Goal: Task Accomplishment & Management: Manage account settings

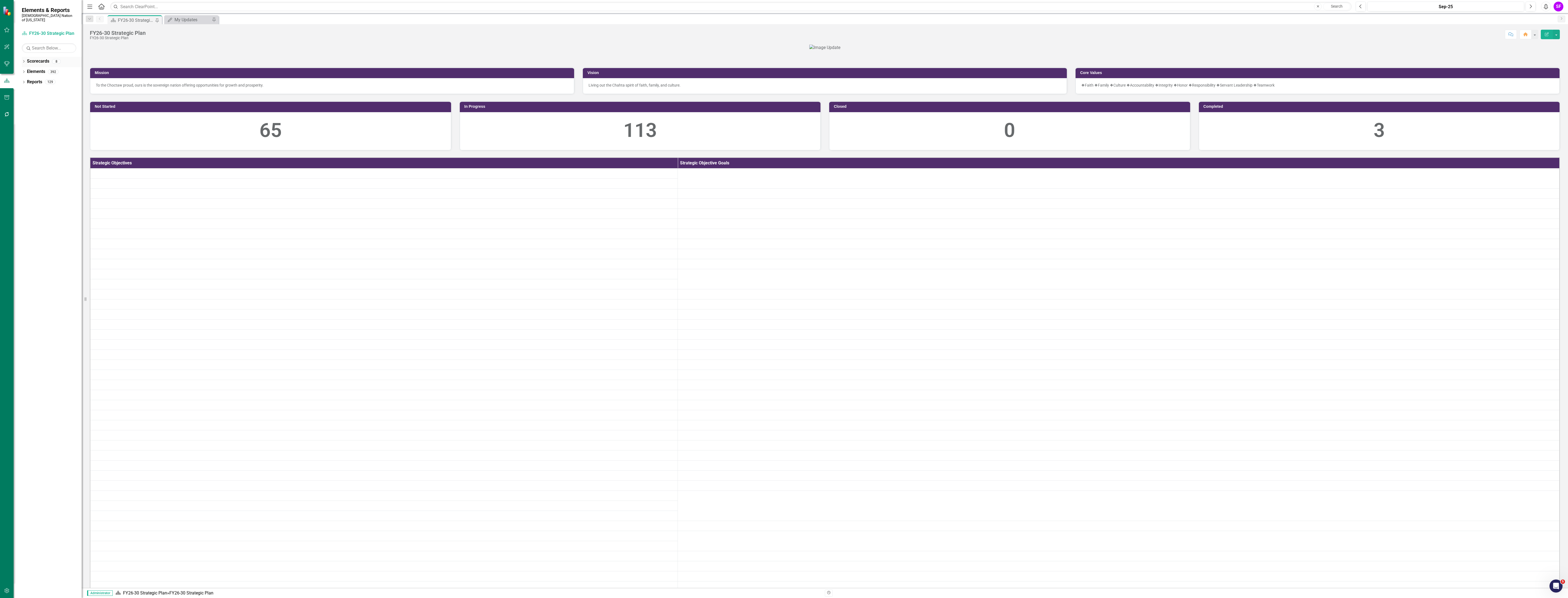
click at [38, 58] on link "Scorecards" at bounding box center [38, 61] width 23 height 6
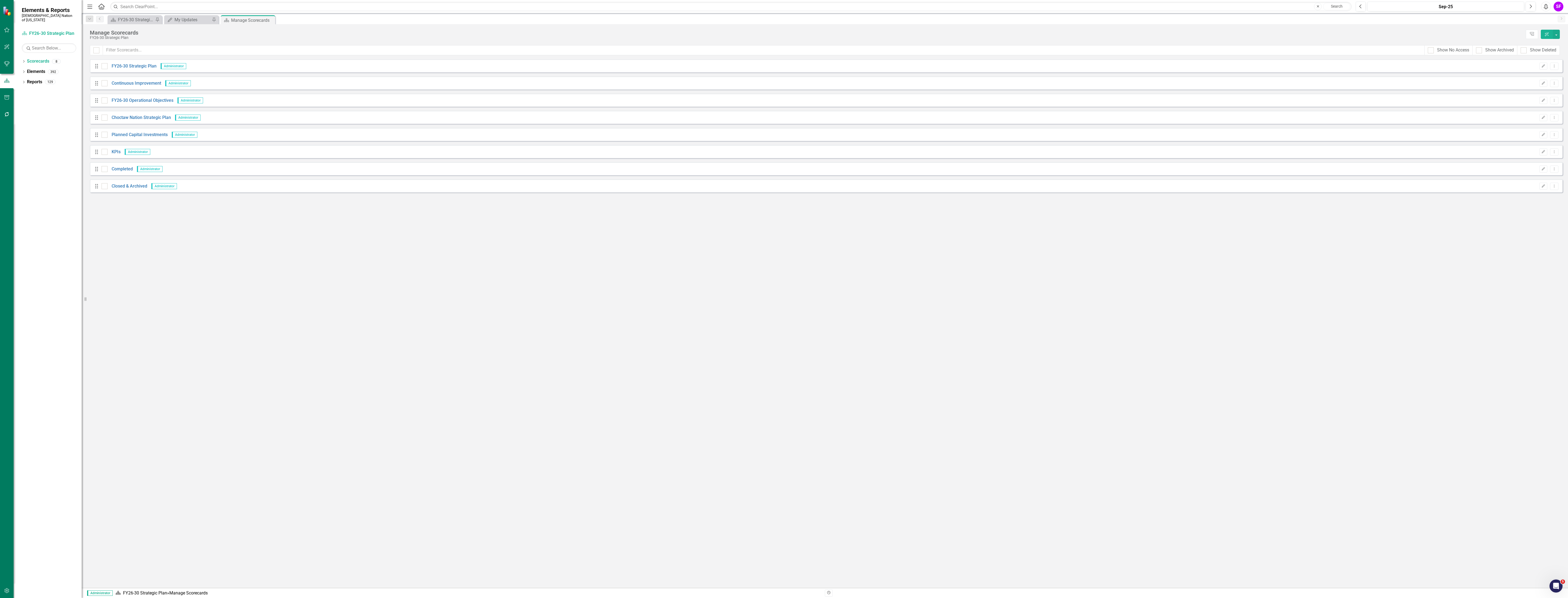
click at [135, 78] on div "Drag Continuous Improvement Administrator Edit Dropdown Menu" at bounding box center [826, 83] width 1472 height 13
click at [133, 81] on link "Continuous Improvement" at bounding box center [135, 83] width 54 height 6
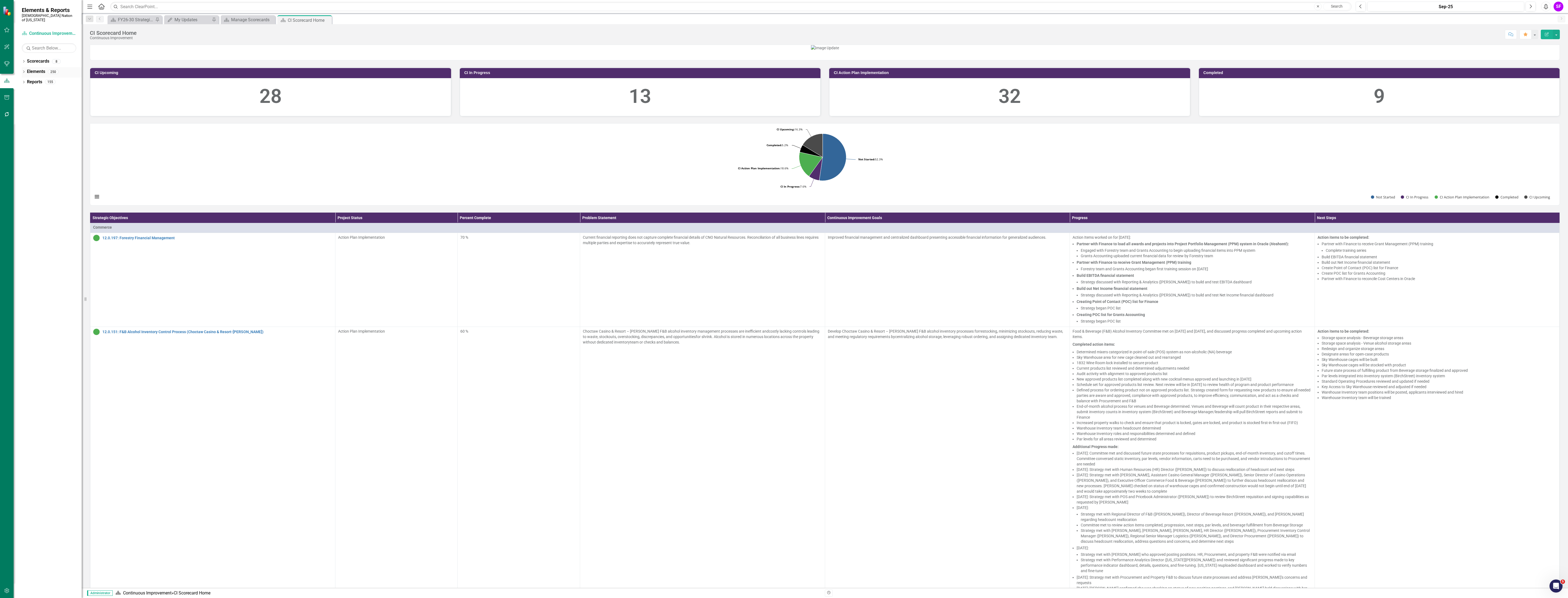
click at [28, 69] on link "Elements" at bounding box center [36, 72] width 18 height 6
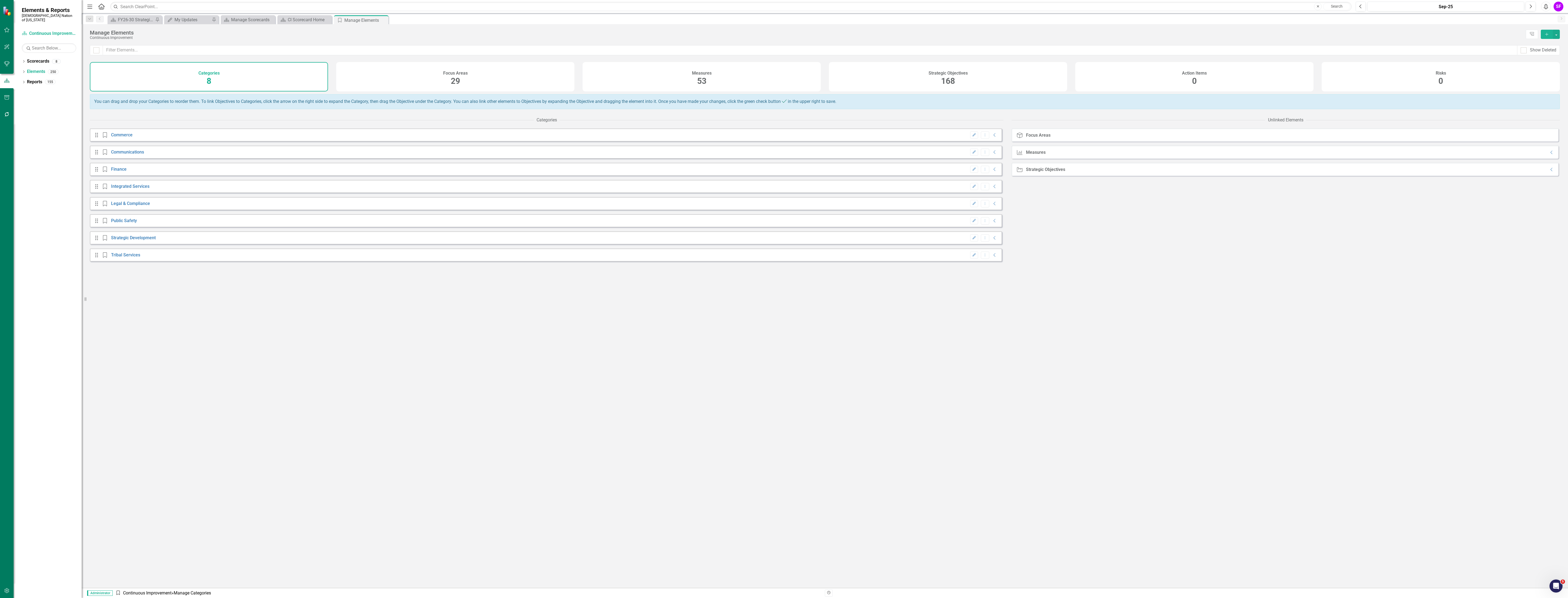
click at [875, 78] on div "Strategic Objectives 168" at bounding box center [948, 77] width 238 height 29
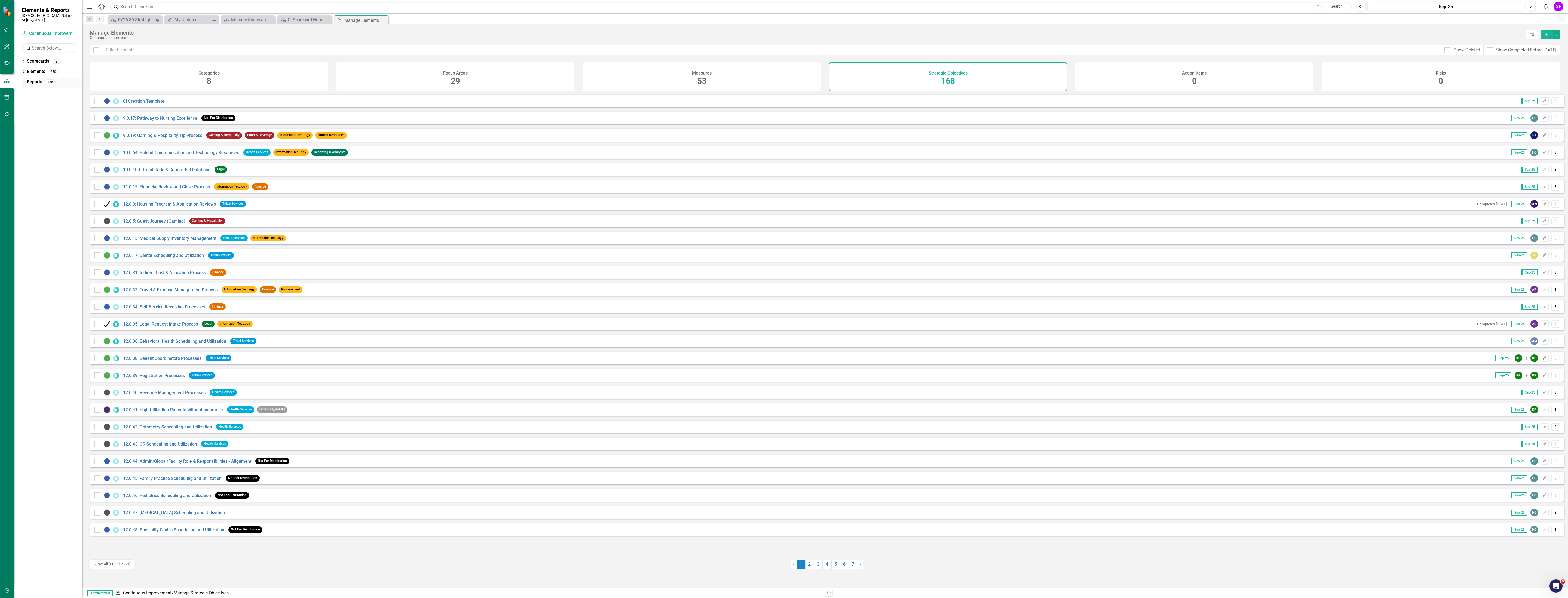
click at [45, 80] on div "155" at bounding box center [50, 82] width 10 height 5
click at [36, 79] on link "Reports" at bounding box center [34, 82] width 15 height 6
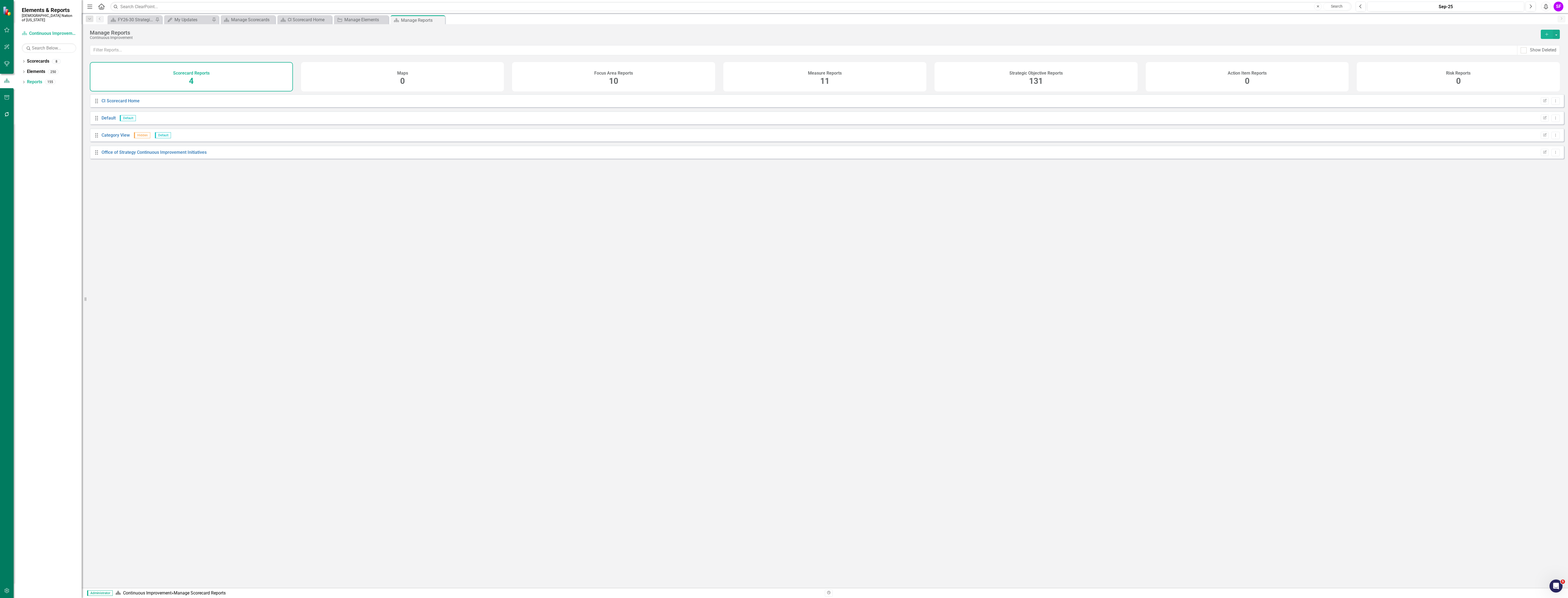
click at [1055, 78] on div "Strategic Objective Reports 131" at bounding box center [1036, 77] width 203 height 29
click at [717, 50] on input "text" at bounding box center [803, 50] width 1427 height 10
type input "quarterly"
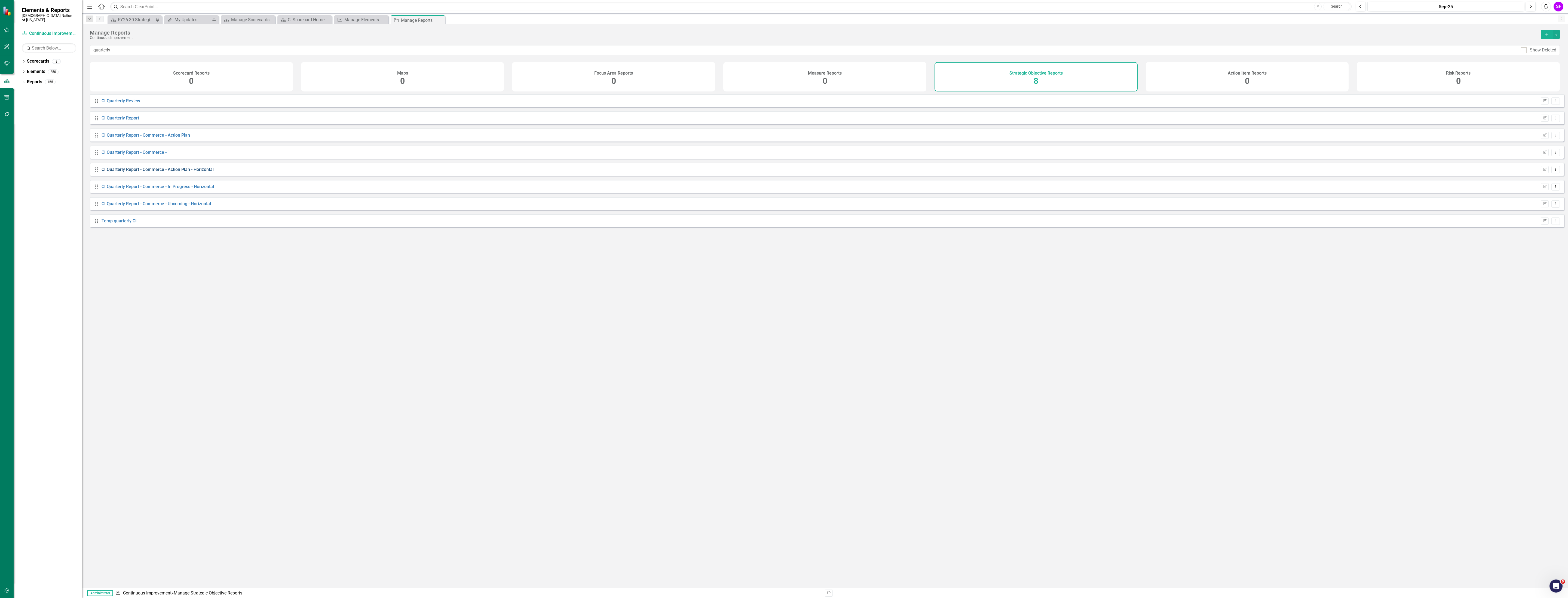
click at [197, 172] on link "CI Quarterly Report - Commerce - Action Plan - Horizontal" at bounding box center [158, 169] width 112 height 5
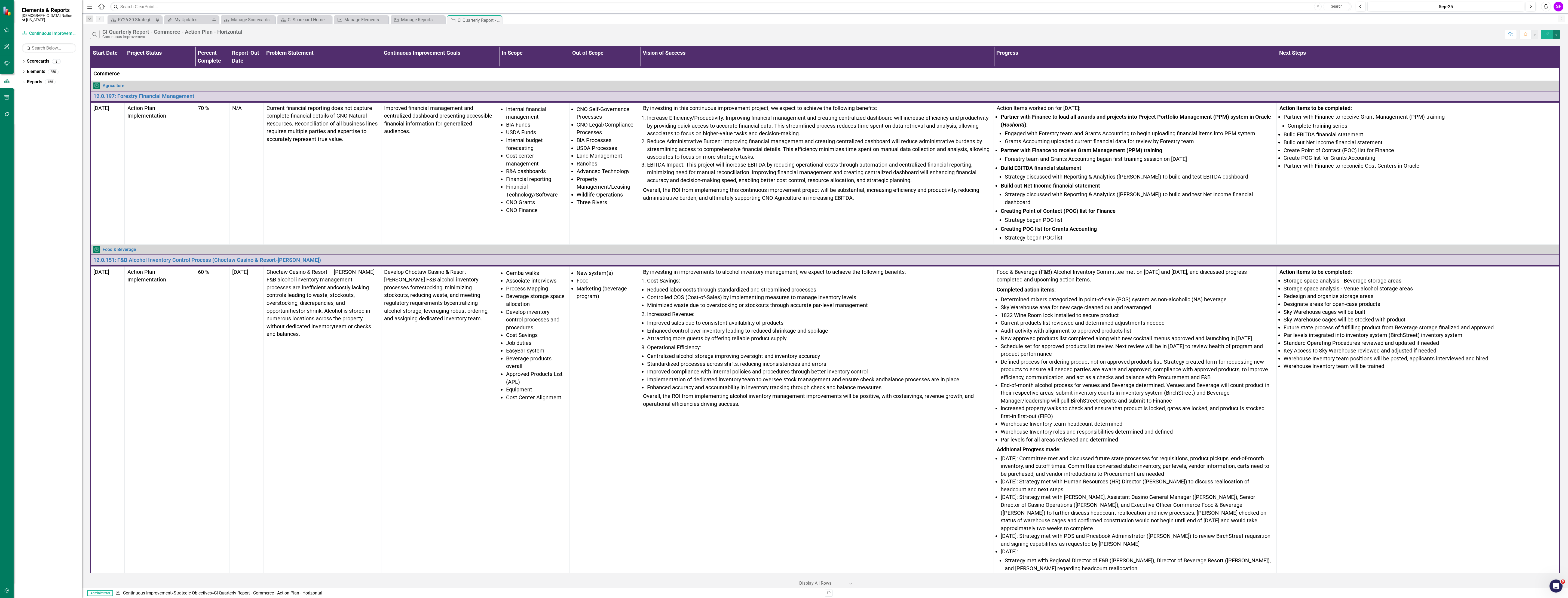
click at [1558, 36] on button "button" at bounding box center [1556, 35] width 7 height 10
click at [1549, 46] on link "Edit Report Edit Report" at bounding box center [1538, 45] width 43 height 10
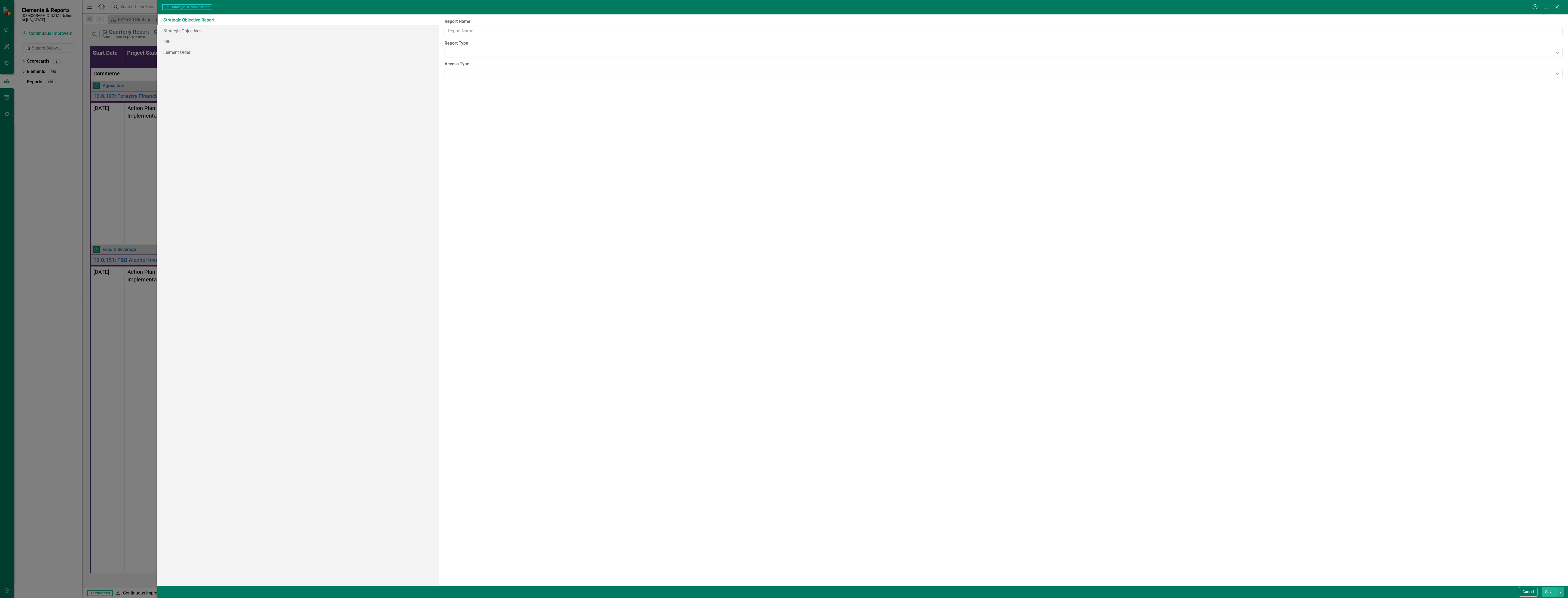
type input "CI Quarterly Report - Commerce - Action Plan - Horizontal"
click at [195, 26] on link "Columns" at bounding box center [298, 31] width 282 height 11
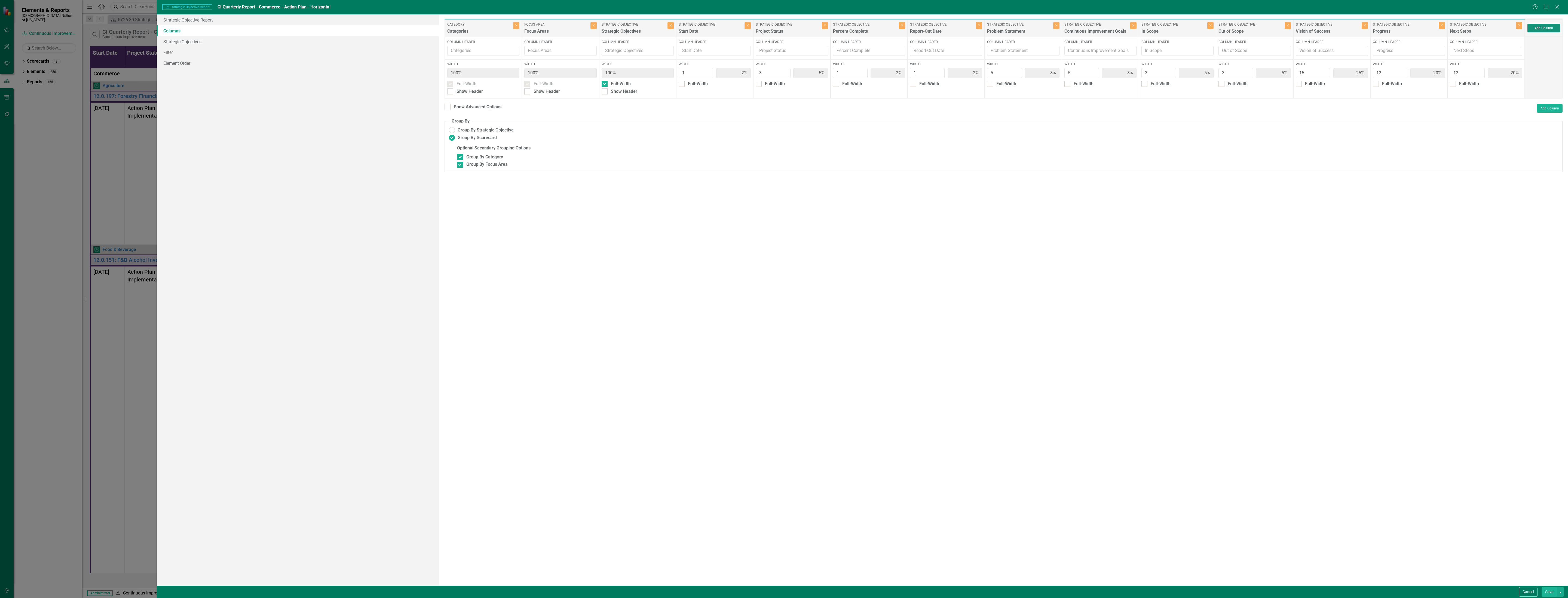
click at [1539, 27] on button "Add Column" at bounding box center [1544, 28] width 33 height 9
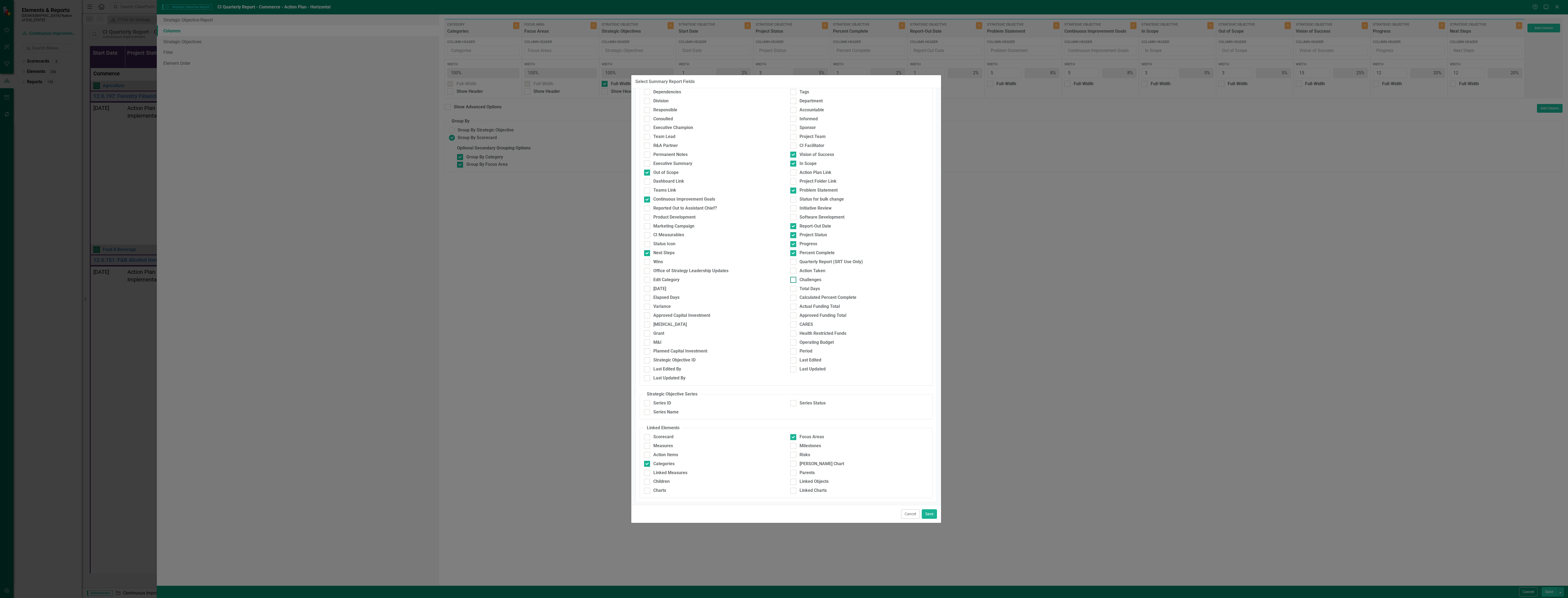
scroll to position [92, 0]
click at [654, 484] on div "Children" at bounding box center [713, 481] width 146 height 9
click at [654, 487] on div "Charts" at bounding box center [659, 488] width 13 height 6
click at [648, 487] on input "Charts" at bounding box center [646, 488] width 4 height 4
checkbox input "true"
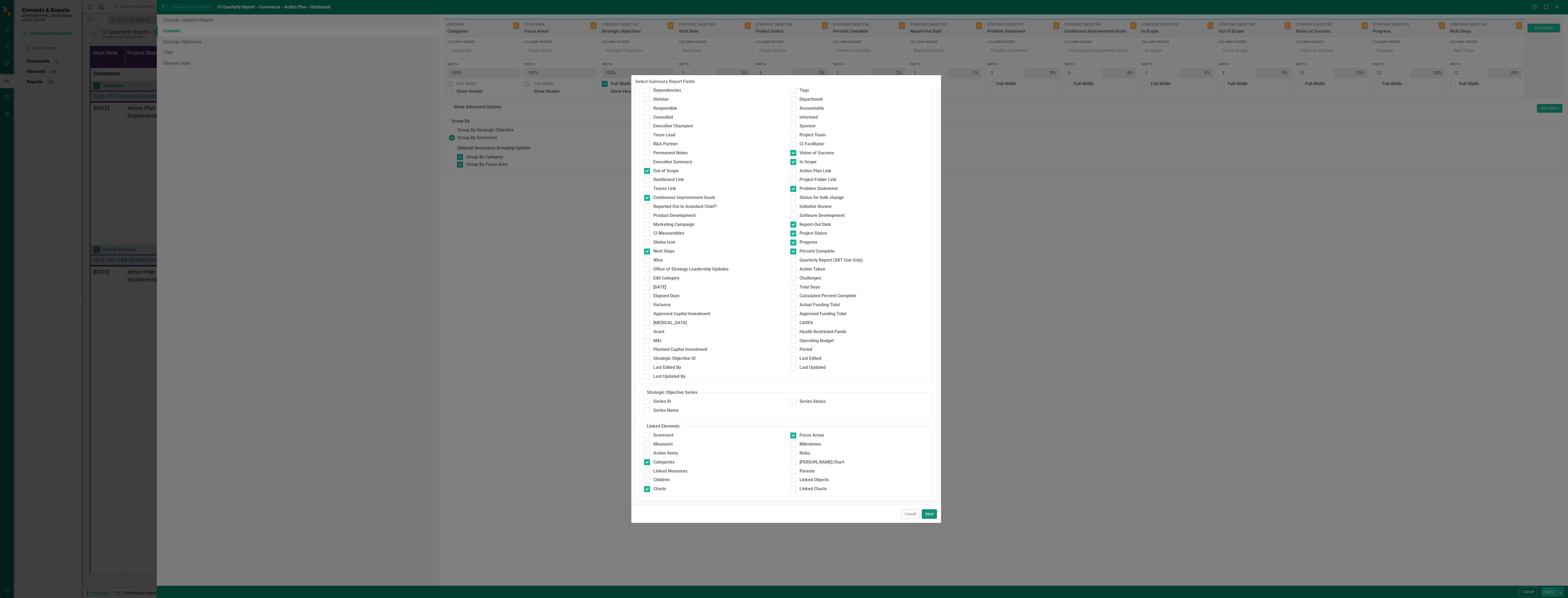
click at [934, 513] on button "Save" at bounding box center [929, 514] width 15 height 10
type input "24%"
type input "19%"
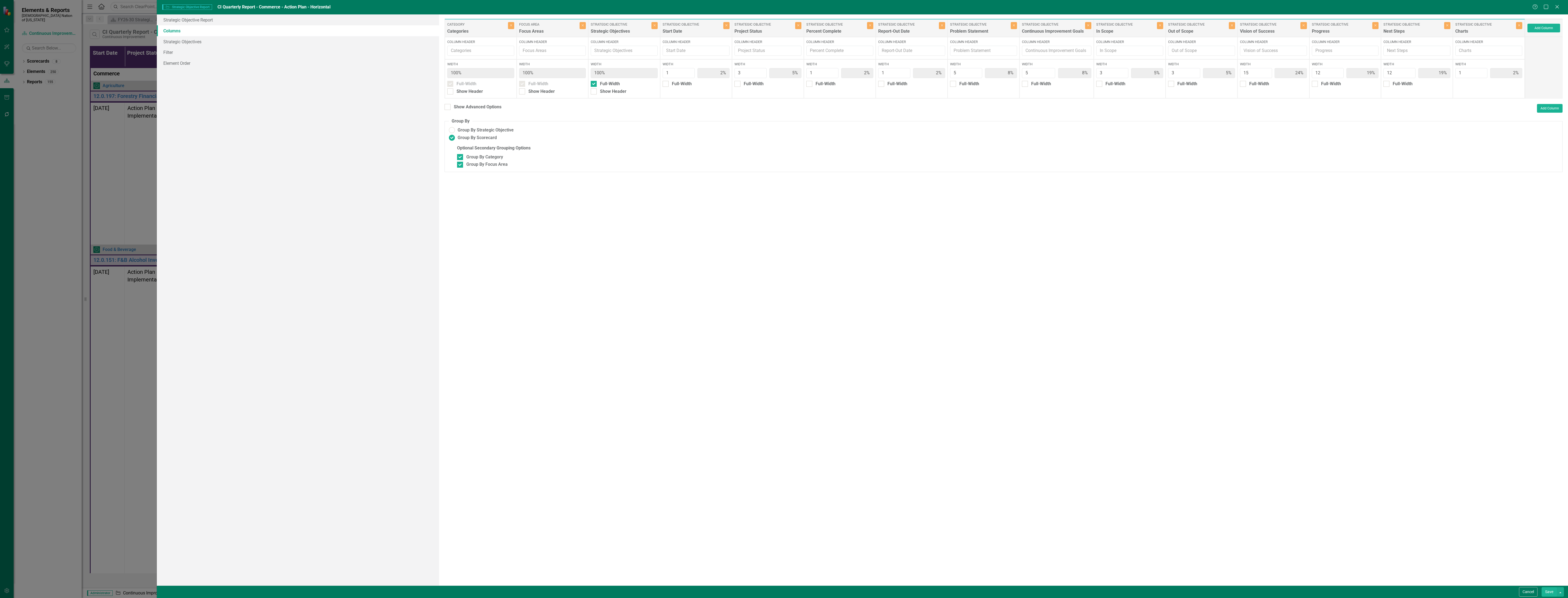
click at [1544, 590] on button "Save" at bounding box center [1549, 592] width 15 height 10
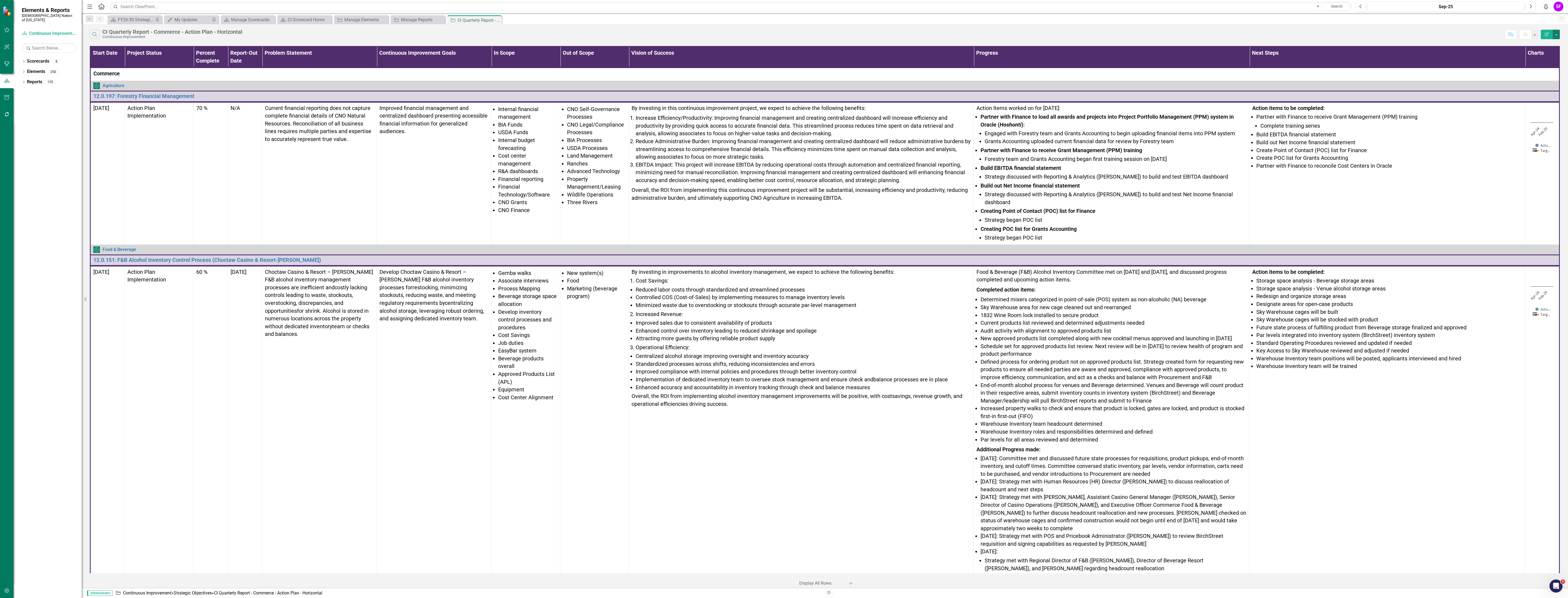
click at [1558, 37] on button "button" at bounding box center [1556, 35] width 7 height 10
click at [1546, 49] on link "Edit Report Edit Report" at bounding box center [1538, 45] width 43 height 10
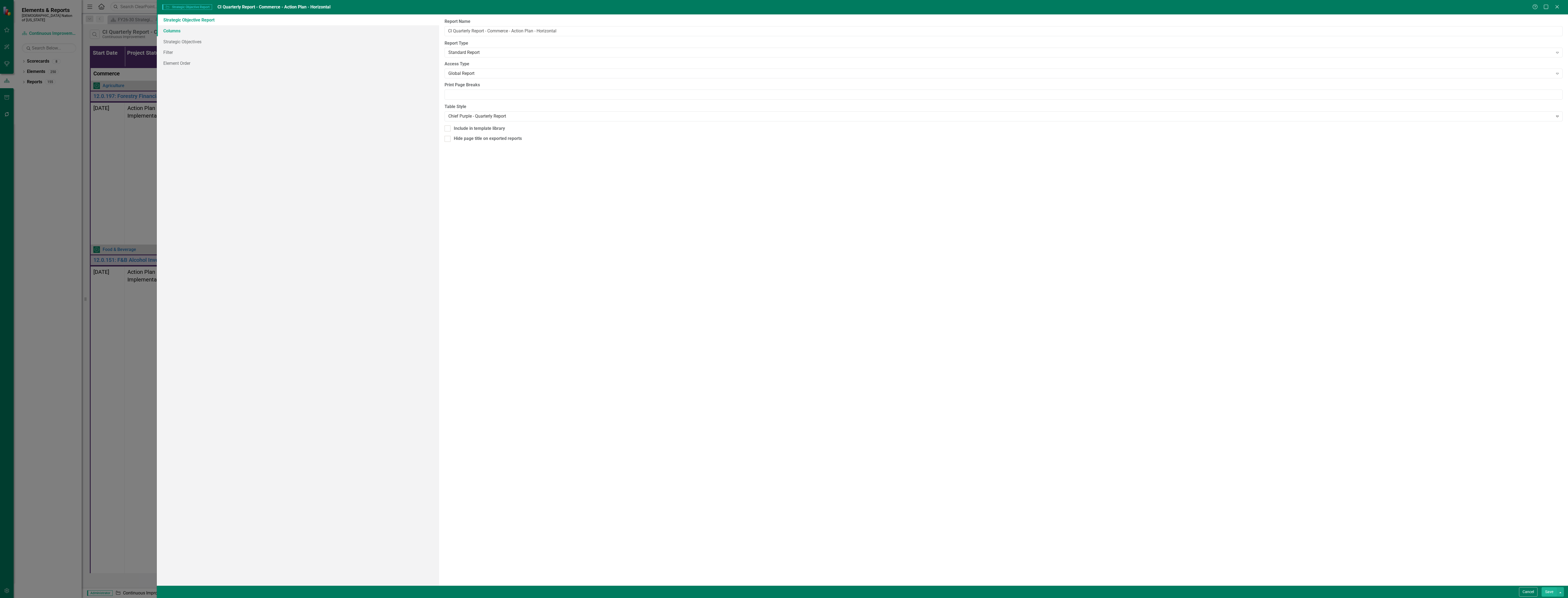
click at [167, 29] on link "Columns" at bounding box center [298, 31] width 282 height 11
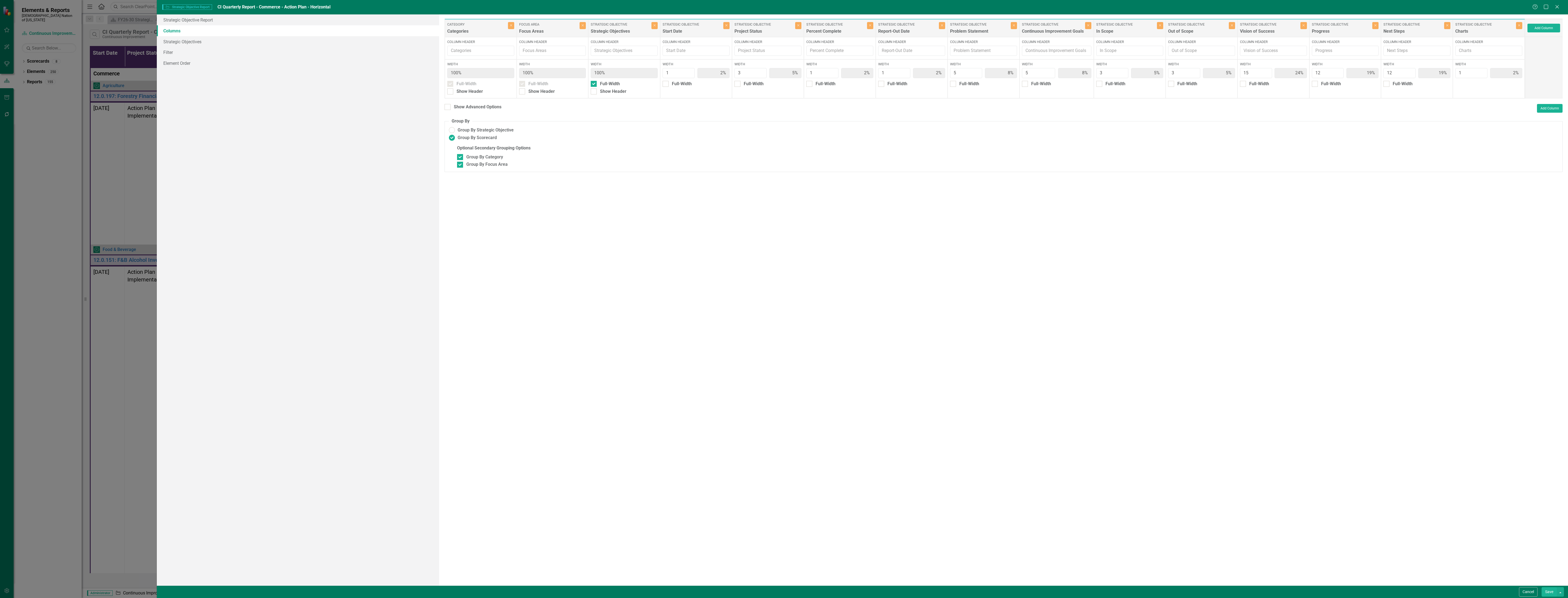
click at [1493, 39] on div "Column Header" at bounding box center [1489, 48] width 72 height 23
click at [479, 108] on div "Show Advanced Options" at bounding box center [478, 107] width 47 height 6
click at [448, 108] on input "Show Advanced Options" at bounding box center [446, 106] width 4 height 4
checkbox input "true"
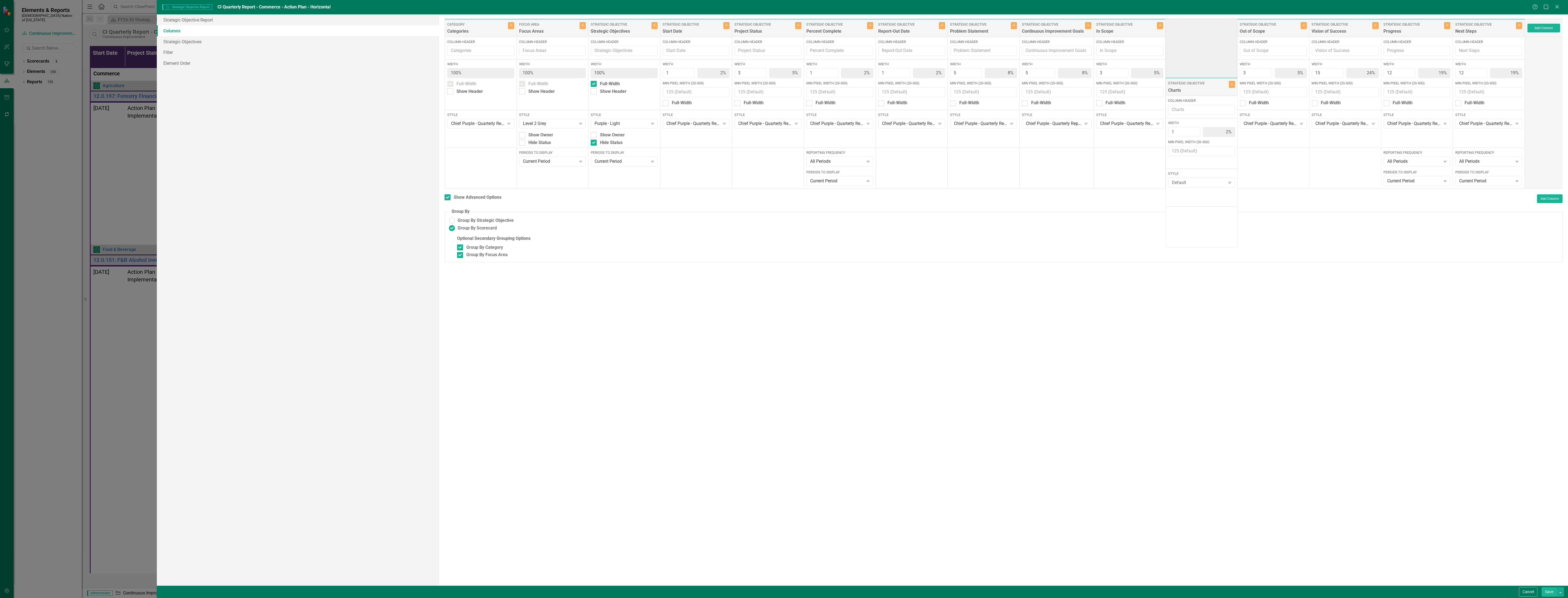
drag, startPoint x: 1502, startPoint y: 30, endPoint x: 952, endPoint y: 64, distance: 551.0
click at [970, 75] on div "Category Categories Close Column Header Width 100% Full-Width Show Header Style…" at bounding box center [984, 103] width 1080 height 170
click at [1013, 27] on icon "Close" at bounding box center [1014, 25] width 2 height 3
type input "25%"
type input "20%"
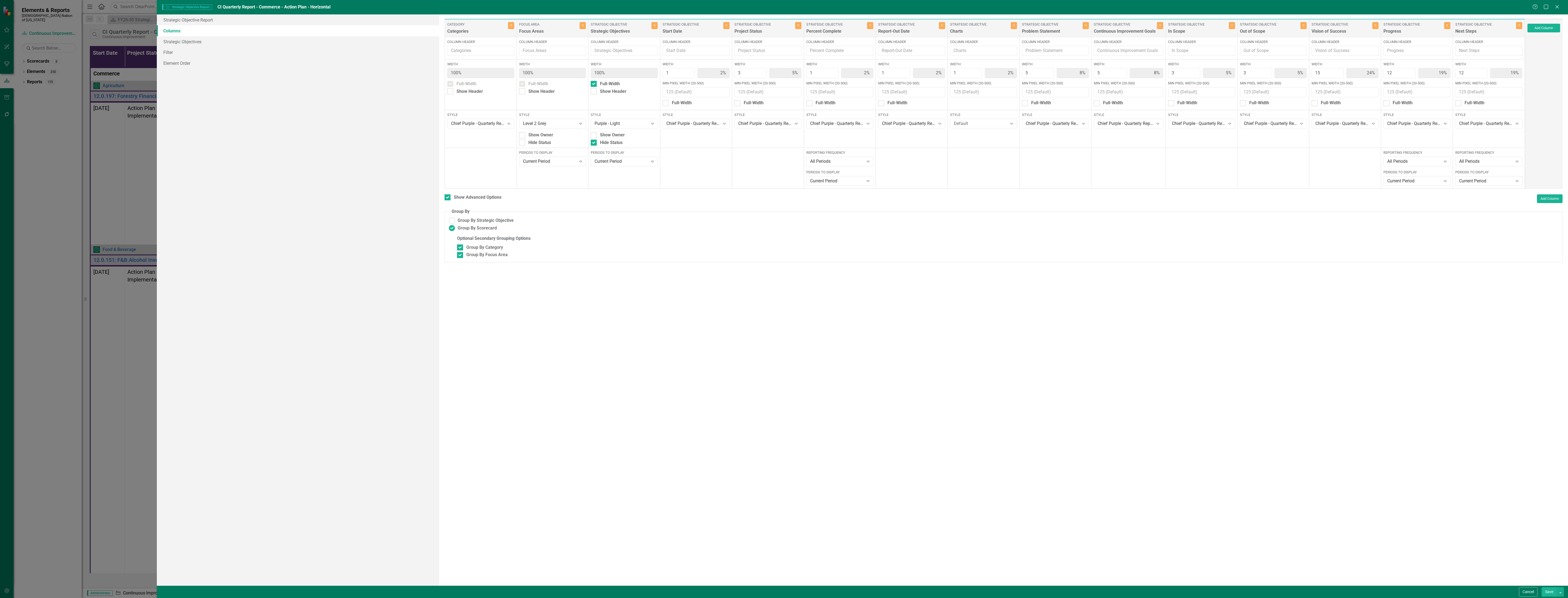
type input "20%"
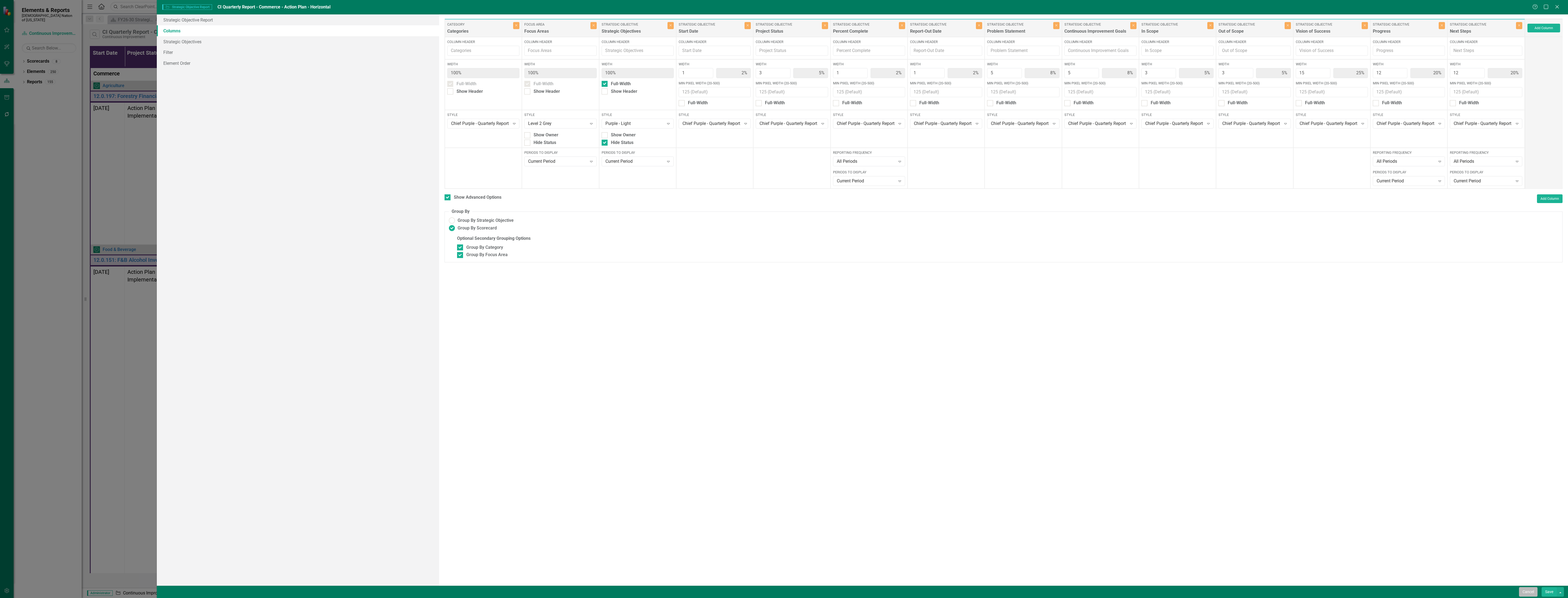
click at [1530, 591] on button "Cancel" at bounding box center [1528, 592] width 18 height 10
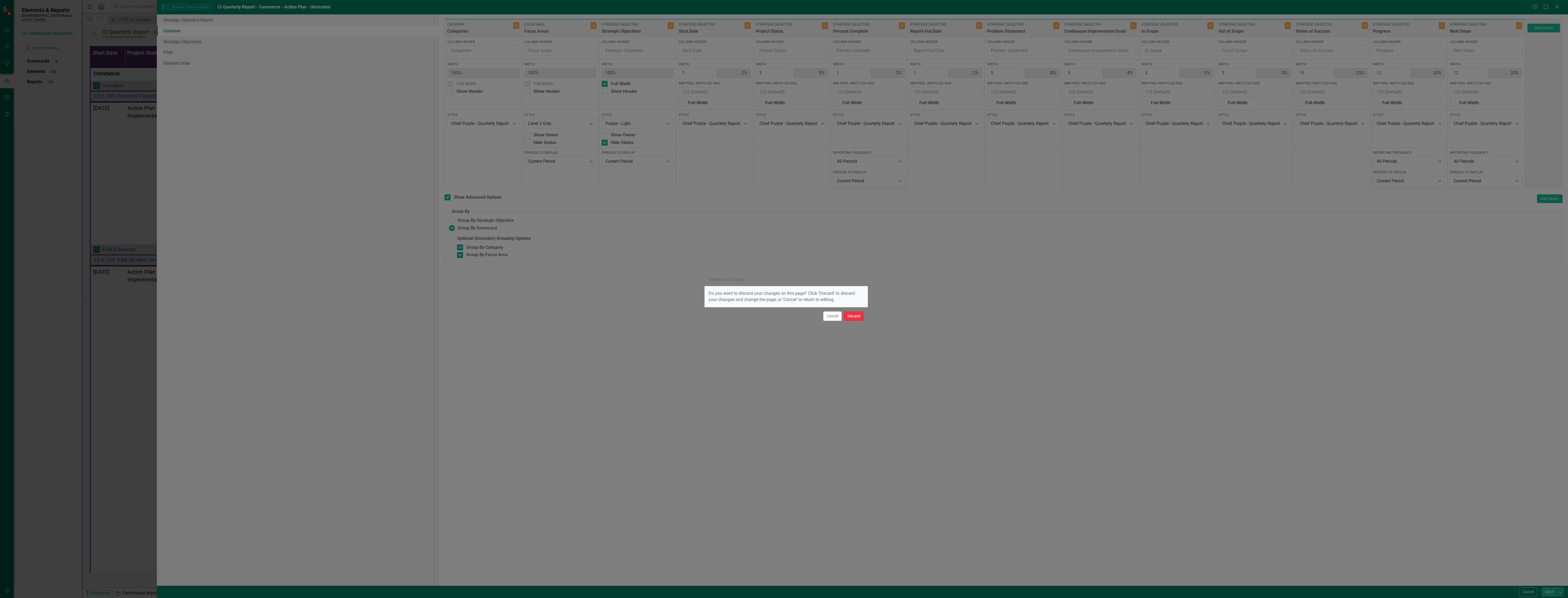
click at [854, 319] on button "Discard" at bounding box center [853, 316] width 20 height 10
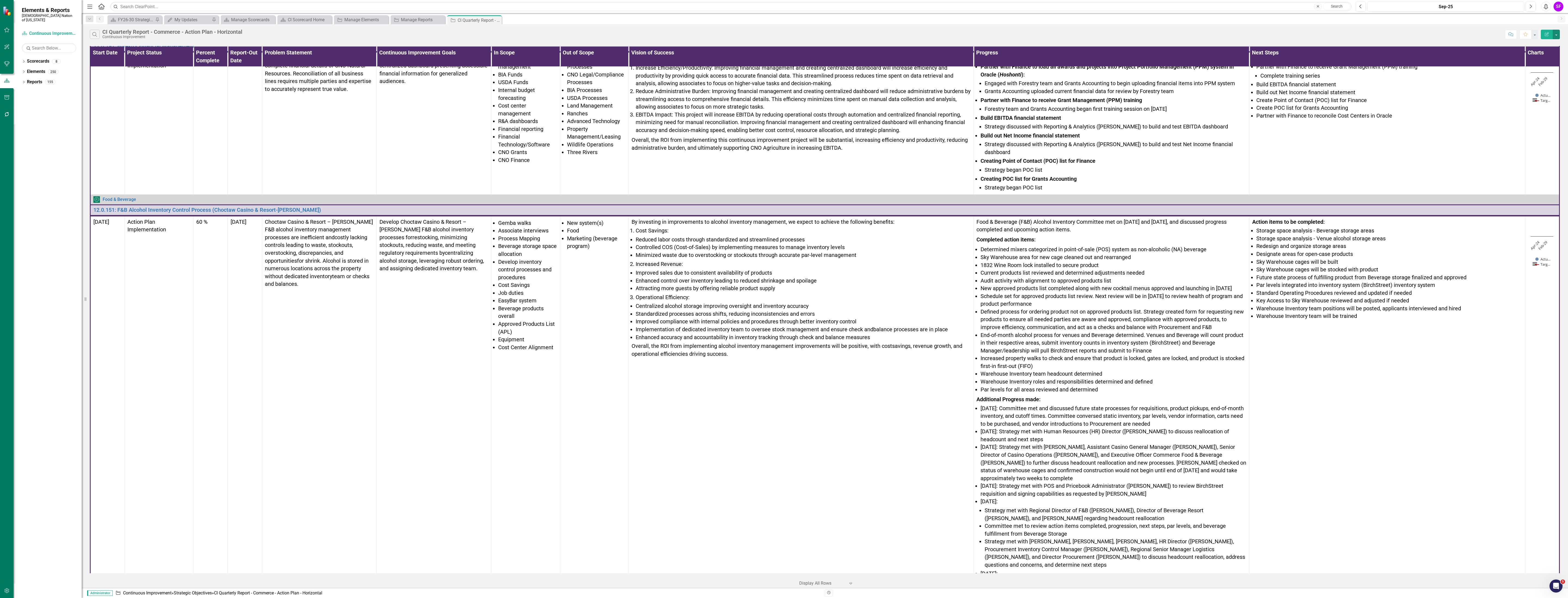
scroll to position [0, 0]
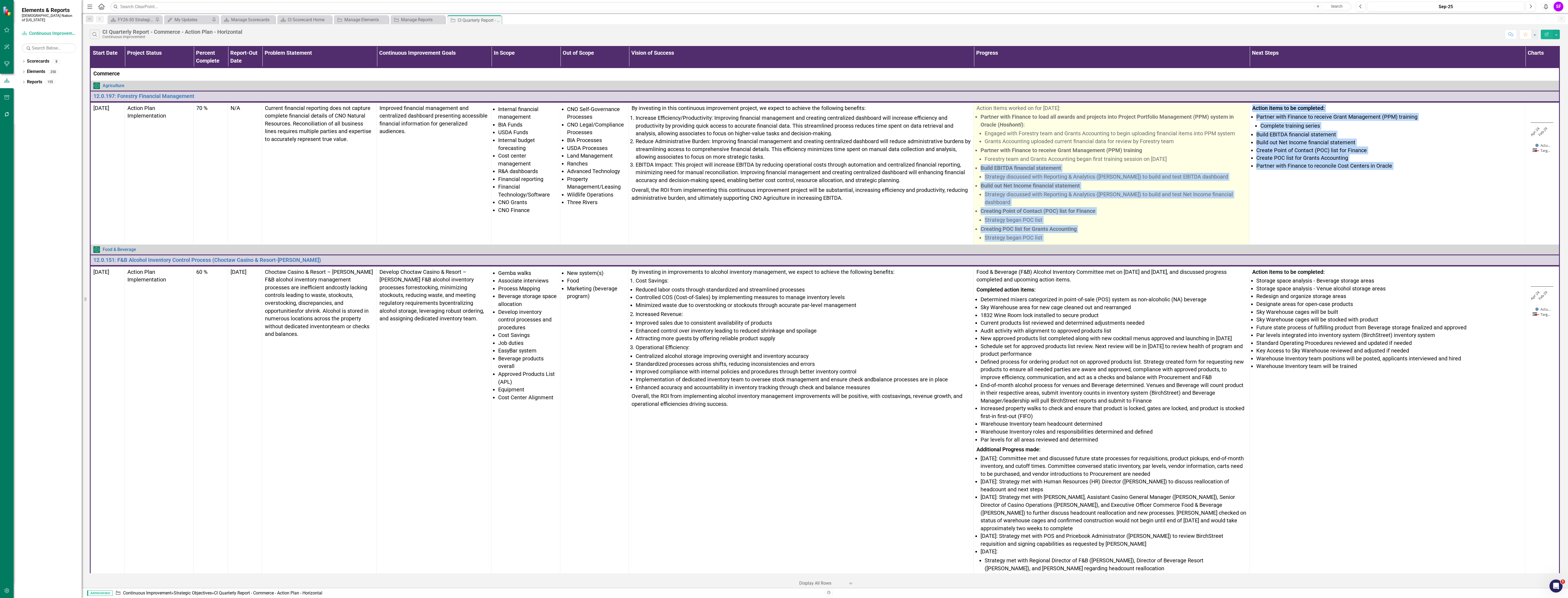
drag, startPoint x: 1539, startPoint y: 173, endPoint x: 1204, endPoint y: 169, distance: 335.0
click at [1204, 169] on tr "3/27/25 Action Plan Implementation 70 % N/A Current financial reporting does no…" at bounding box center [825, 173] width 1469 height 142
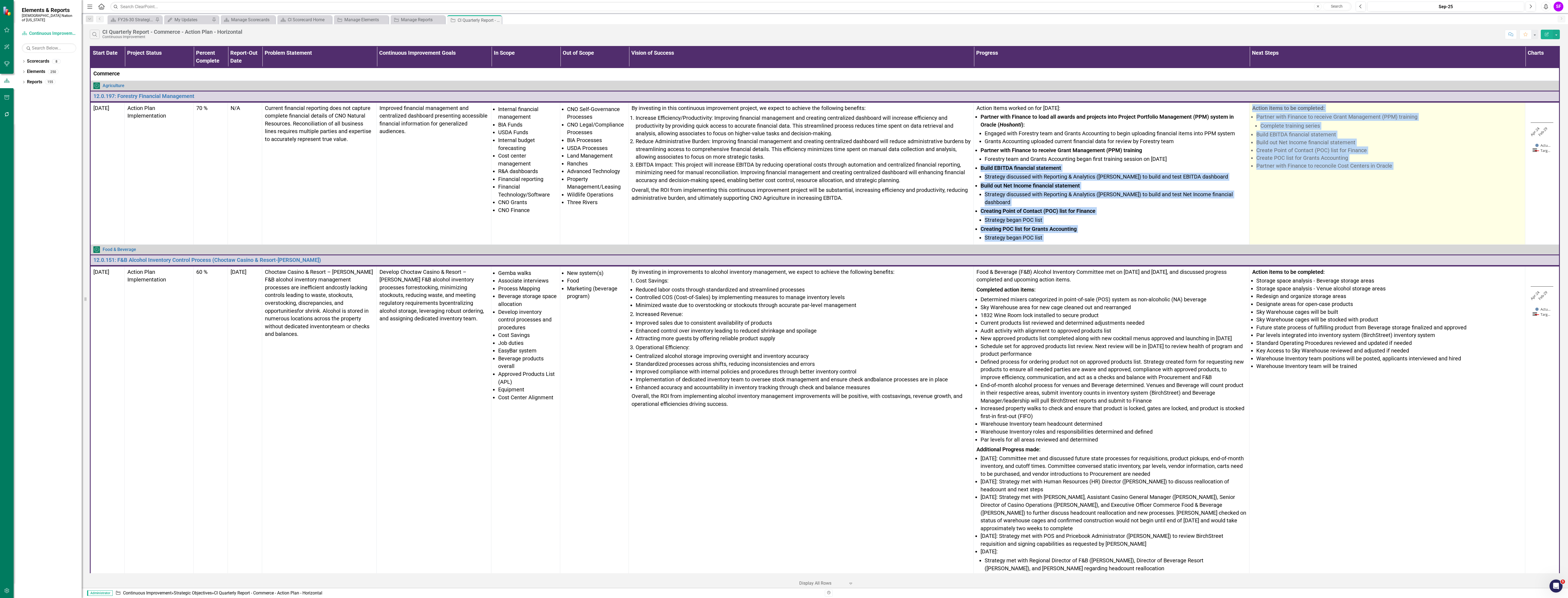
drag, startPoint x: 1447, startPoint y: 126, endPoint x: 1469, endPoint y: 115, distance: 24.6
click at [1448, 126] on li "Complete training series" at bounding box center [1391, 125] width 262 height 8
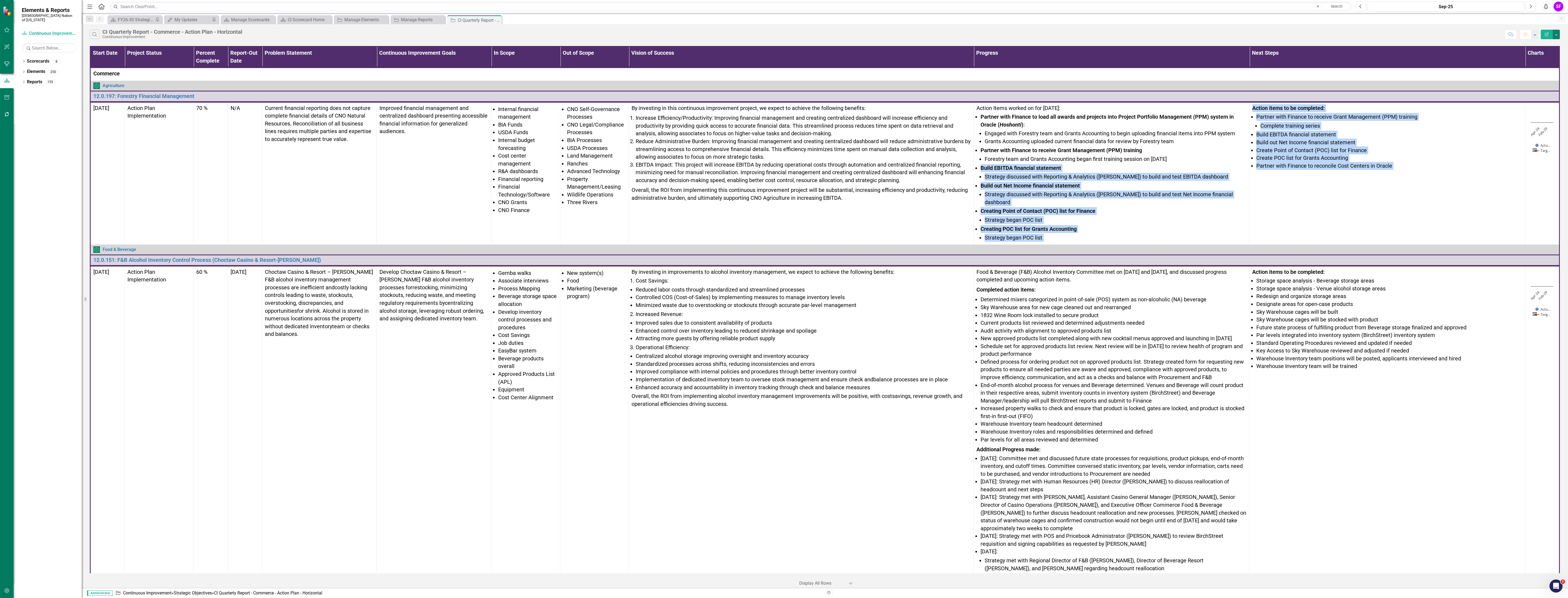
click at [1556, 30] on button "button" at bounding box center [1556, 35] width 7 height 10
click at [1549, 43] on link "Edit Report Edit Report" at bounding box center [1538, 45] width 43 height 10
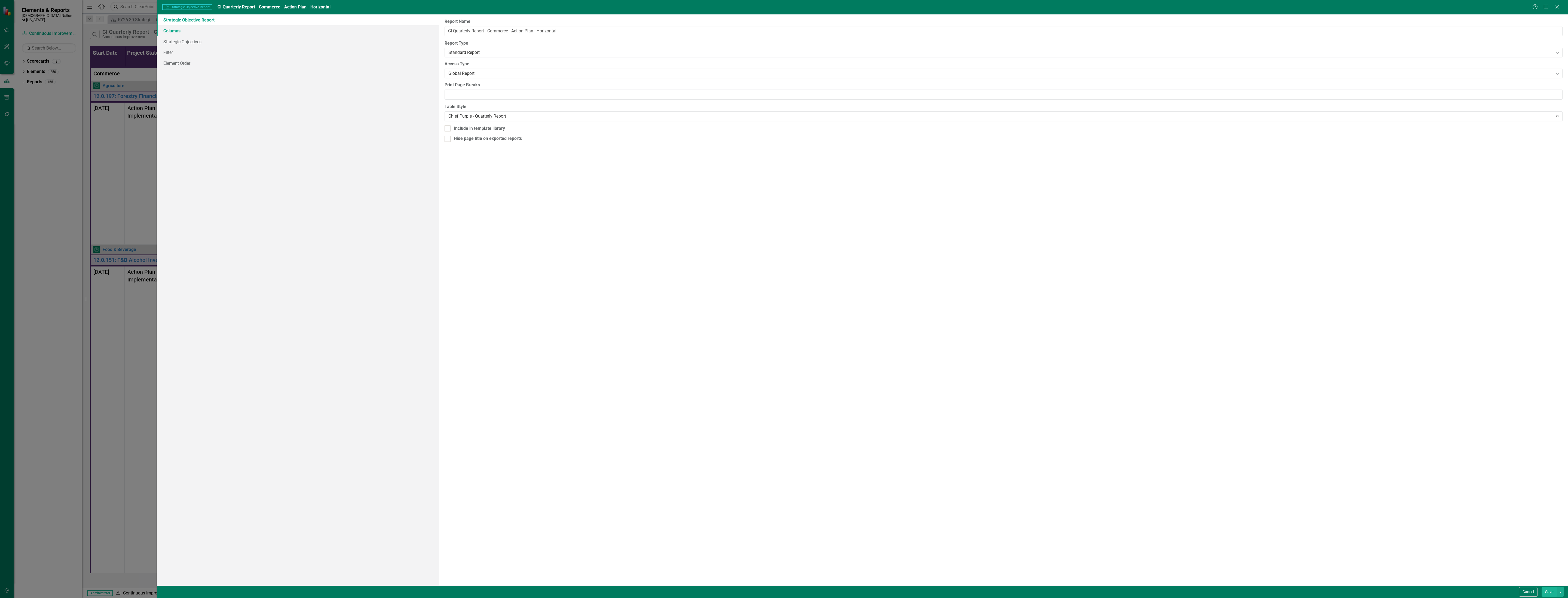
click at [170, 35] on link "Columns" at bounding box center [298, 31] width 282 height 11
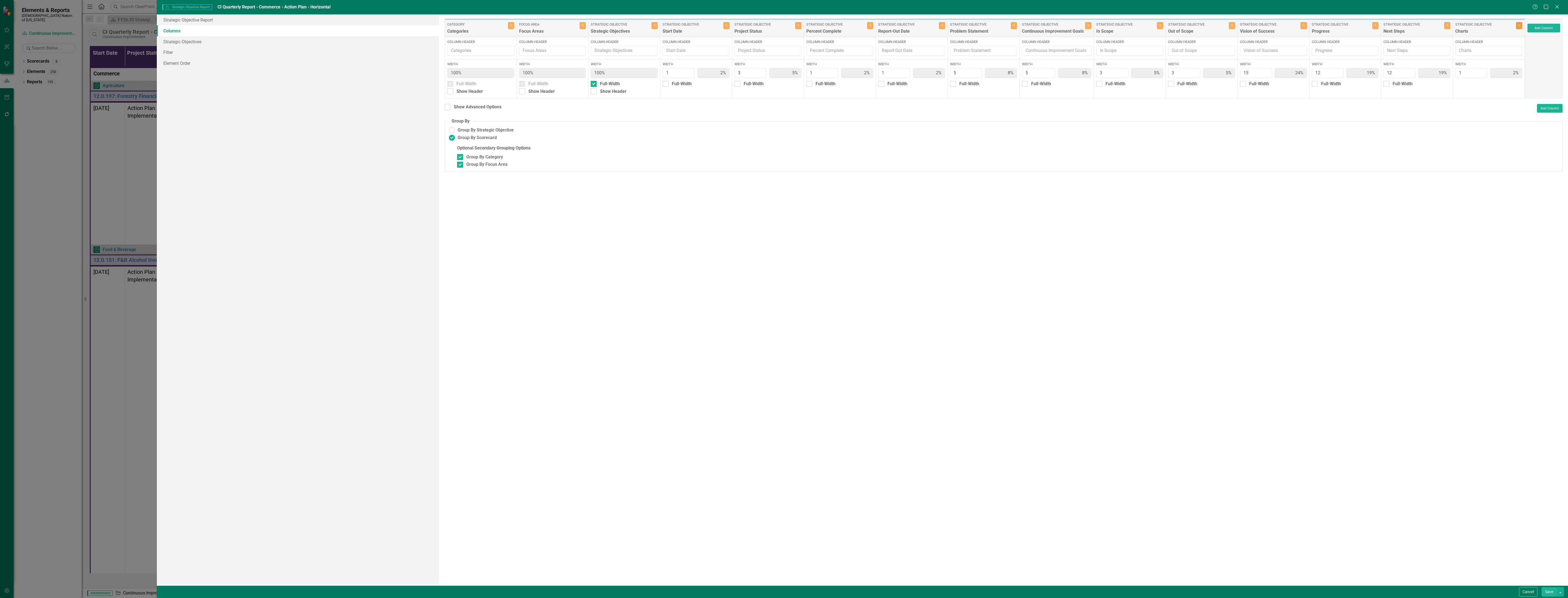
click at [1516, 24] on button "Close" at bounding box center [1519, 26] width 6 height 7
type input "25%"
type input "20%"
click at [1546, 590] on button "Save" at bounding box center [1549, 592] width 15 height 10
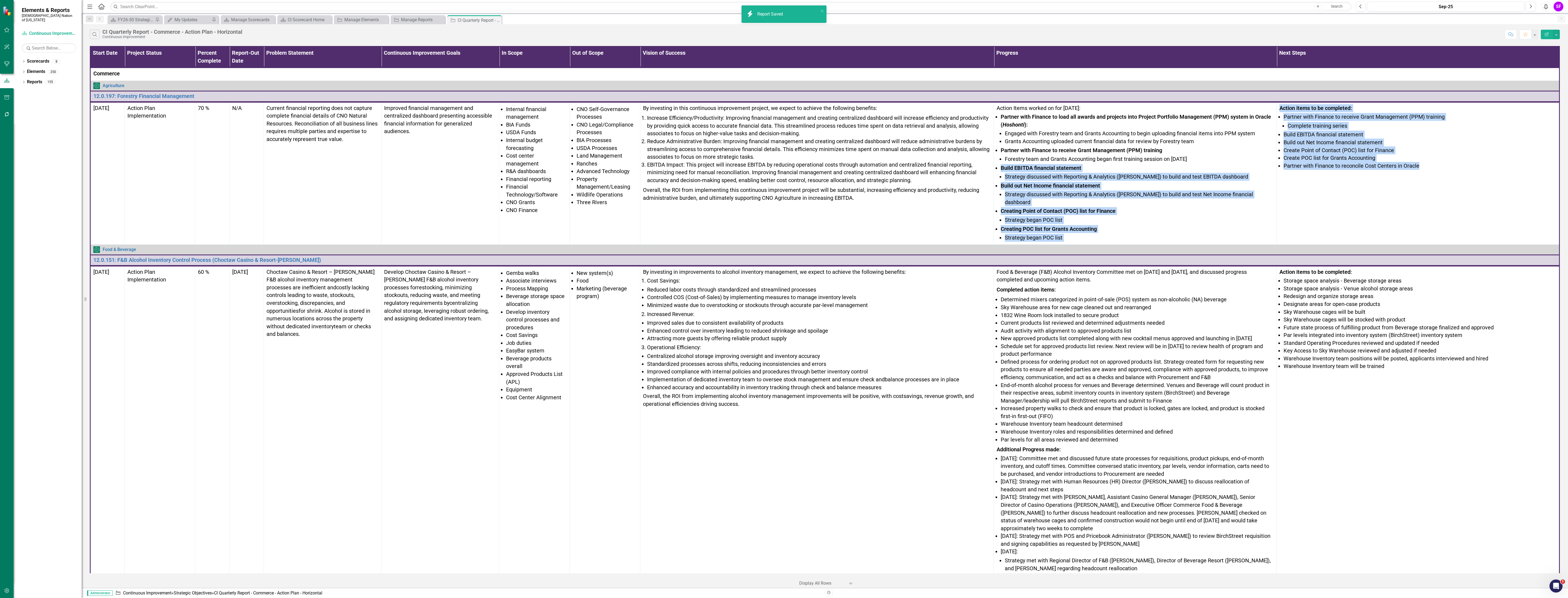
click at [1106, 34] on div "Search CI Quarterly Report - Commerce - Action Plan - Horizontal Continuous Imp…" at bounding box center [796, 34] width 1412 height 9
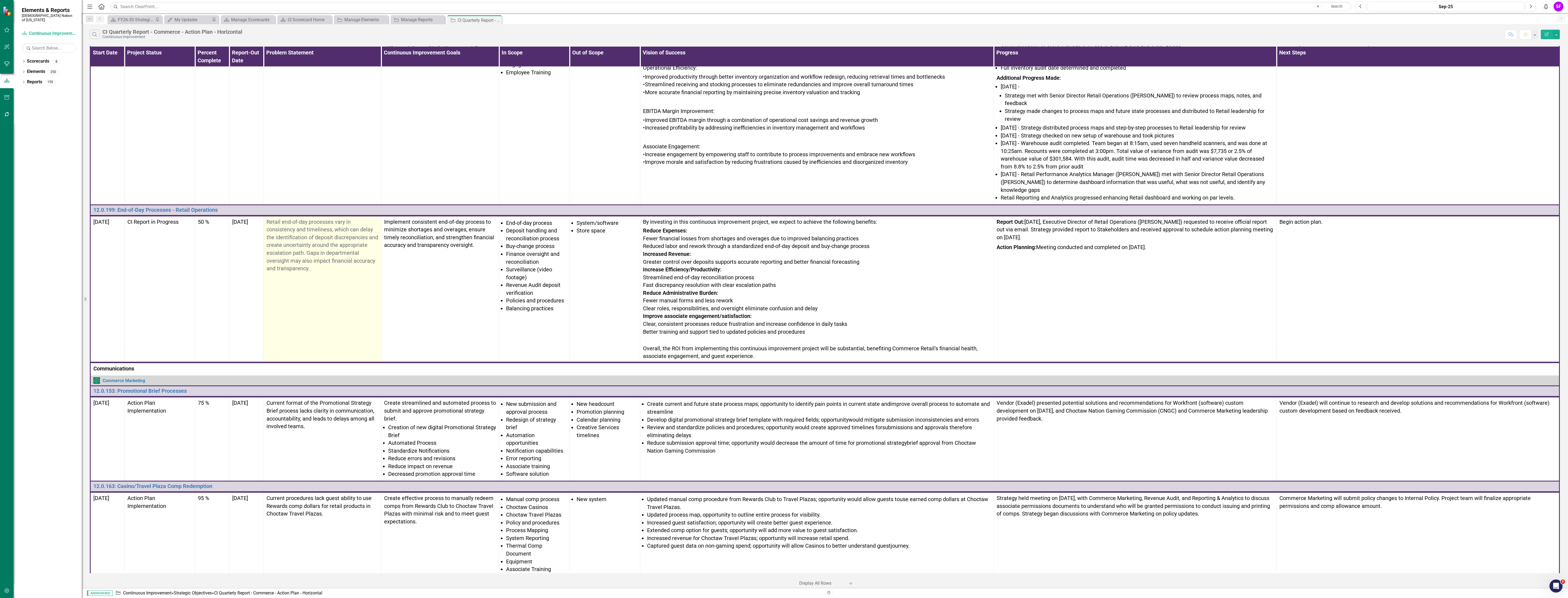
scroll to position [1323, 0]
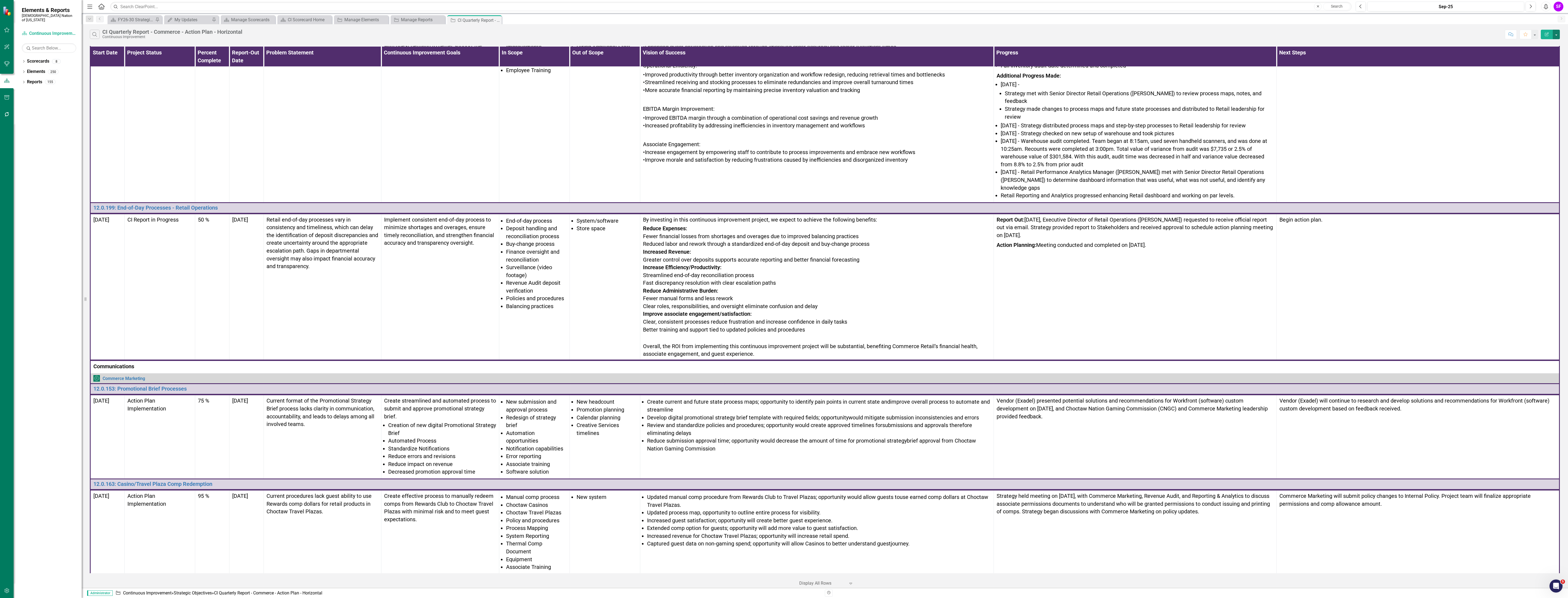
drag, startPoint x: 1558, startPoint y: 32, endPoint x: 1553, endPoint y: 39, distance: 8.6
click at [1558, 33] on button "button" at bounding box center [1556, 35] width 7 height 10
click at [1549, 45] on link "Edit Report Edit Report" at bounding box center [1538, 45] width 43 height 10
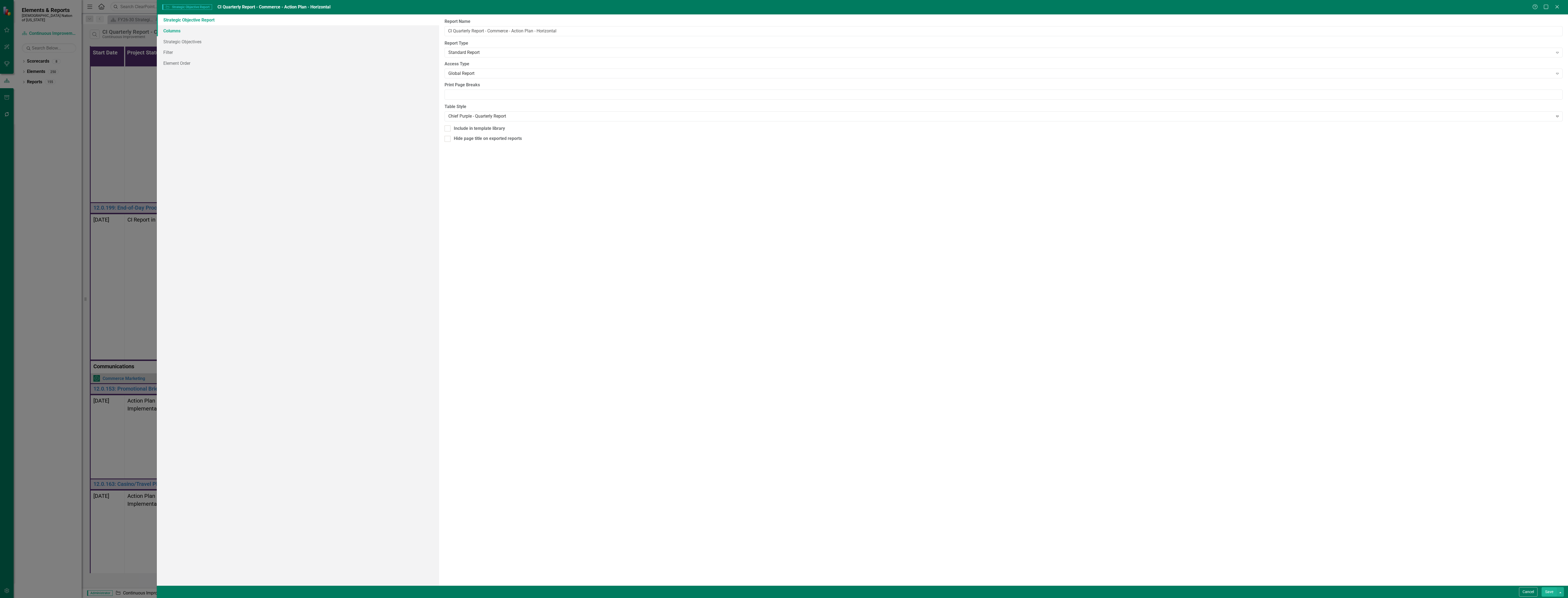
click at [243, 31] on link "Columns" at bounding box center [298, 31] width 282 height 11
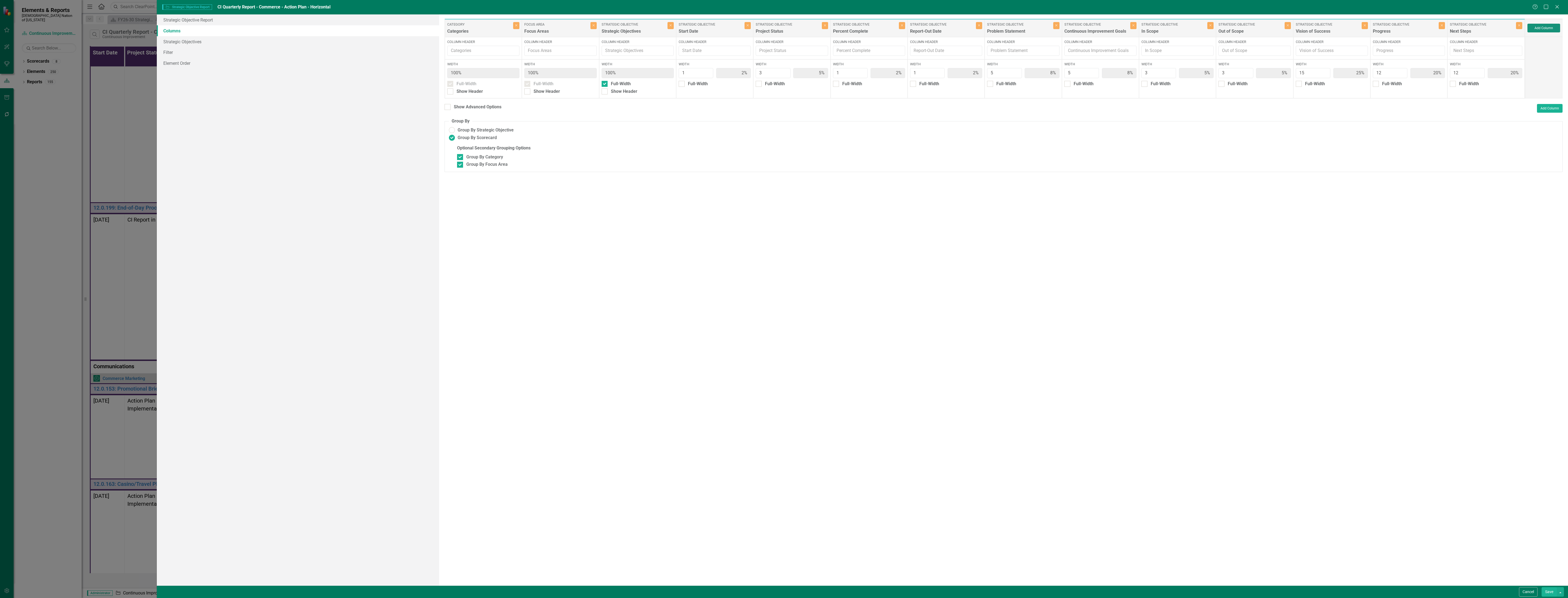
click at [1530, 29] on button "Add Column" at bounding box center [1544, 28] width 33 height 9
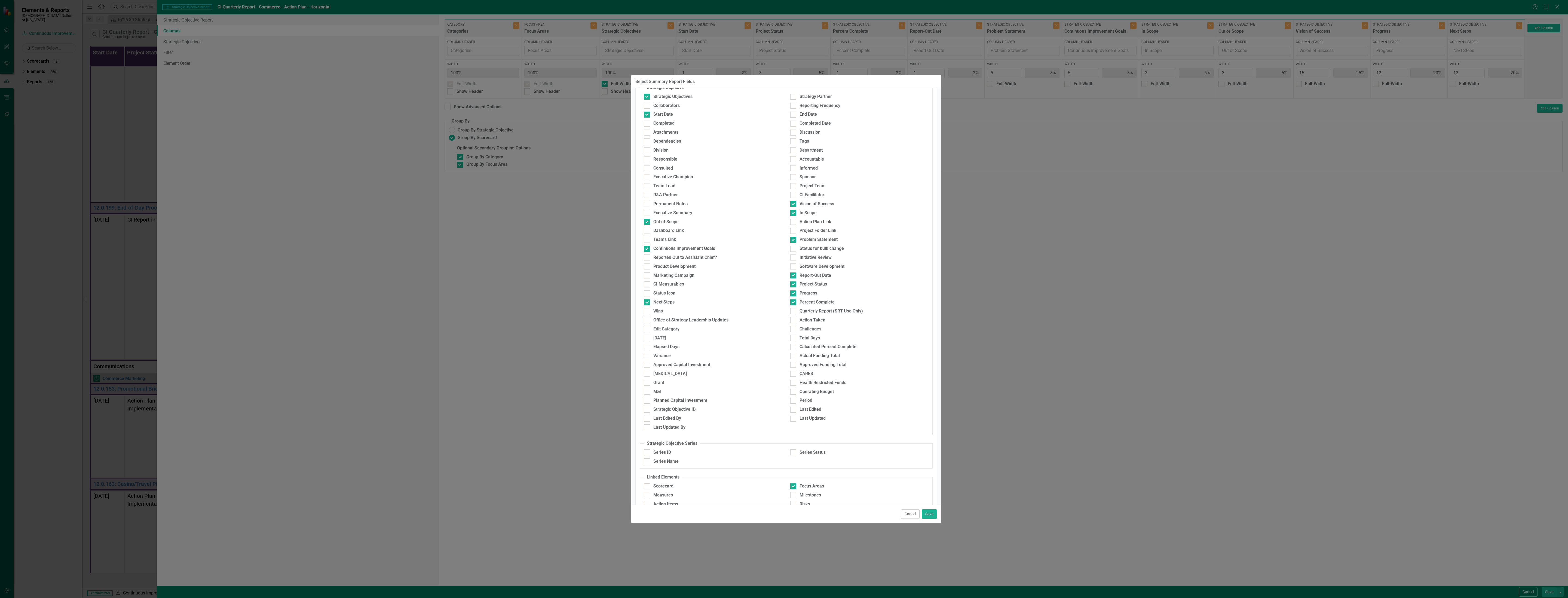
scroll to position [92, 0]
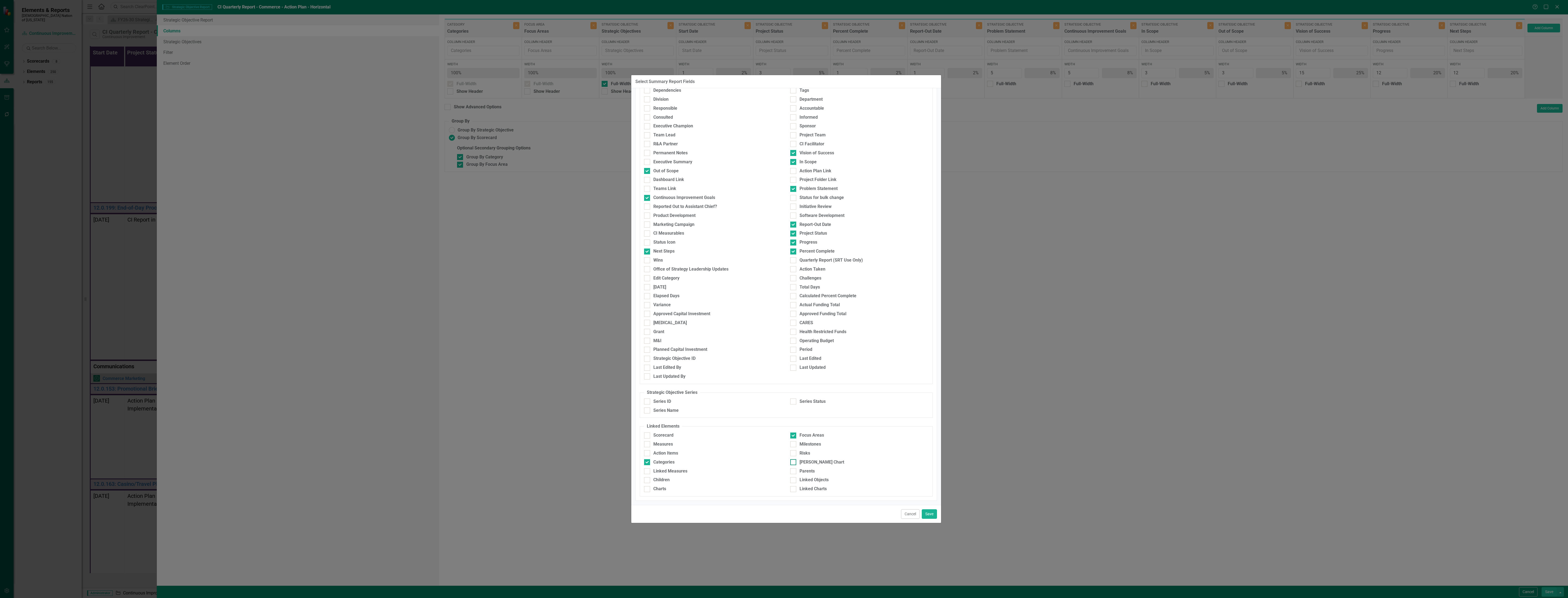
click at [813, 461] on div "[PERSON_NAME] Chart" at bounding box center [821, 462] width 44 height 6
click at [794, 461] on input "[PERSON_NAME] Chart" at bounding box center [792, 461] width 4 height 4
checkbox input "true"
click at [932, 511] on button "Save" at bounding box center [929, 514] width 15 height 10
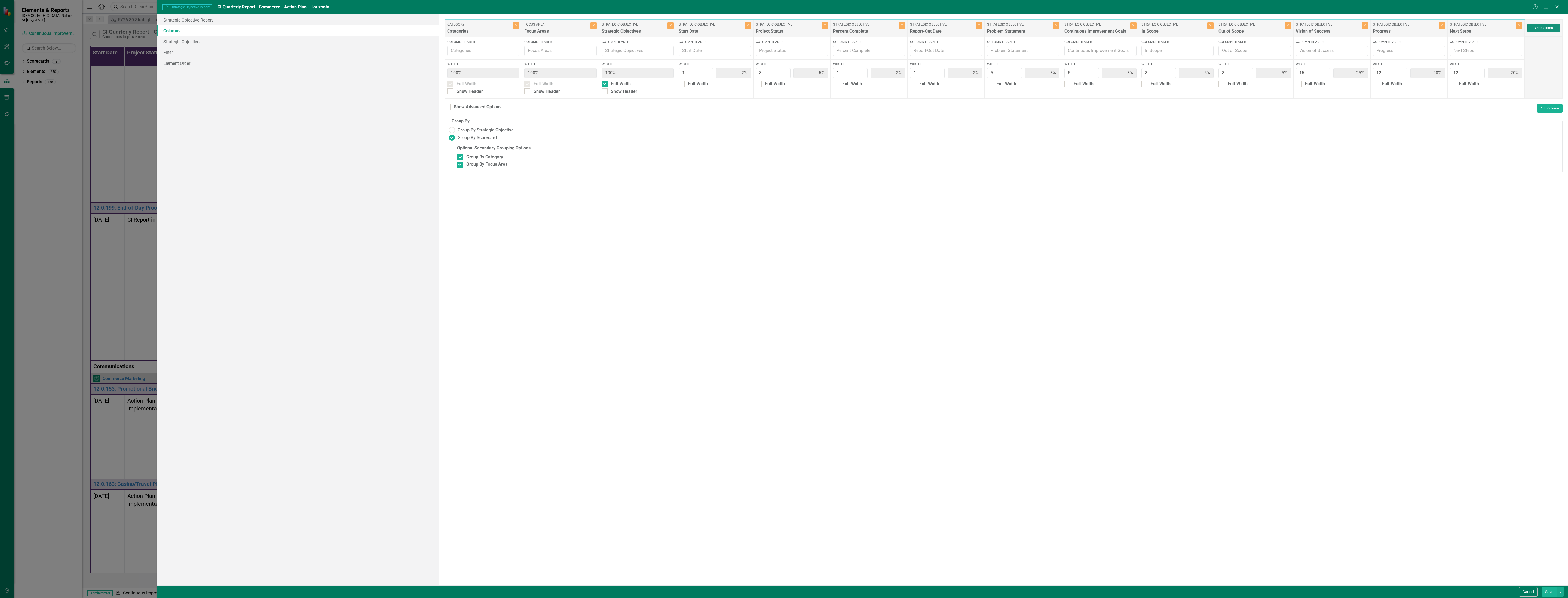
type input "24%"
type input "19%"
click at [1540, 593] on div "Save" at bounding box center [1552, 592] width 24 height 10
click at [1552, 589] on button "Save" at bounding box center [1549, 592] width 15 height 10
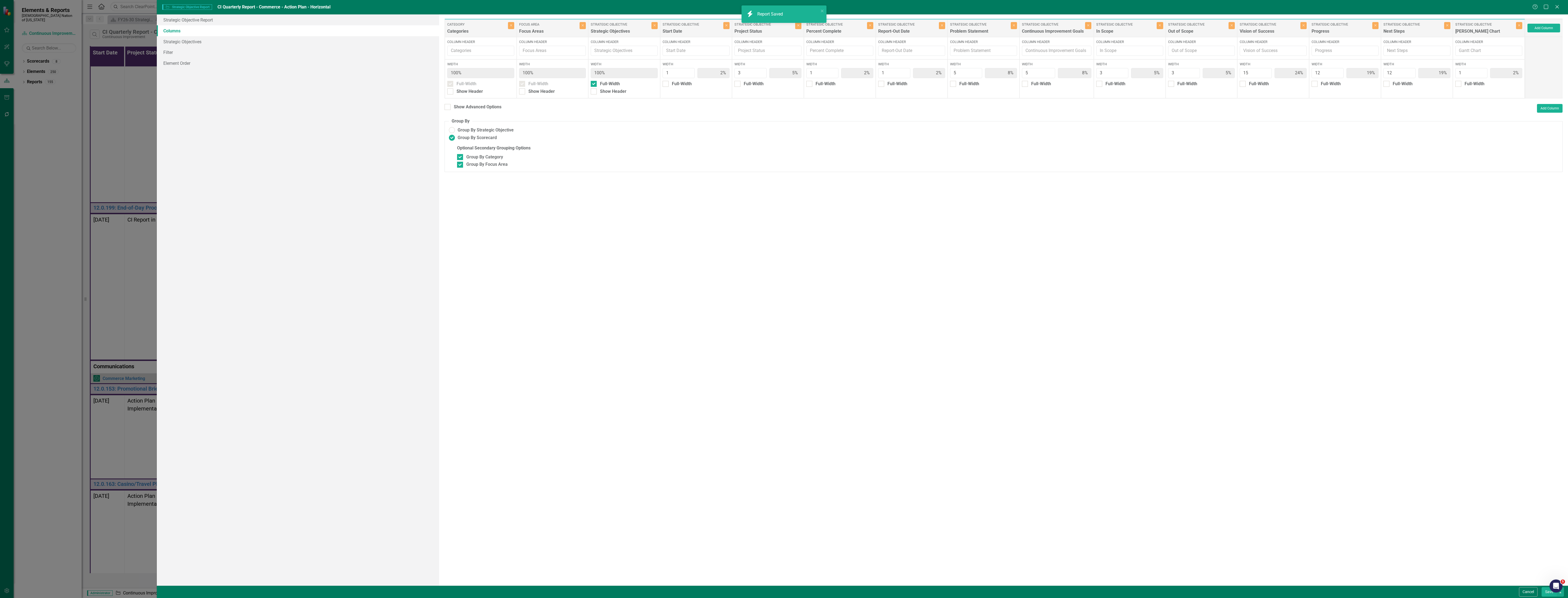
radio input "false"
checkbox input "false"
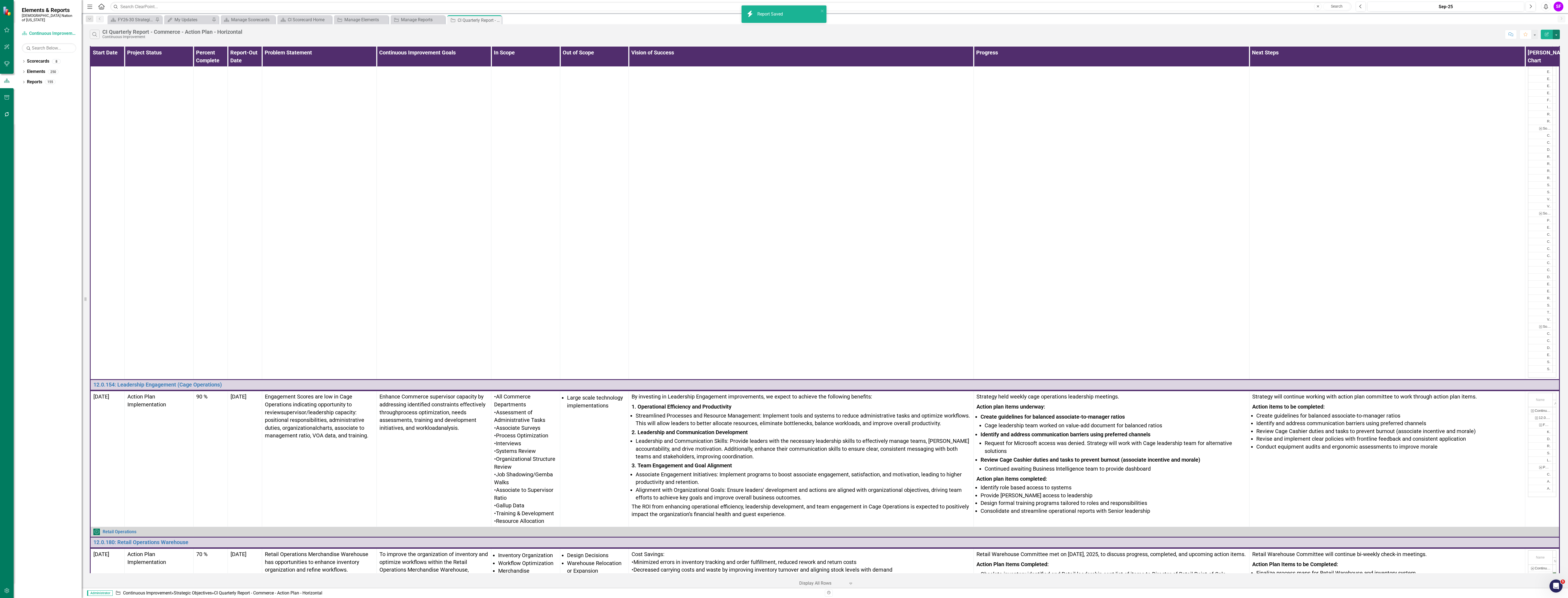
click at [1558, 33] on button "button" at bounding box center [1556, 35] width 7 height 10
click at [1556, 35] on button "button" at bounding box center [1556, 35] width 7 height 10
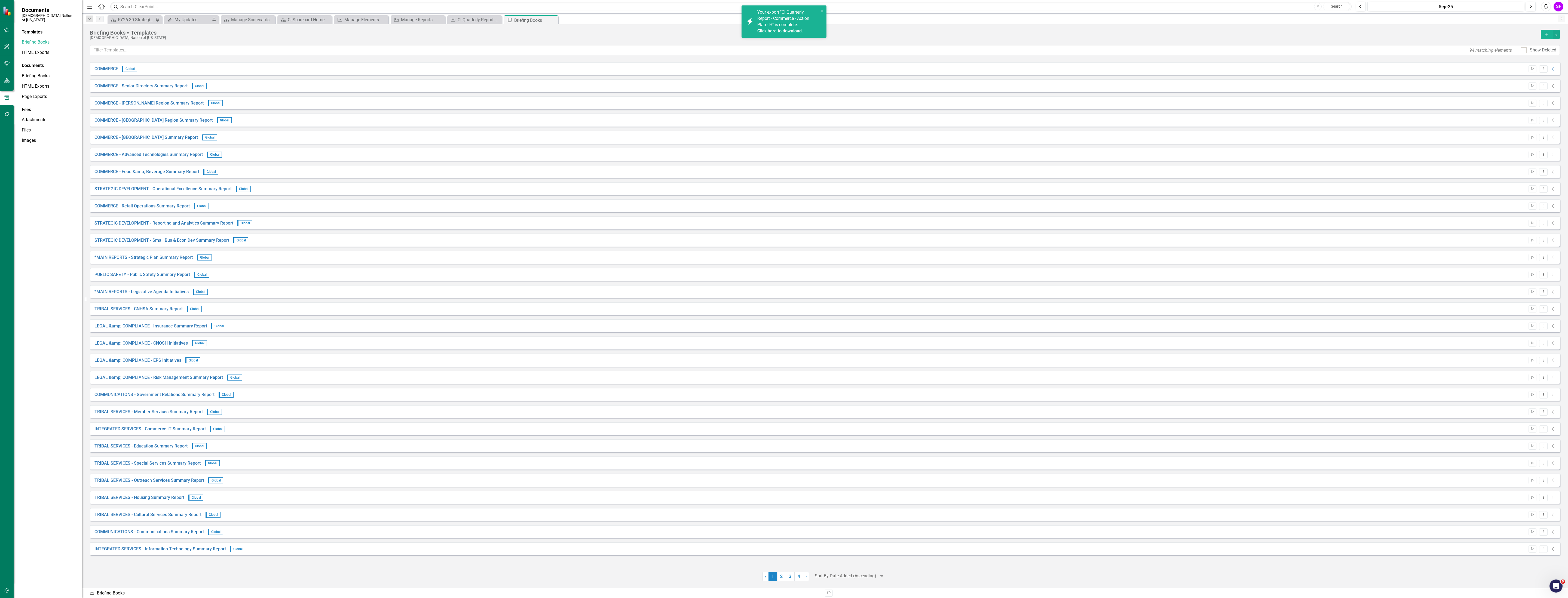
click at [776, 31] on link "Click here to download." at bounding box center [780, 31] width 46 height 5
drag, startPoint x: 805, startPoint y: 580, endPoint x: 796, endPoint y: 568, distance: 15.0
click at [805, 580] on link "› Next" at bounding box center [806, 576] width 6 height 9
click at [796, 568] on div "INTEGRATED SERVICES - Human Resources Summary Report Global Start Dropdown Menu…" at bounding box center [825, 321] width 1470 height 519
click at [796, 572] on link "4" at bounding box center [799, 576] width 9 height 9
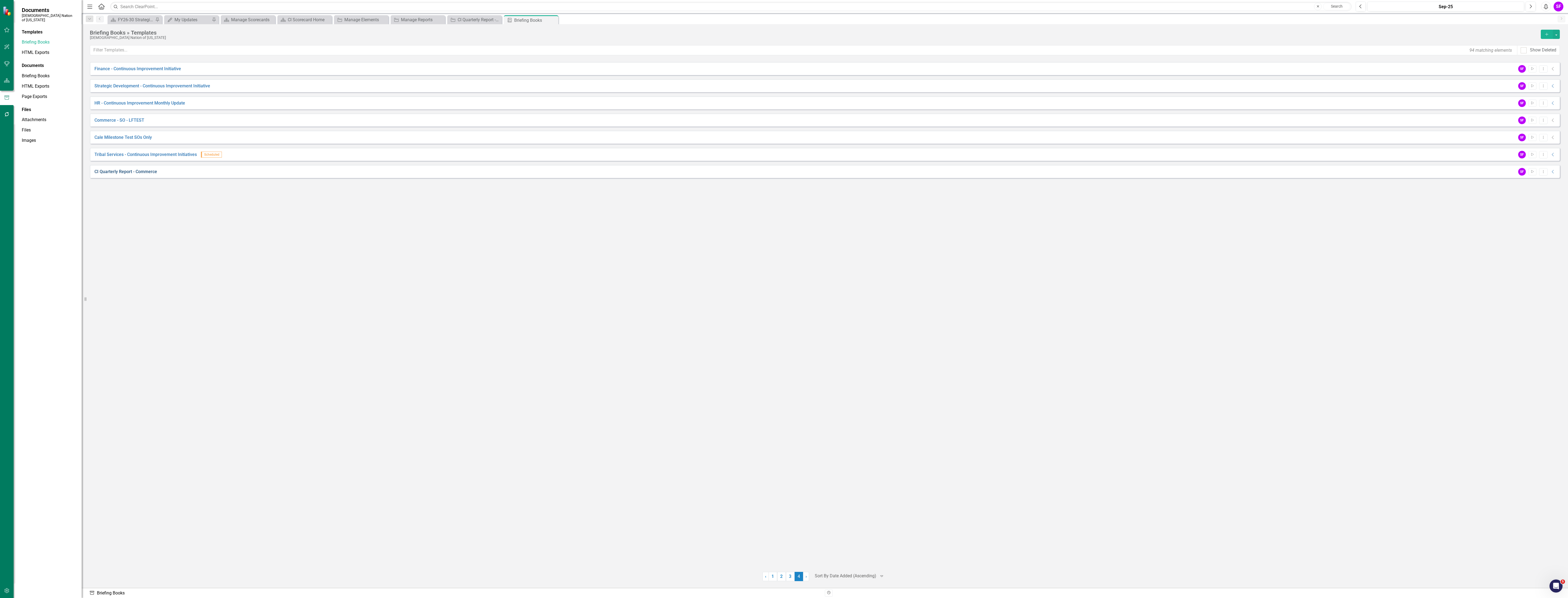
click at [133, 172] on link "CI Quarterly Report - Commerce" at bounding box center [125, 172] width 63 height 6
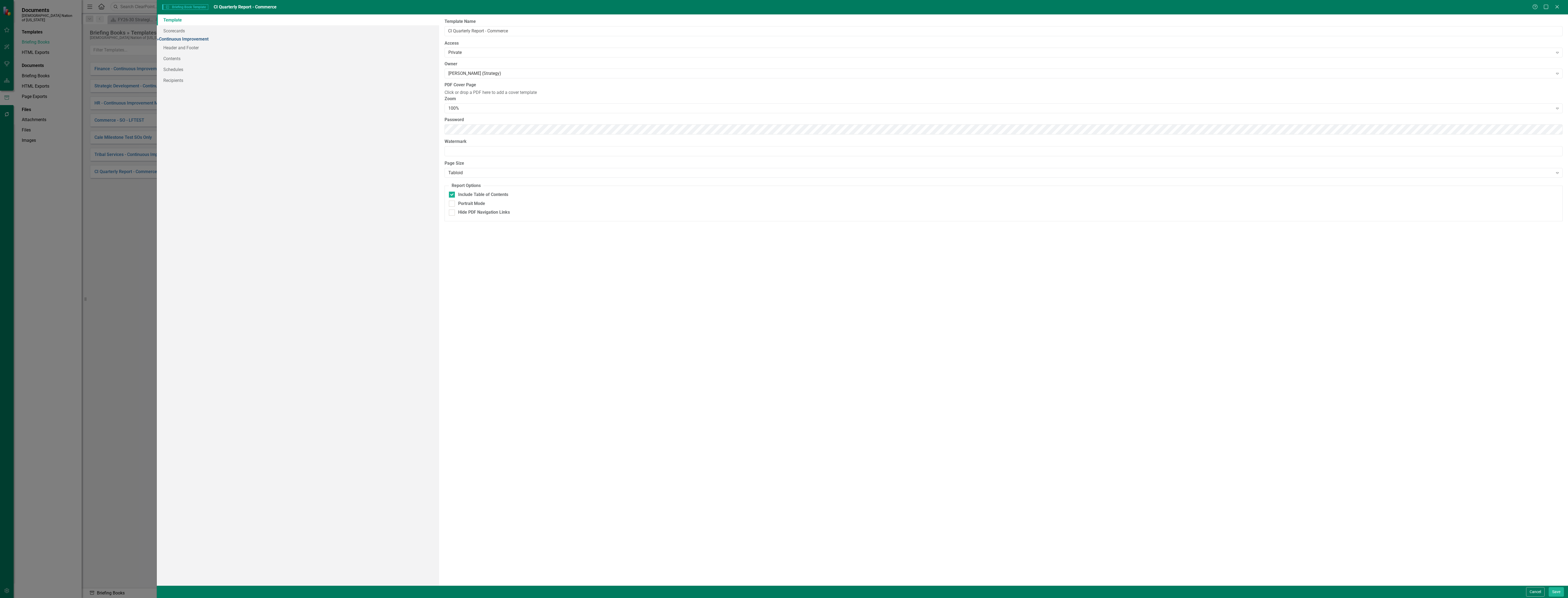
click at [189, 37] on link "» Continuous Improvement" at bounding box center [183, 39] width 52 height 5
click at [597, 33] on link "Strategic Objectives" at bounding box center [586, 32] width 47 height 12
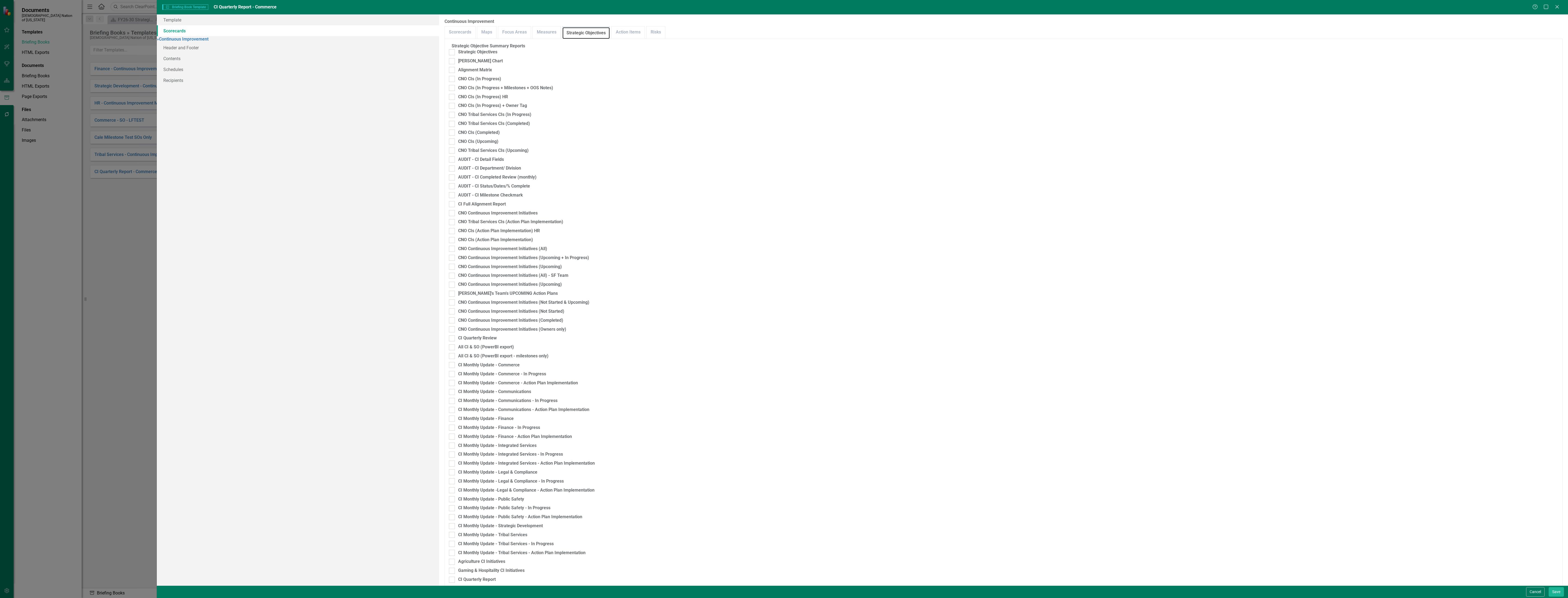
scroll to position [449, 0]
click at [455, 597] on div at bounding box center [452, 606] width 6 height 6
click at [452, 597] on input "CI Quarterly Report - Commerce - Action Plan - Horizontal" at bounding box center [450, 605] width 4 height 4
checkbox input "false"
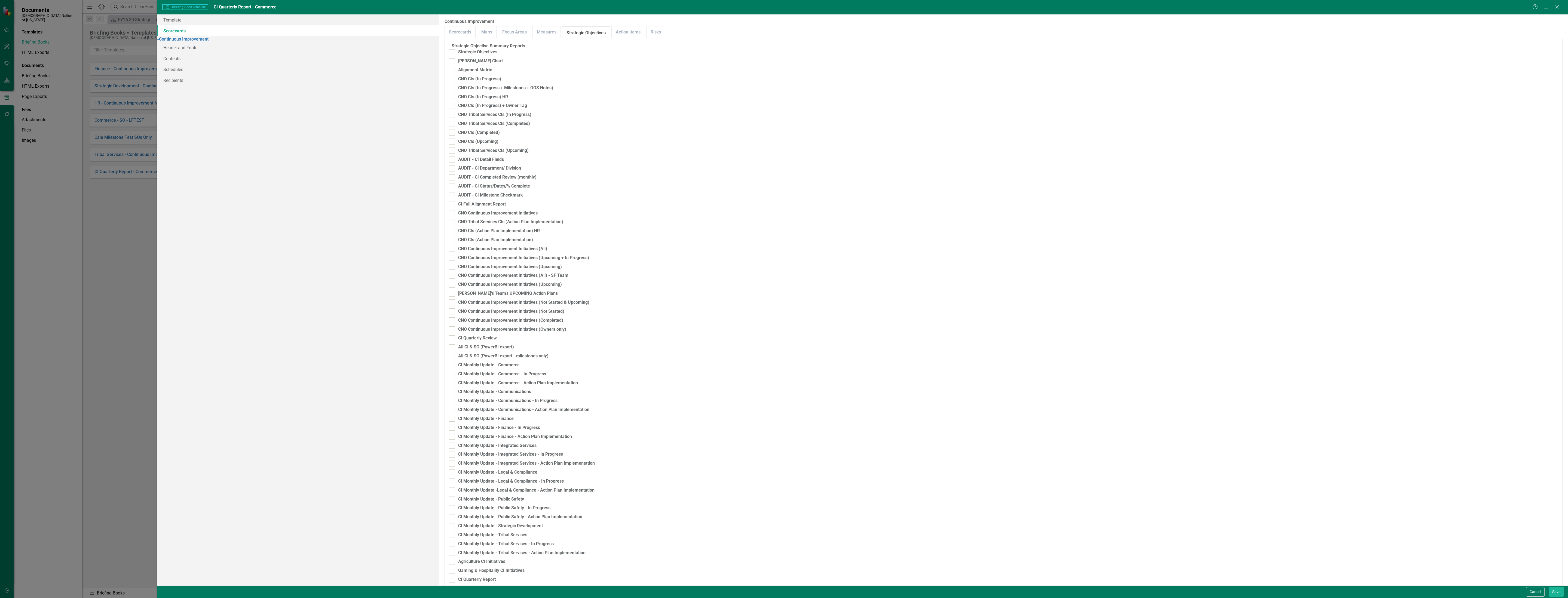
checkbox input "false"
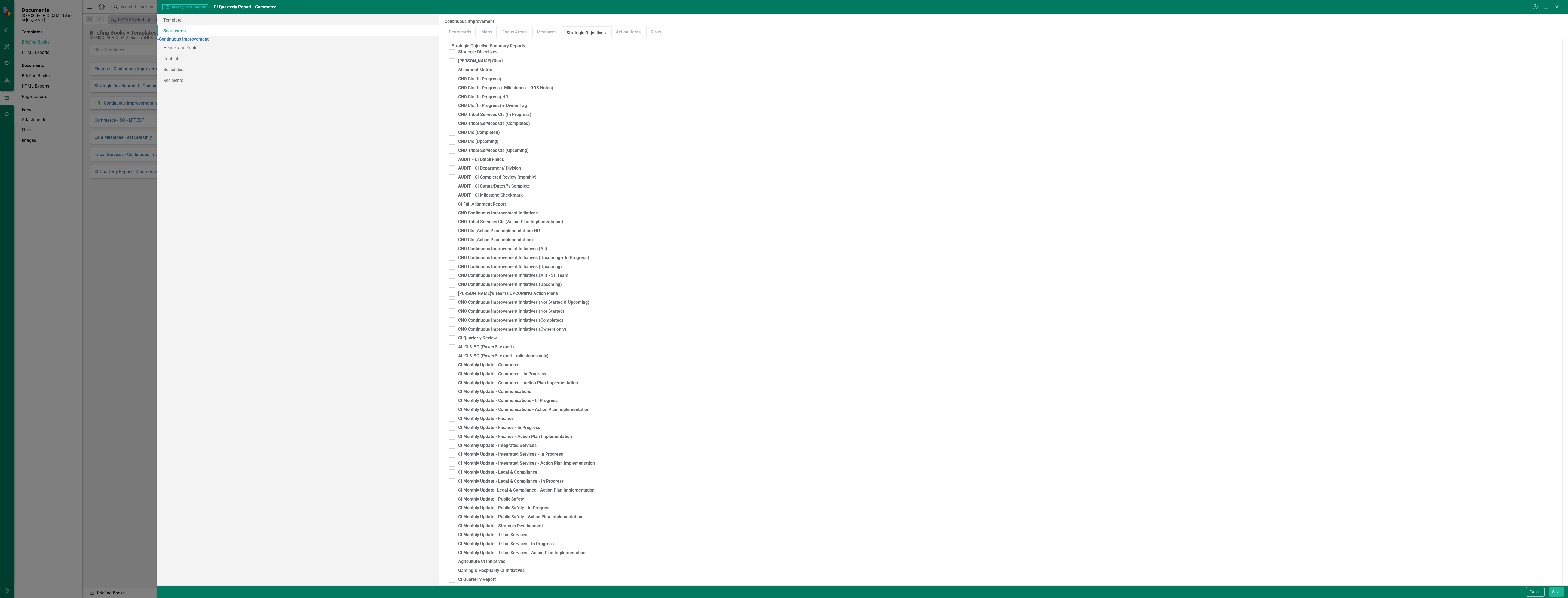
scroll to position [1102, 0]
checkbox input "true"
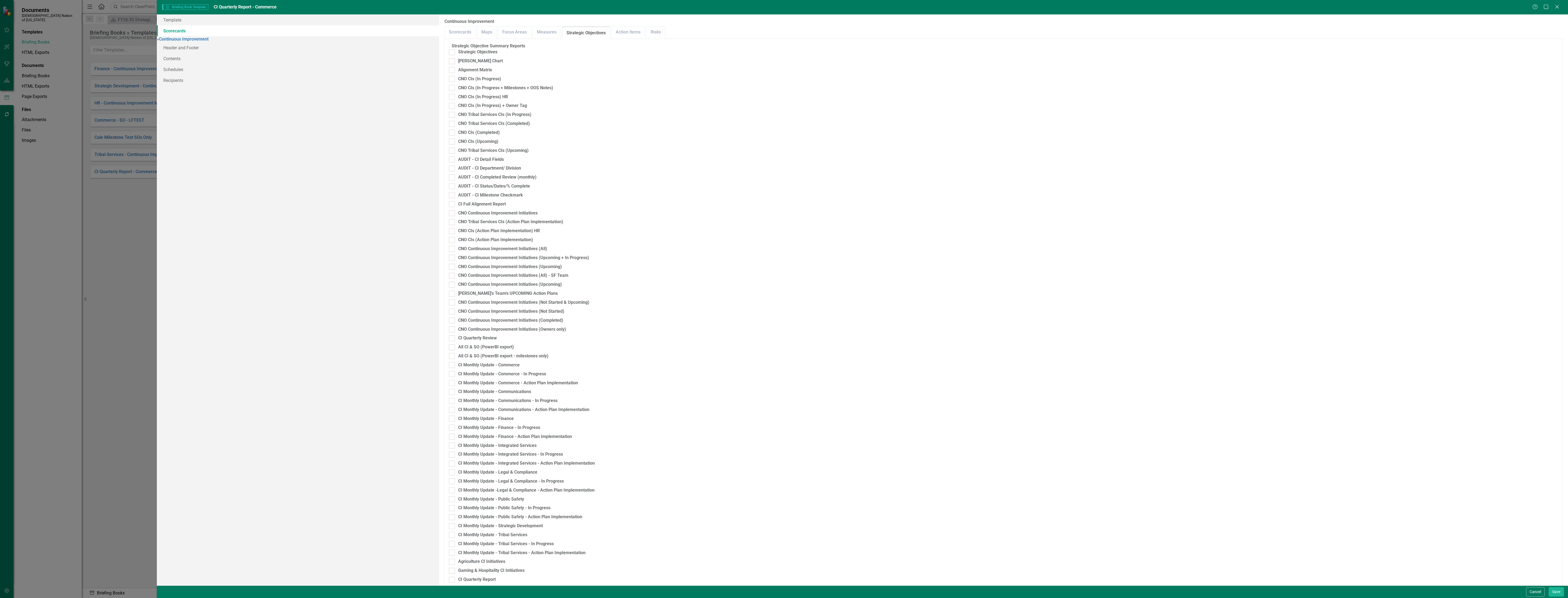
checkbox input "false"
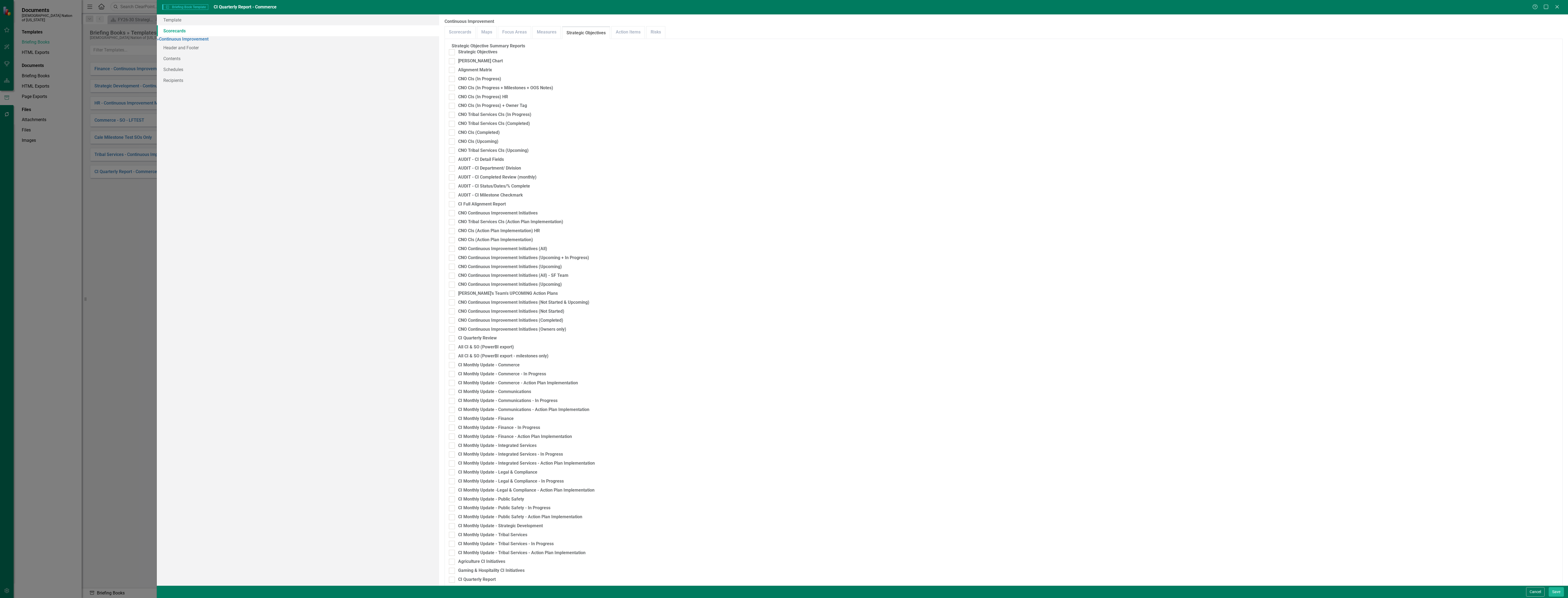
checkbox input "false"
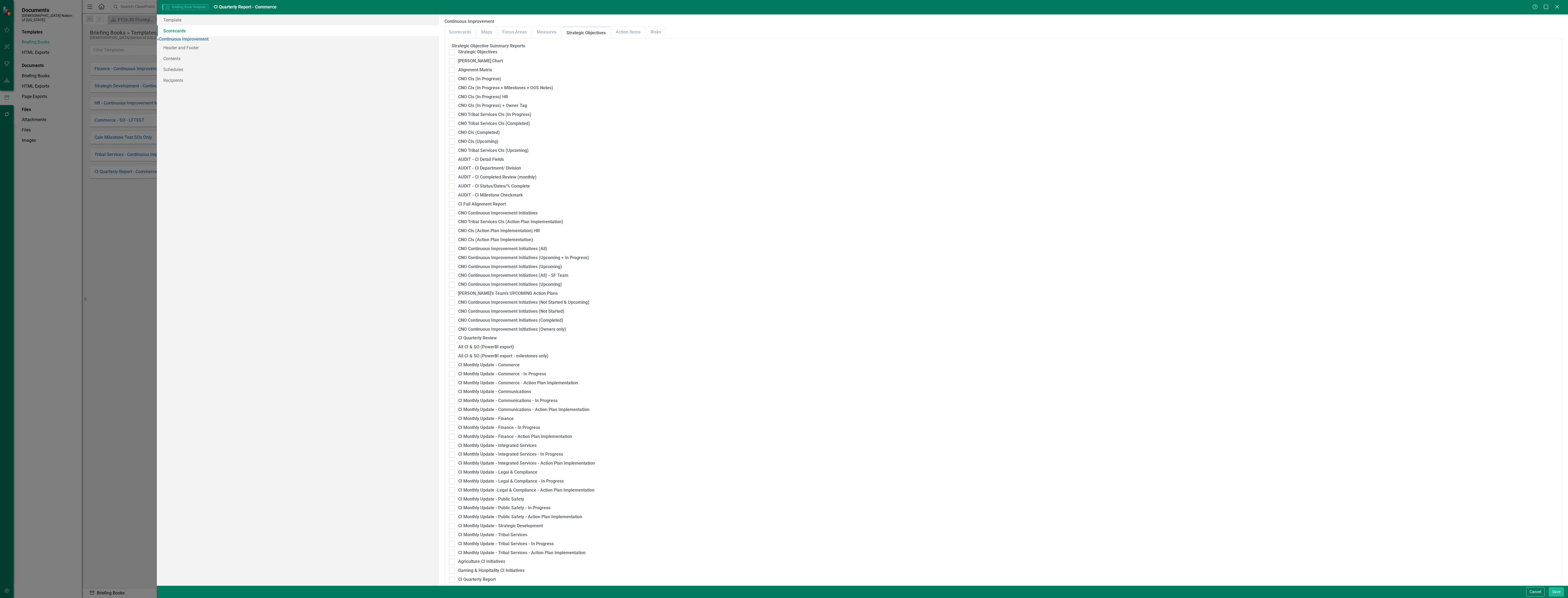
scroll to position [588, 0]
click at [210, 53] on link "Header and Footer" at bounding box center [298, 47] width 282 height 11
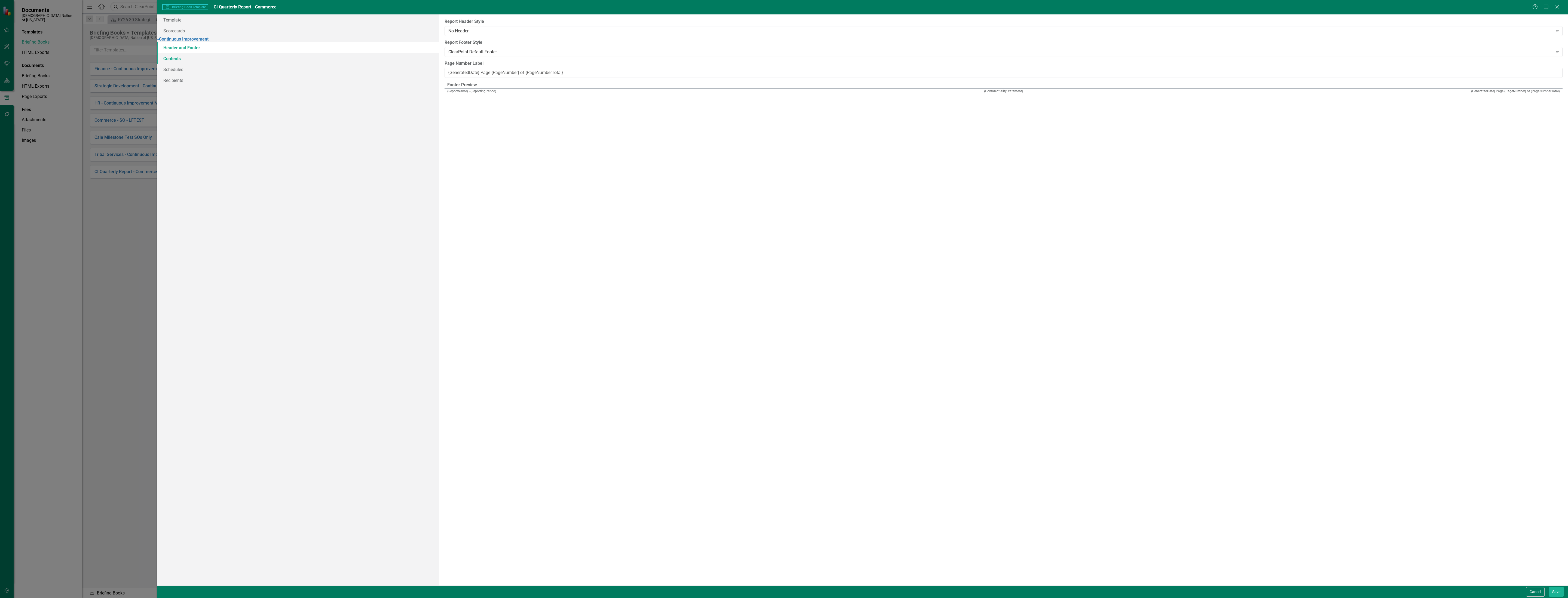
click at [267, 57] on link "Contents" at bounding box center [298, 58] width 282 height 11
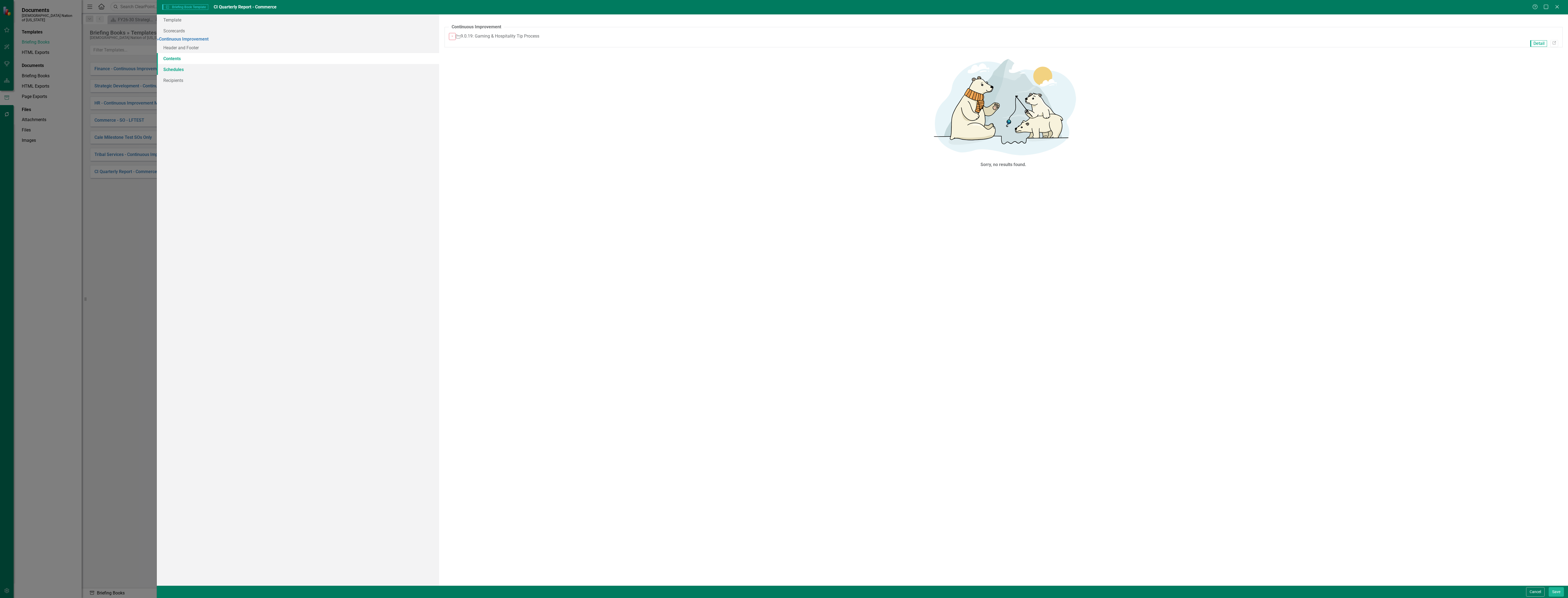
click at [261, 75] on link "Schedules" at bounding box center [298, 69] width 282 height 11
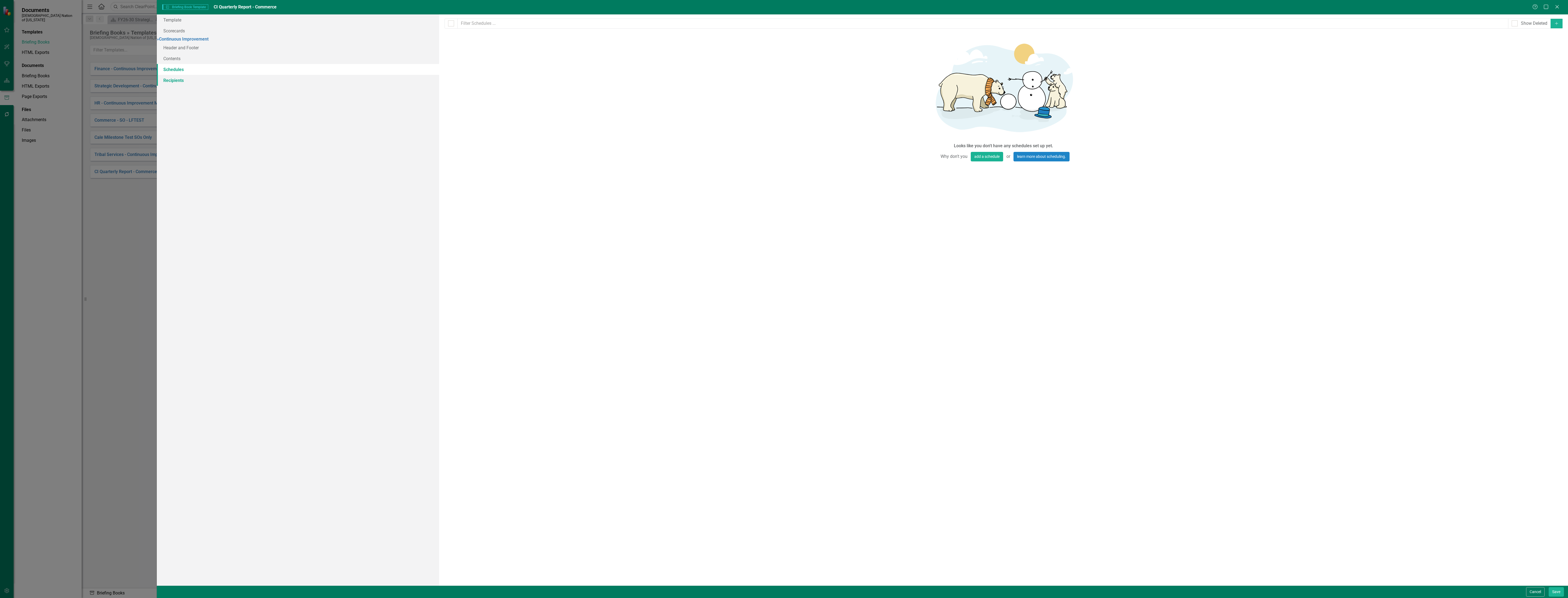
click at [244, 86] on link "Recipients" at bounding box center [298, 80] width 282 height 11
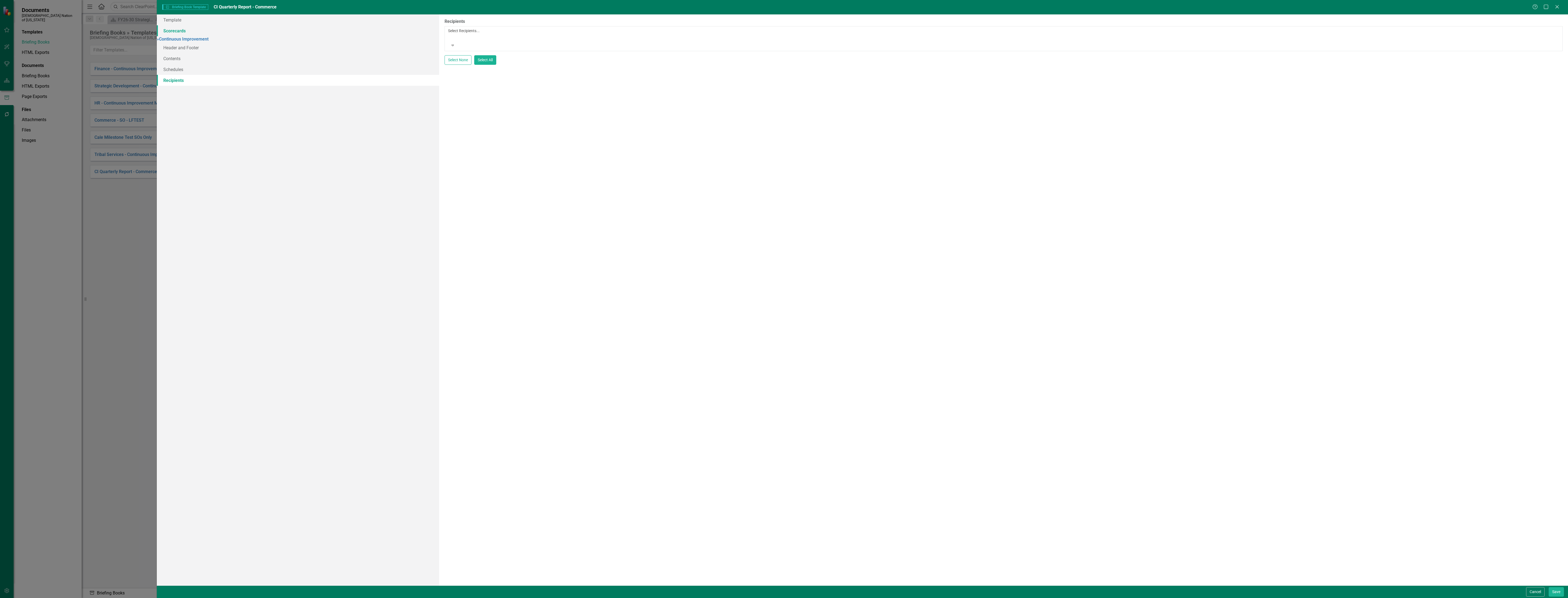
click at [243, 35] on link "Scorecards" at bounding box center [298, 31] width 282 height 11
click at [209, 41] on link "» Continuous Improvement" at bounding box center [183, 39] width 52 height 5
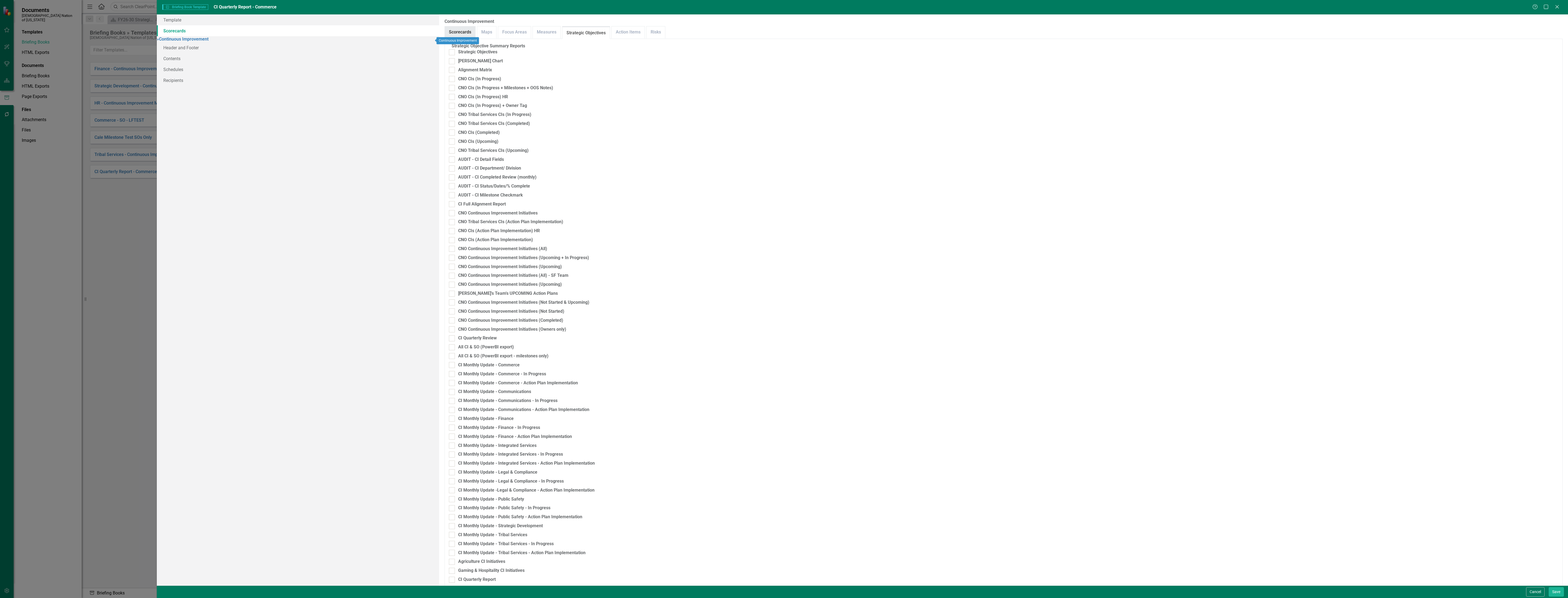
click at [459, 29] on link "Scorecards" at bounding box center [460, 32] width 30 height 12
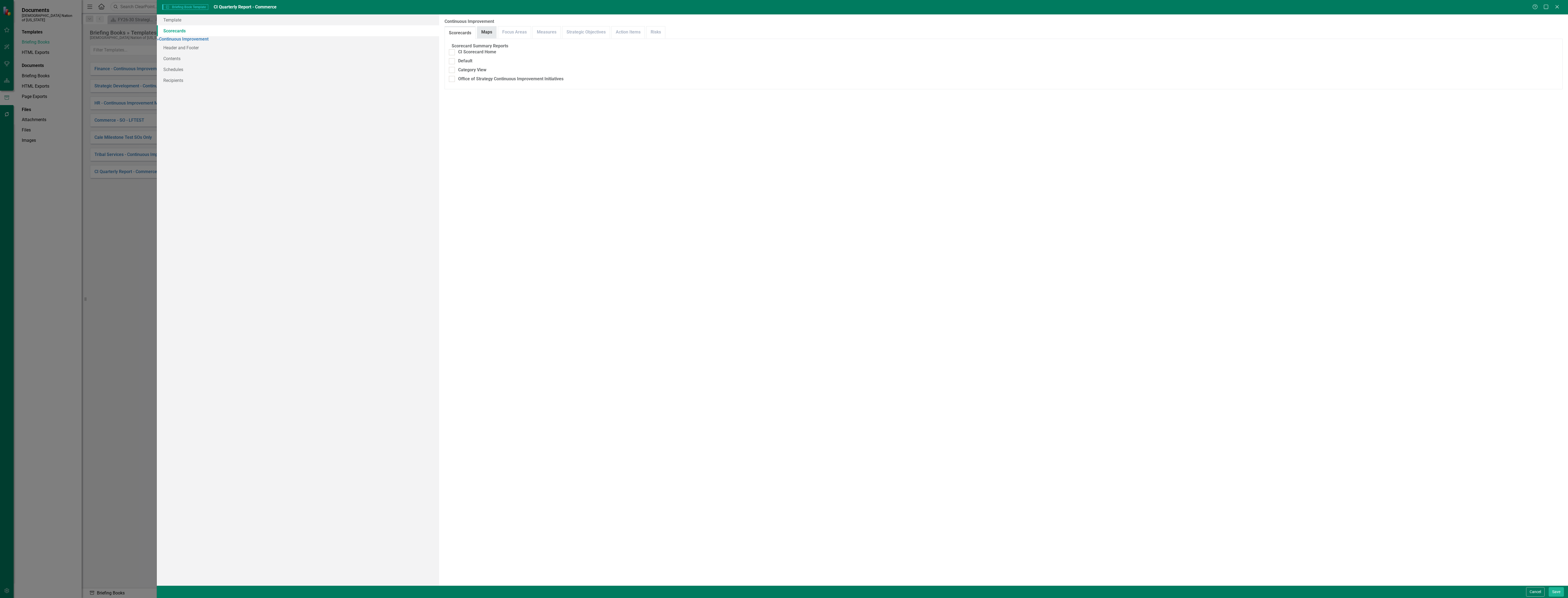
click at [493, 31] on link "Maps" at bounding box center [486, 32] width 19 height 12
click at [526, 35] on link "Focus Areas" at bounding box center [514, 32] width 33 height 12
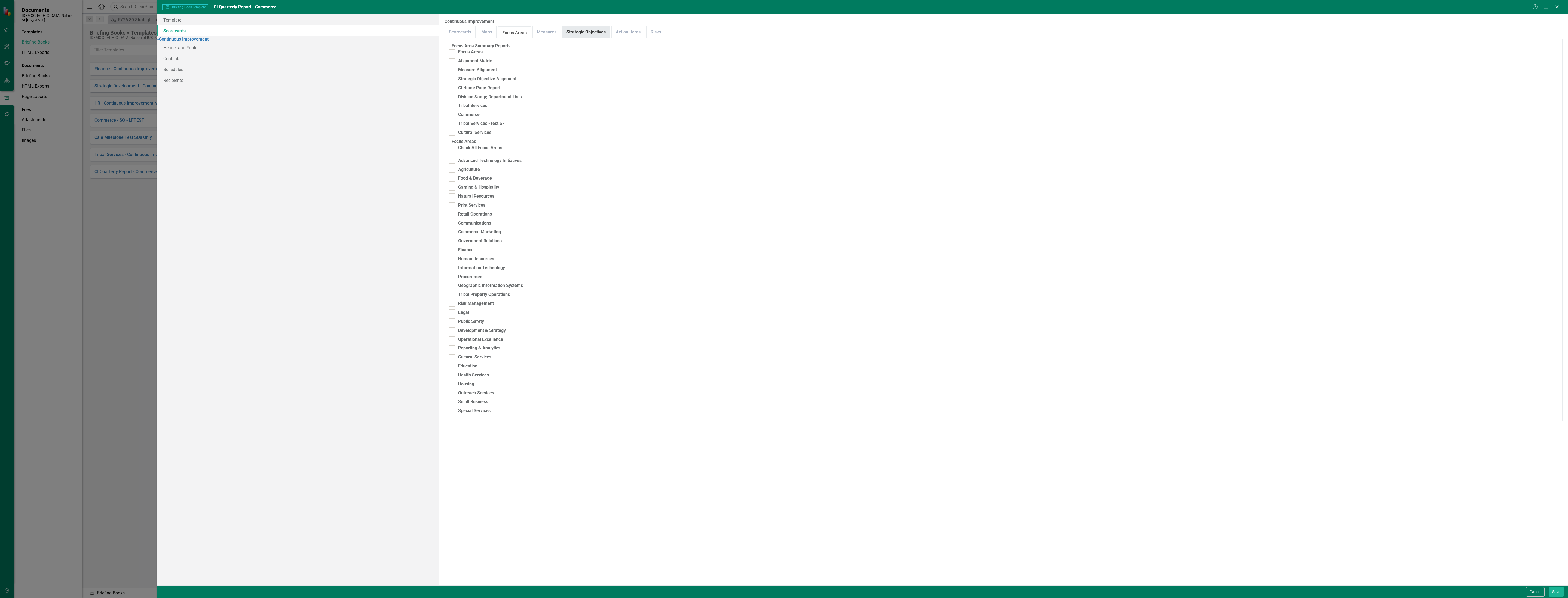
click at [571, 30] on link "Strategic Objectives" at bounding box center [586, 32] width 47 height 12
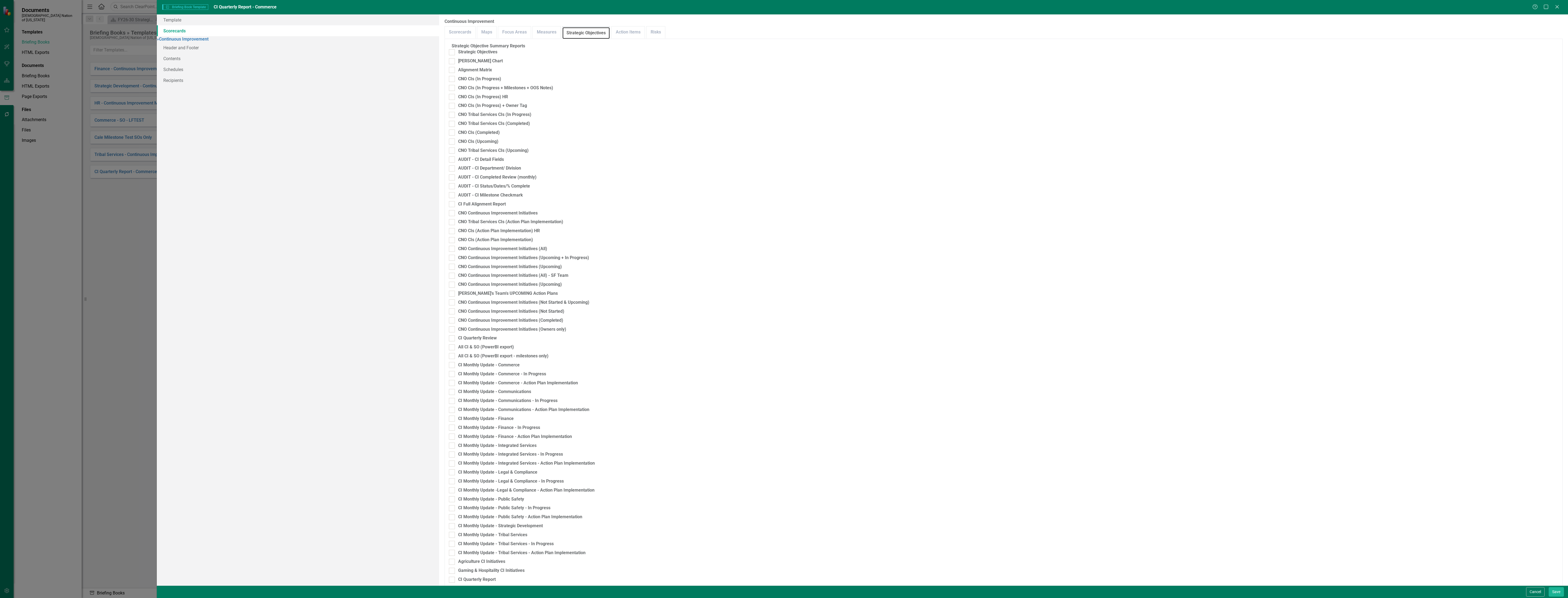
scroll to position [1037, 0]
checkbox input "false"
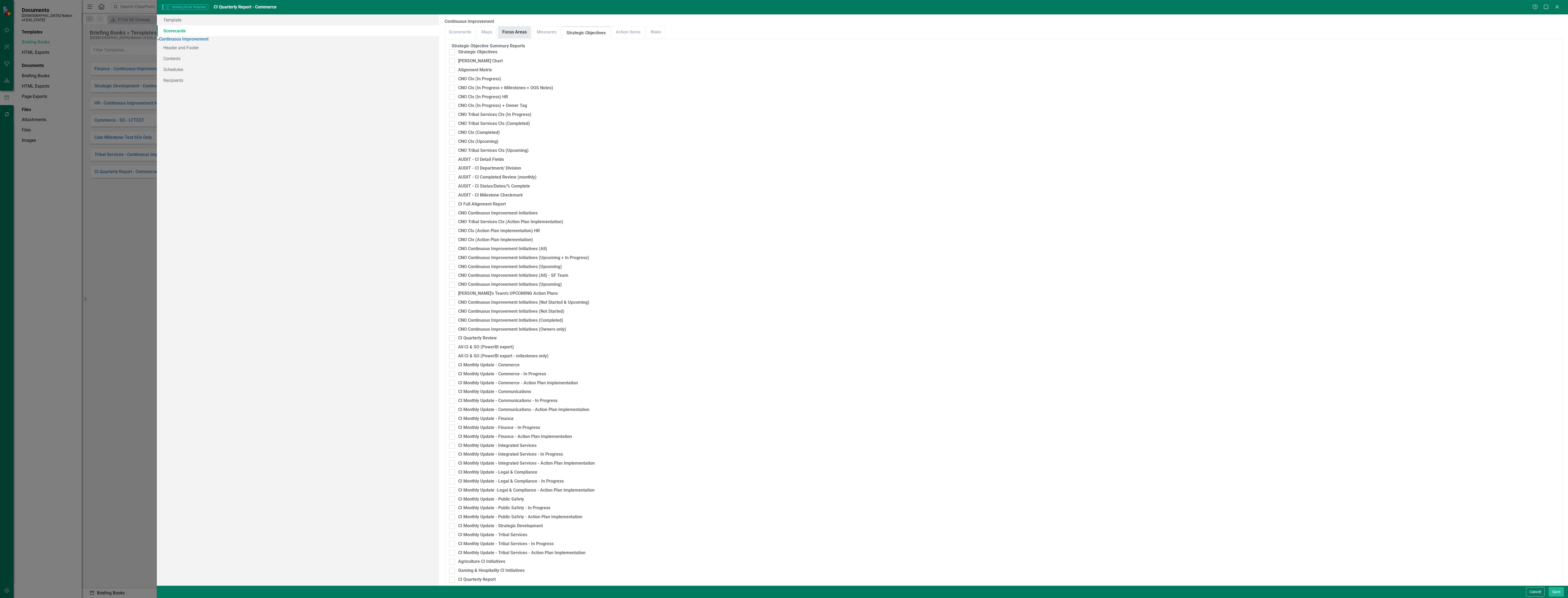
click at [523, 28] on link "Focus Areas" at bounding box center [514, 32] width 33 height 12
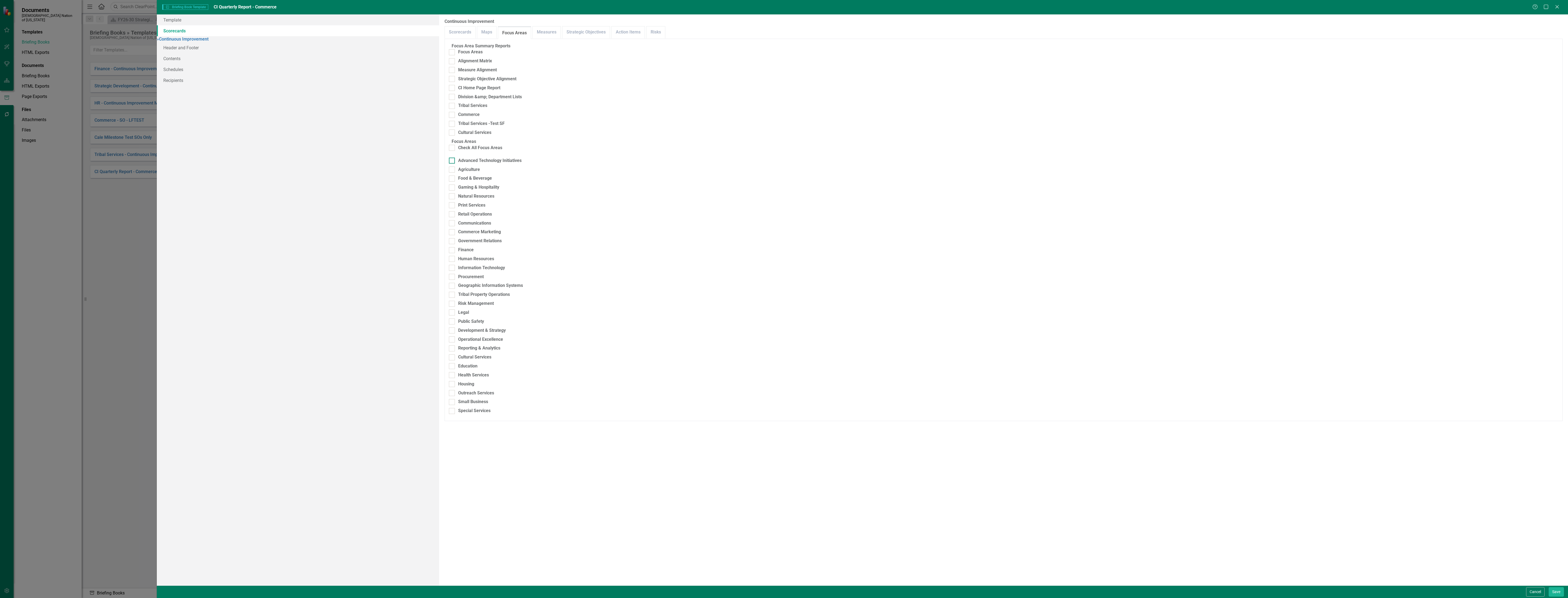
click at [513, 164] on div "Advanced Technology Initiatives" at bounding box center [490, 161] width 63 height 6
click at [452, 161] on input "Advanced Technology Initiatives" at bounding box center [450, 159] width 4 height 4
checkbox input "true"
click at [472, 173] on div "Agriculture" at bounding box center [469, 170] width 22 height 6
click at [452, 170] on input "Agriculture" at bounding box center [450, 169] width 4 height 4
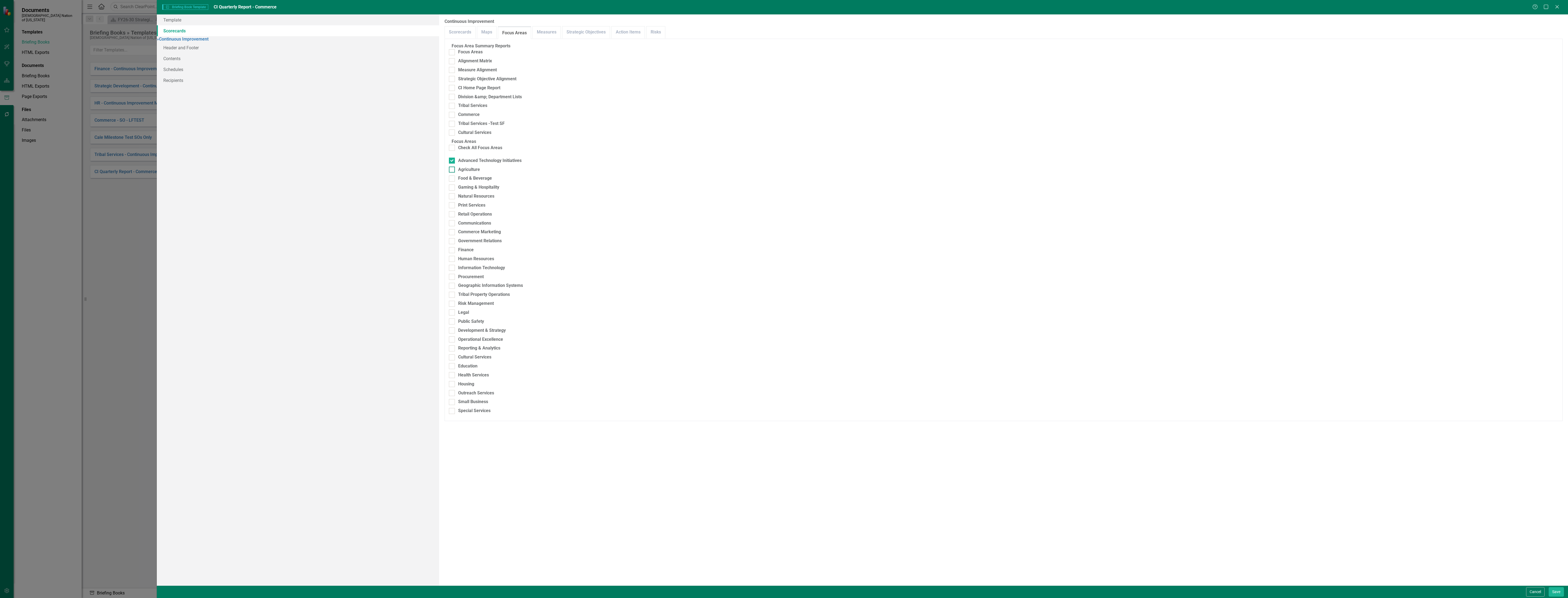
checkbox input "true"
click at [476, 181] on div "Food & Beverage" at bounding box center [475, 178] width 33 height 6
click at [452, 179] on input "Food & Beverage" at bounding box center [450, 177] width 4 height 4
checkbox input "true"
click at [480, 190] on div "Gaming & Hospitality" at bounding box center [479, 187] width 41 height 6
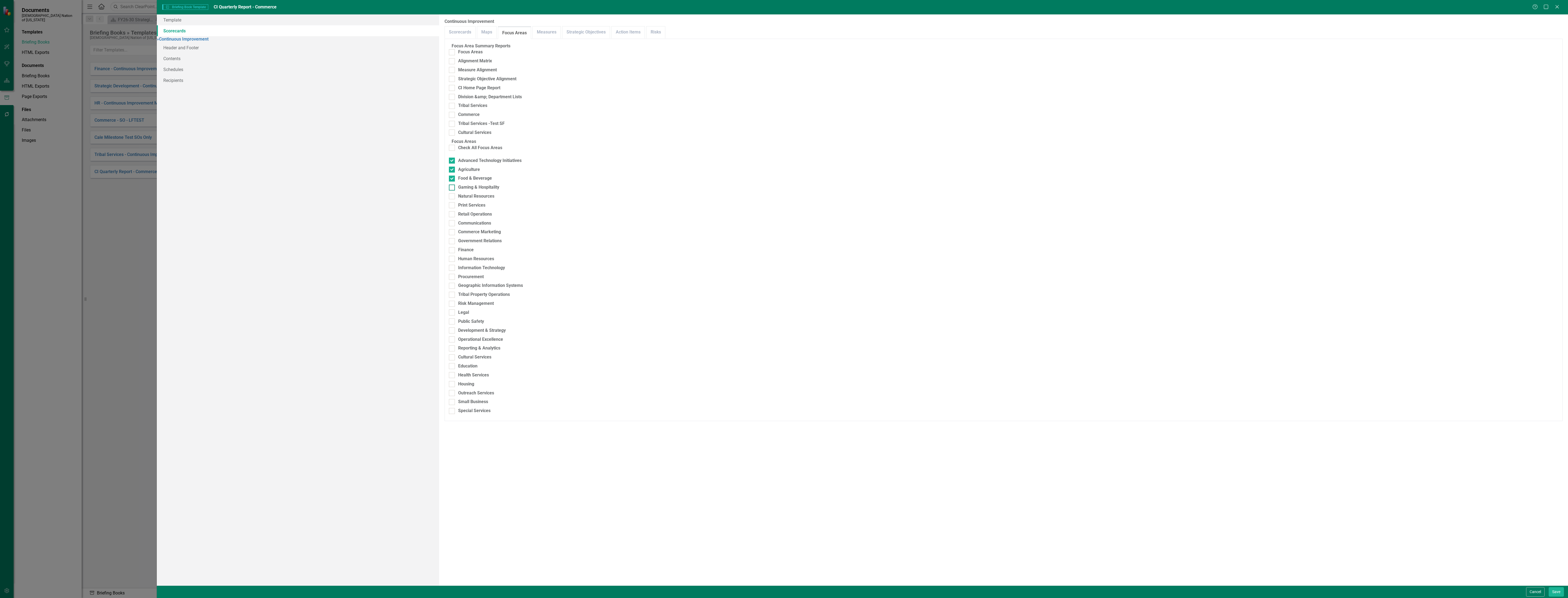
click at [452, 188] on input "Gaming & Hospitality" at bounding box center [450, 186] width 4 height 4
checkbox input "true"
click at [493, 200] on div "Natural Resources" at bounding box center [476, 196] width 36 height 6
click at [452, 196] on input "Natural Resources" at bounding box center [450, 195] width 4 height 4
checkbox input "true"
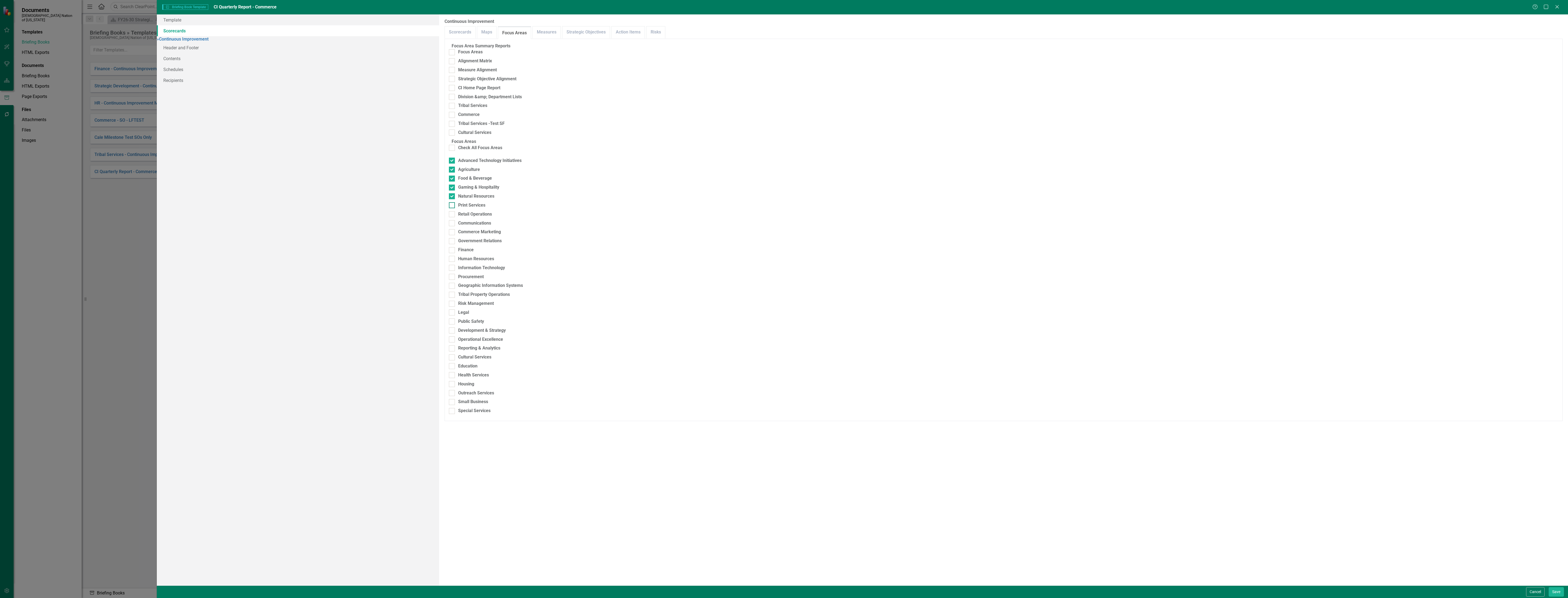
click at [482, 209] on div "Print Services" at bounding box center [472, 205] width 27 height 6
click at [452, 206] on input "Print Services" at bounding box center [450, 204] width 4 height 4
checkbox input "true"
click at [481, 217] on div "Retail Operations" at bounding box center [475, 214] width 33 height 6
click at [452, 215] on input "Retail Operations" at bounding box center [450, 213] width 4 height 4
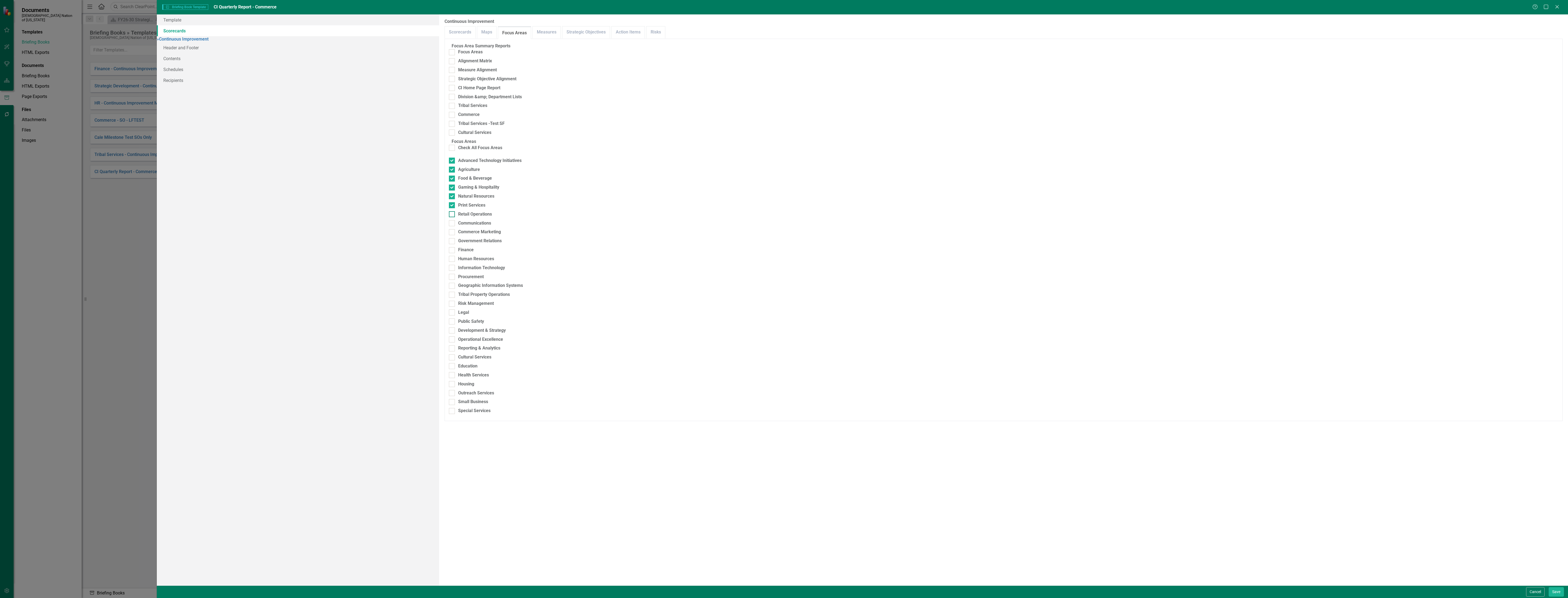
checkbox input "true"
click at [500, 235] on div "Commerce Marketing" at bounding box center [480, 232] width 43 height 6
click at [452, 232] on input "Commerce Marketing" at bounding box center [450, 231] width 4 height 4
checkbox input "true"
click at [478, 405] on div "Small Business" at bounding box center [473, 402] width 30 height 6
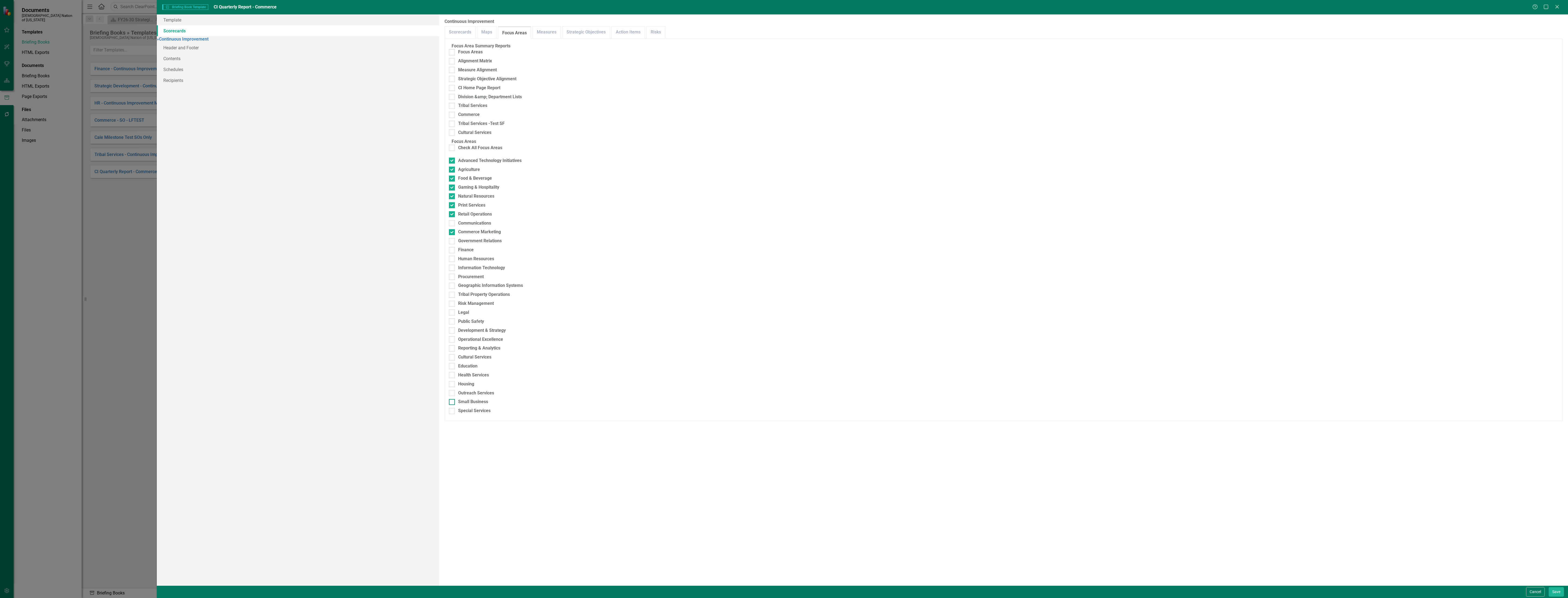
click at [452, 402] on input "Small Business" at bounding box center [450, 401] width 4 height 4
checkbox input "true"
click at [1551, 591] on button "Save" at bounding box center [1556, 592] width 15 height 10
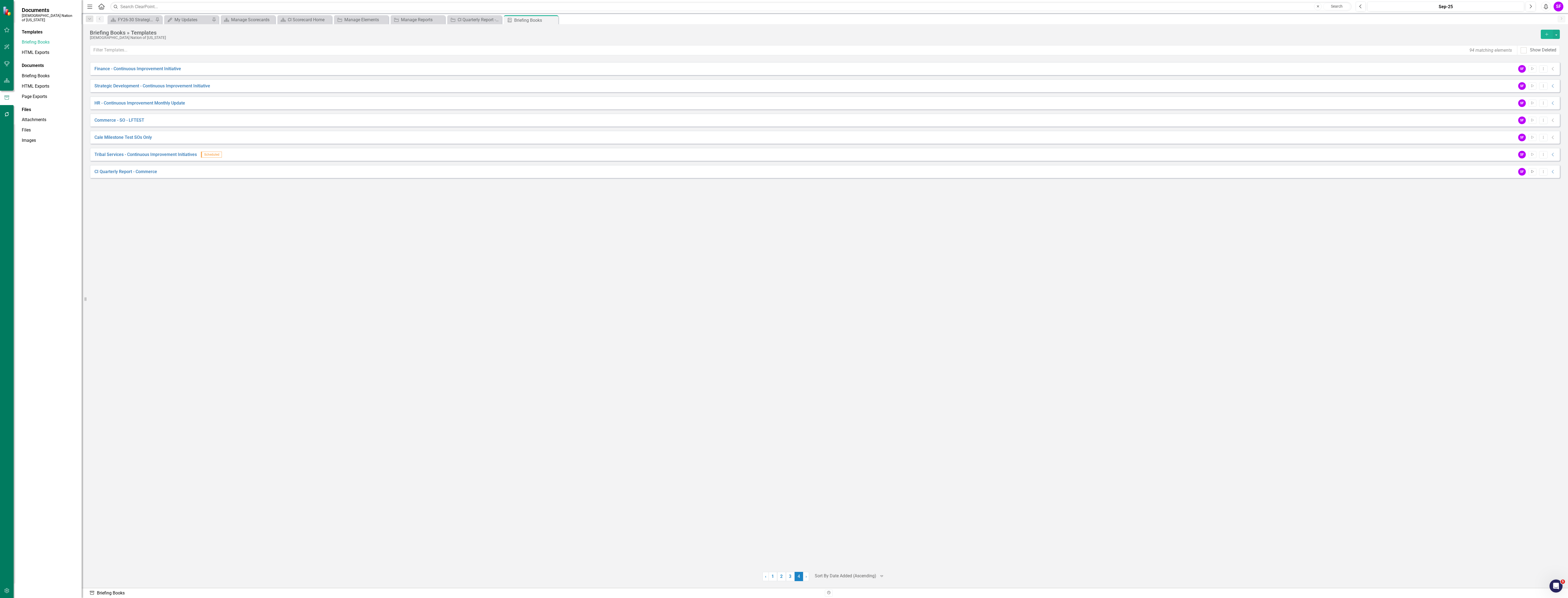
click at [1531, 170] on icon "Start" at bounding box center [1532, 172] width 4 height 3
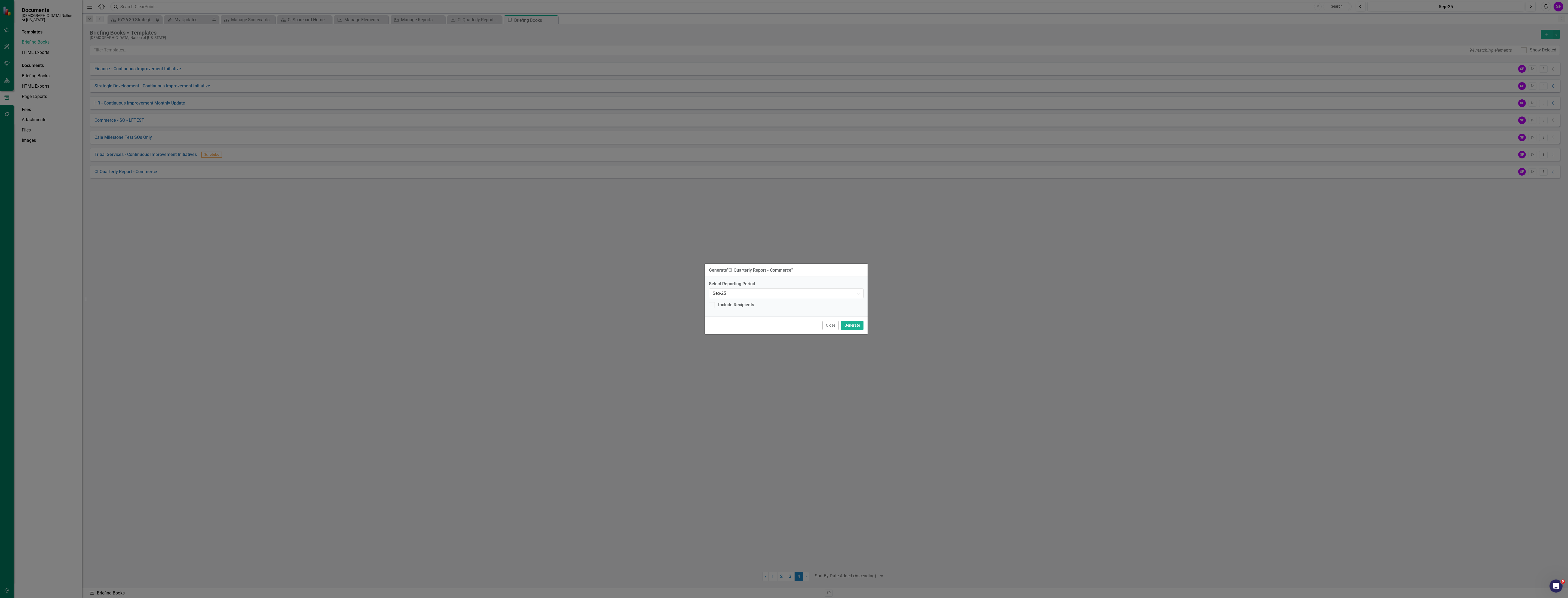
click at [859, 289] on div "Sep-25 Expand" at bounding box center [786, 293] width 155 height 10
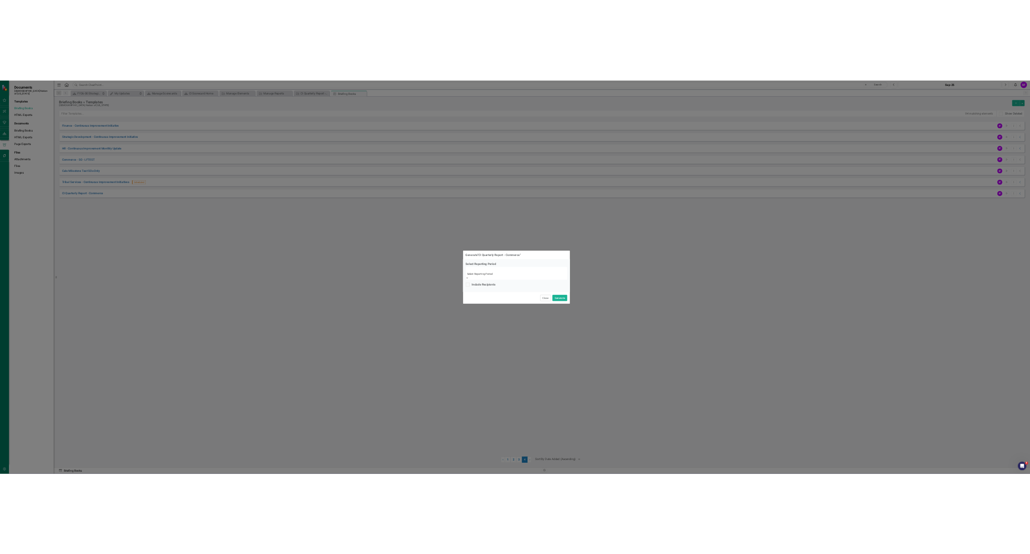
scroll to position [1034, 0]
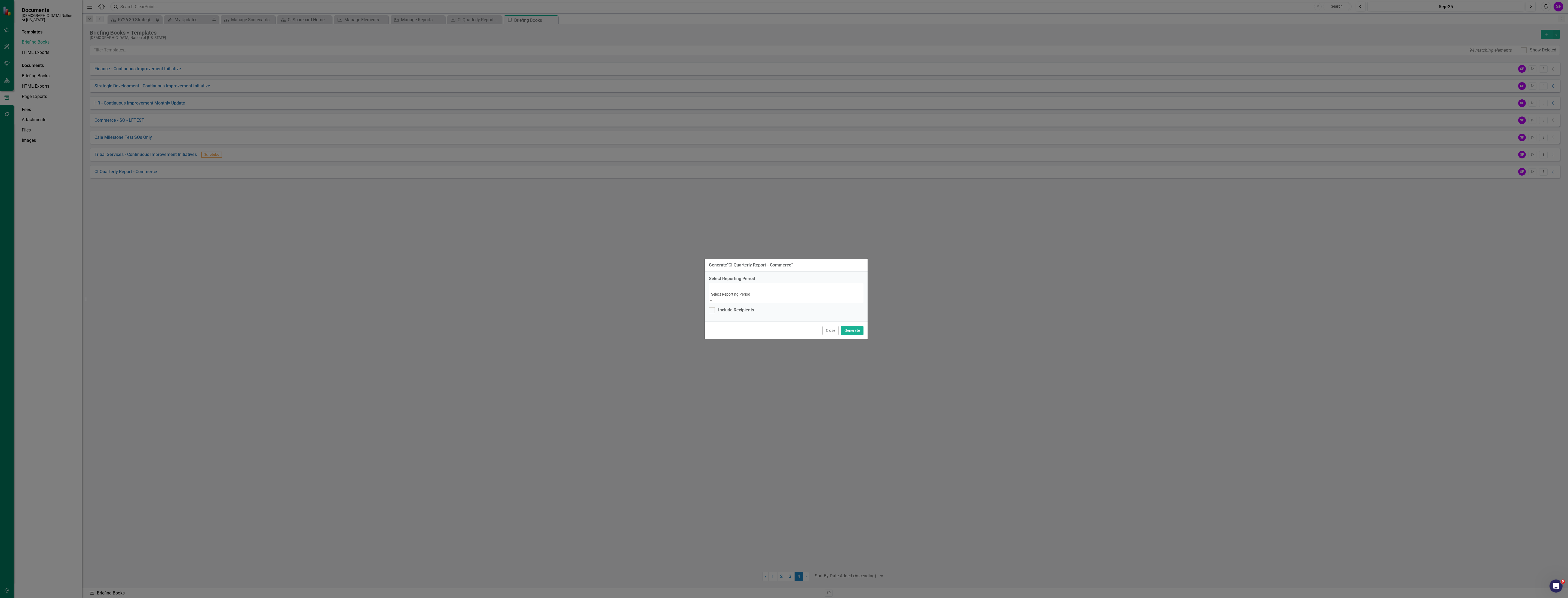
click at [851, 322] on button "Generate" at bounding box center [852, 325] width 23 height 10
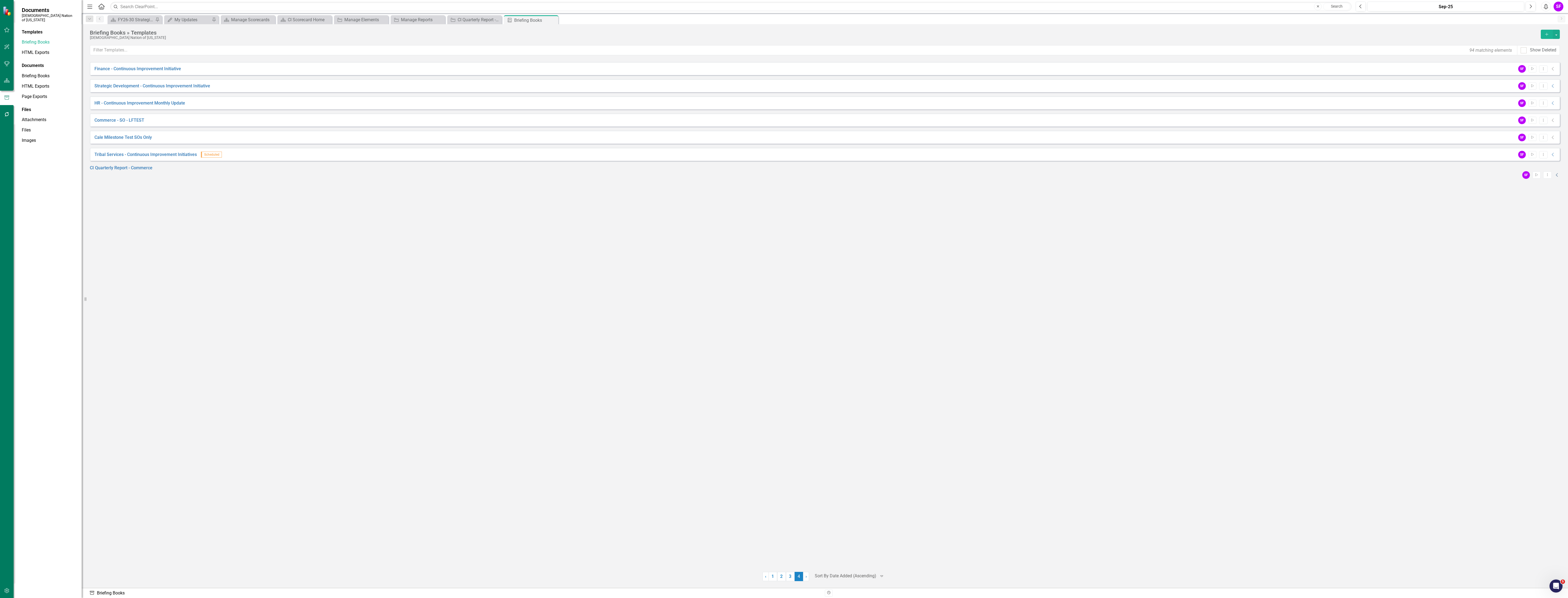
click at [1555, 173] on icon "Collapse" at bounding box center [1557, 175] width 5 height 4
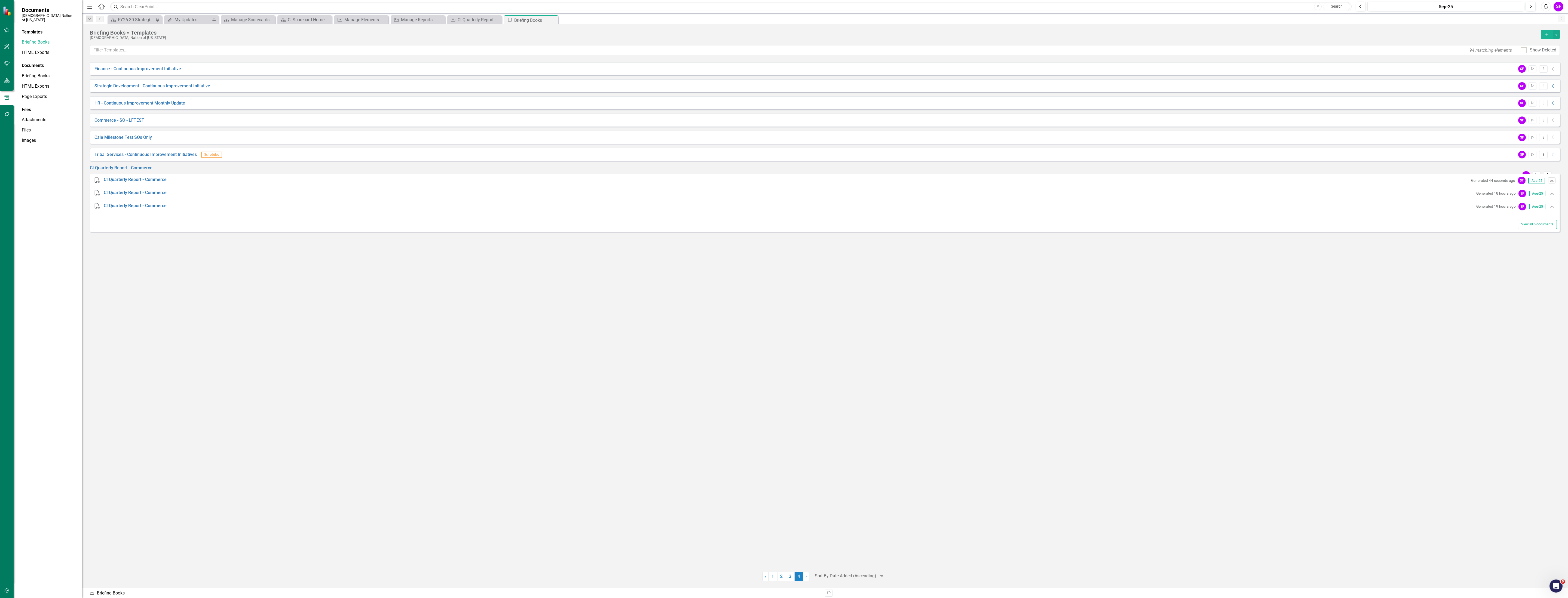
click at [1548, 183] on link "Download" at bounding box center [1552, 181] width 7 height 6
click at [766, 68] on div "Menu Home Search Close Search Previous Sep-25 Next Alerts SF User Edit Profile …" at bounding box center [825, 299] width 1486 height 598
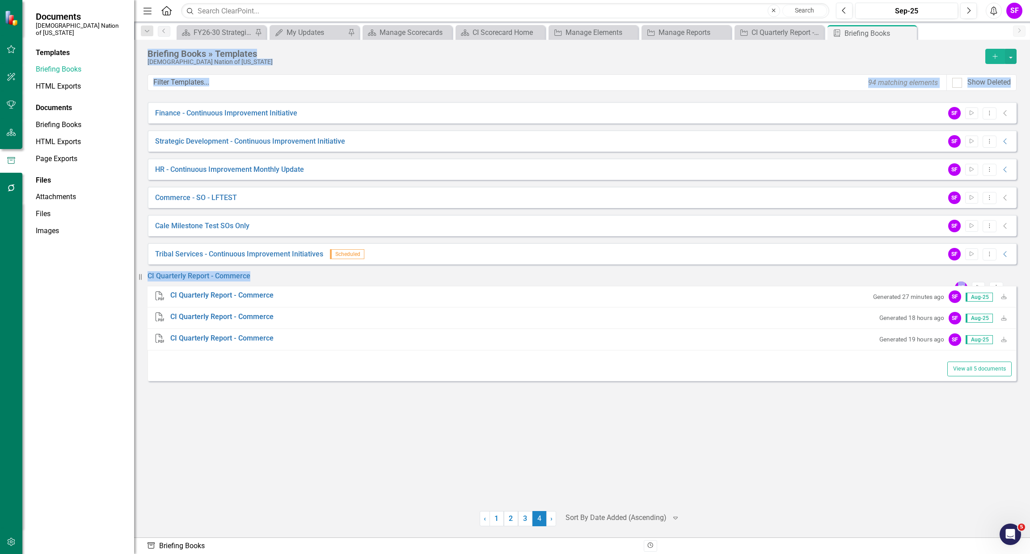
click at [218, 437] on div "Finance - Continuous Improvement Initiative SF Start Dropdown Menu Collapse Str…" at bounding box center [582, 301] width 869 height 398
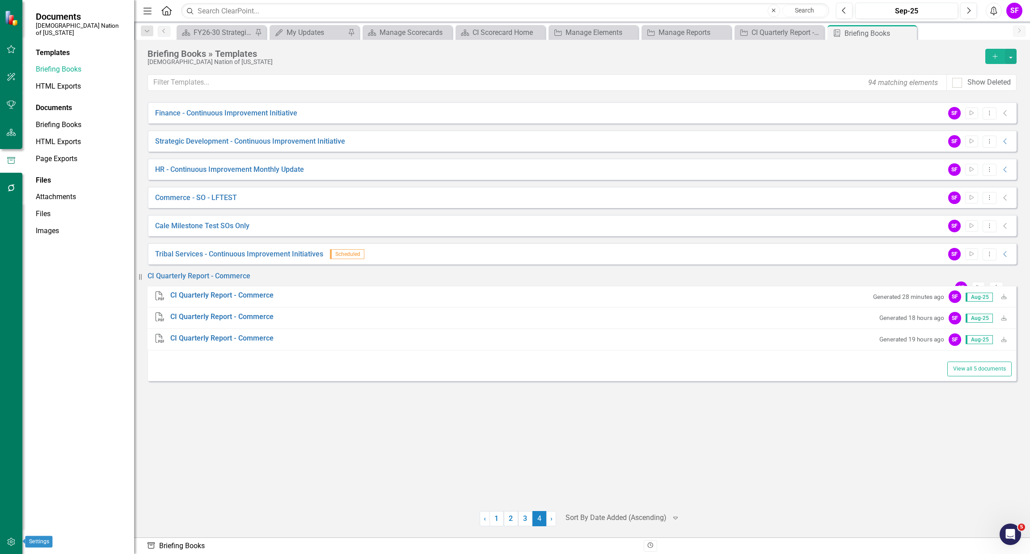
click at [9, 542] on icon "button" at bounding box center [11, 541] width 9 height 7
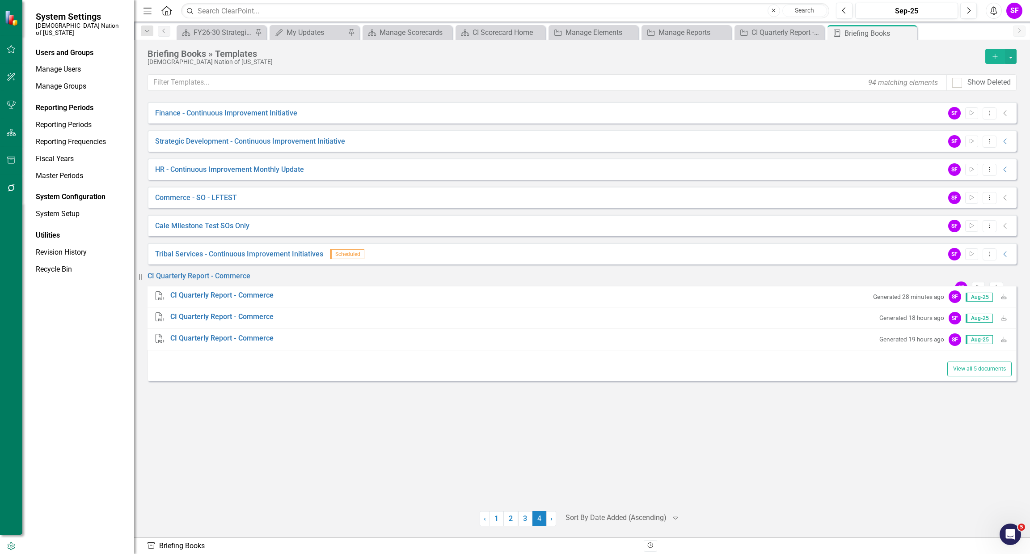
click at [55, 214] on div "Users and Groups Manage Users Manage Groups Reporting Periods Reporting Periods…" at bounding box center [78, 301] width 112 height 506
click at [52, 209] on link "System Setup" at bounding box center [80, 214] width 89 height 10
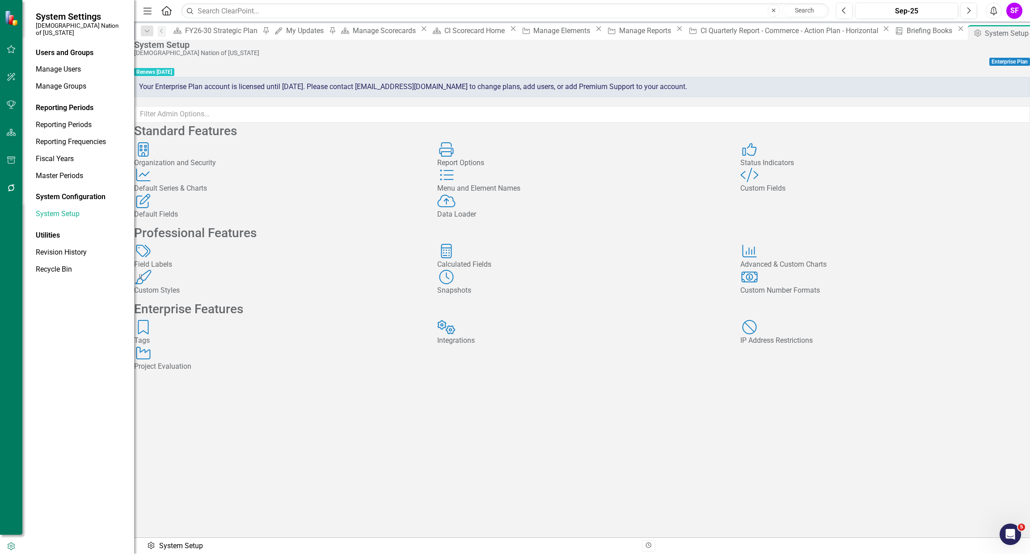
click at [224, 296] on div "Custom Styles Custom Styles" at bounding box center [279, 283] width 290 height 26
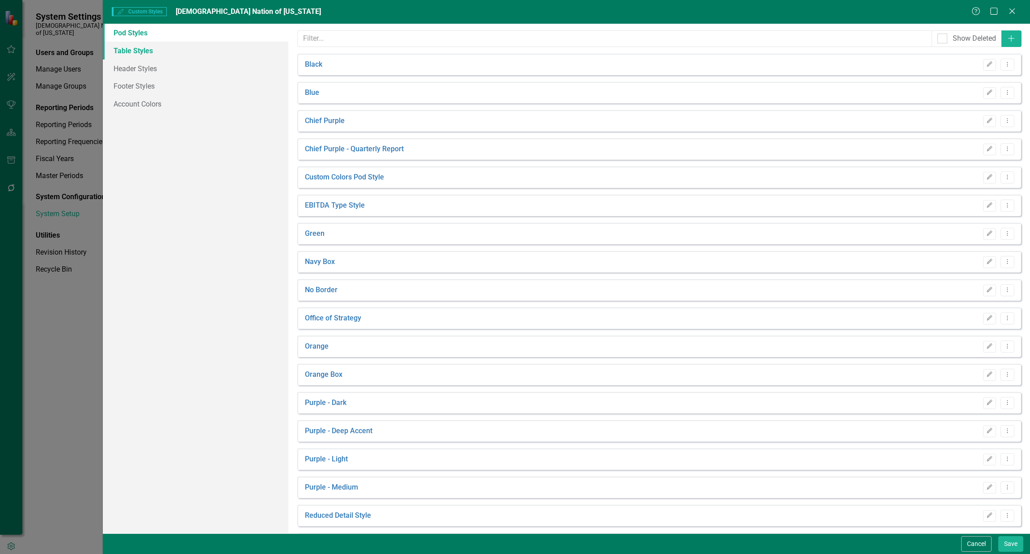
click at [165, 44] on link "Table Styles" at bounding box center [196, 51] width 186 height 18
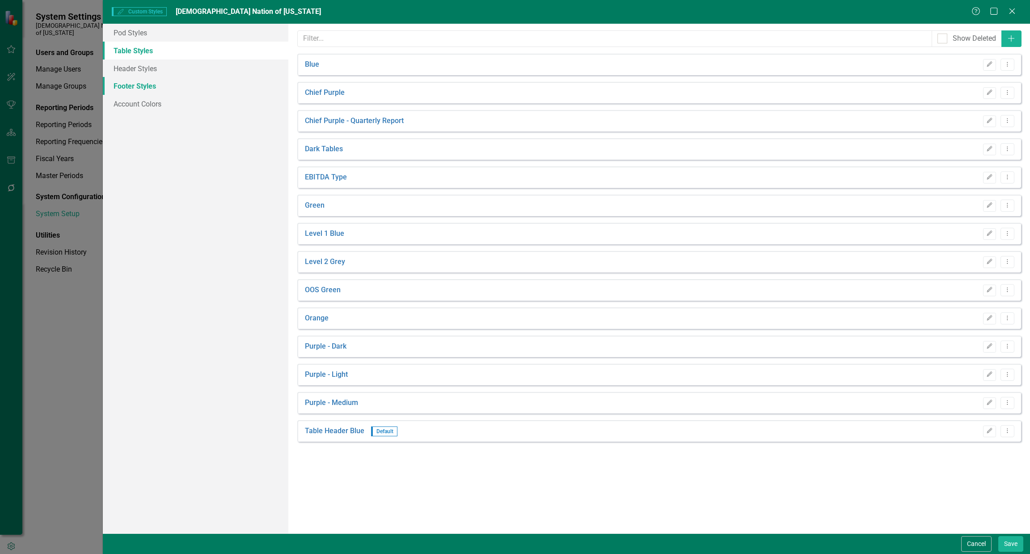
click at [122, 91] on link "Footer Styles" at bounding box center [196, 86] width 186 height 18
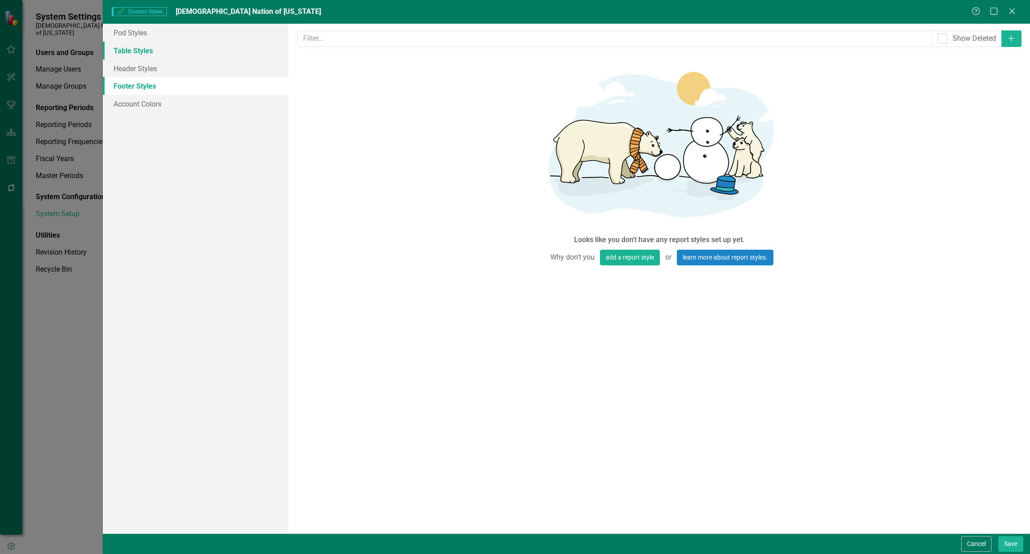
click at [133, 51] on link "Table Styles" at bounding box center [196, 51] width 186 height 18
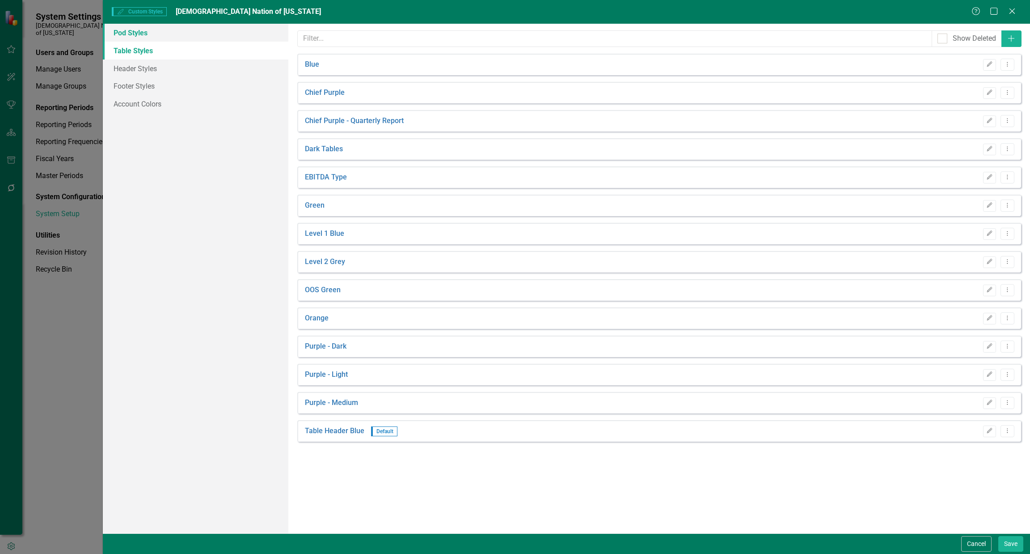
click at [135, 30] on link "Pod Styles" at bounding box center [196, 33] width 186 height 18
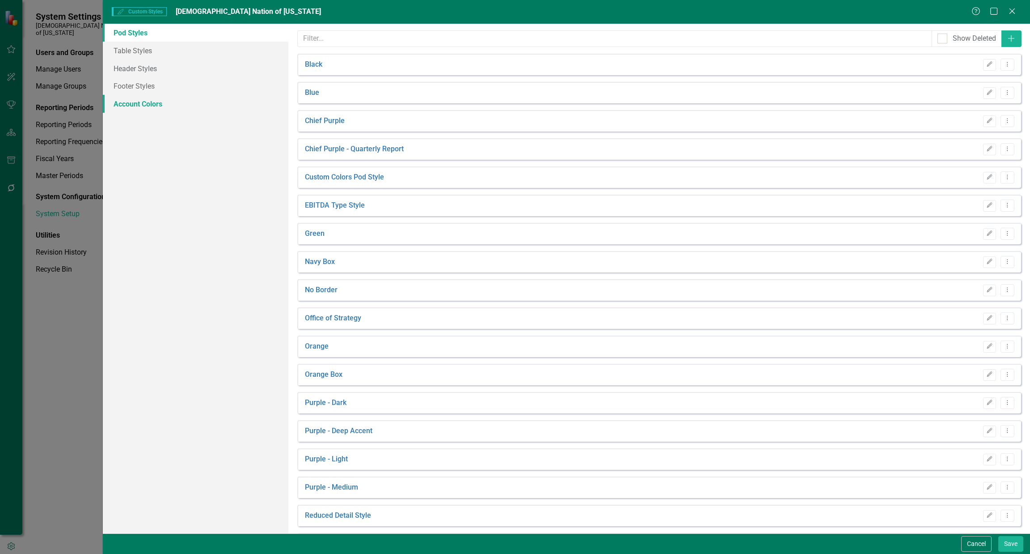
click at [144, 97] on link "Account Colors" at bounding box center [196, 104] width 186 height 18
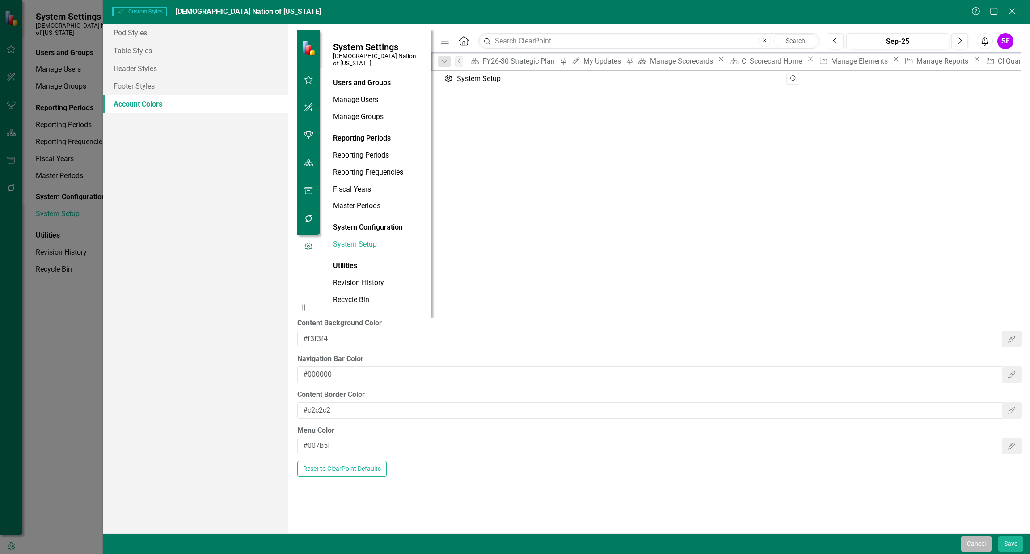
click at [980, 543] on button "Cancel" at bounding box center [977, 544] width 30 height 16
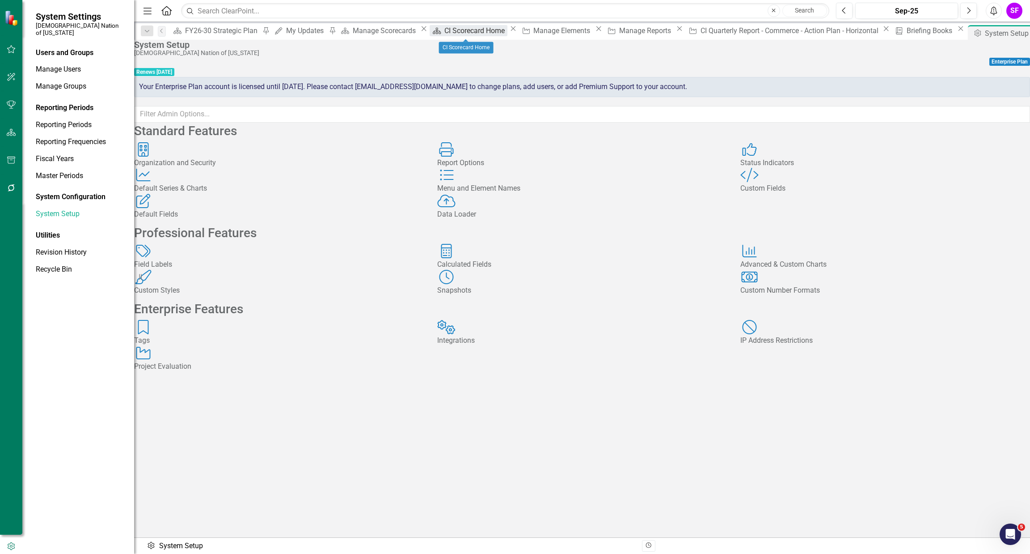
click at [466, 34] on div "CI Scorecard Home" at bounding box center [476, 30] width 63 height 11
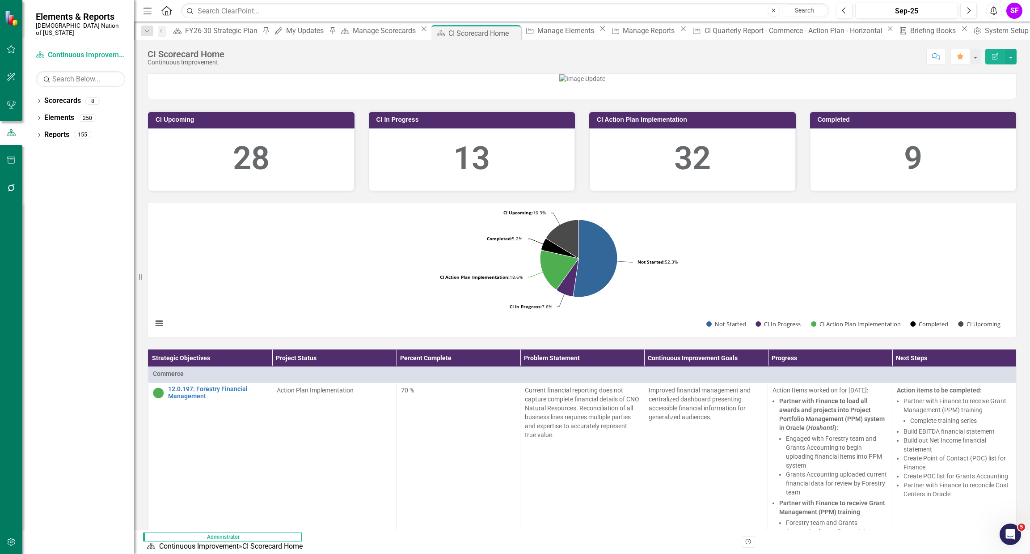
scroll to position [475, 0]
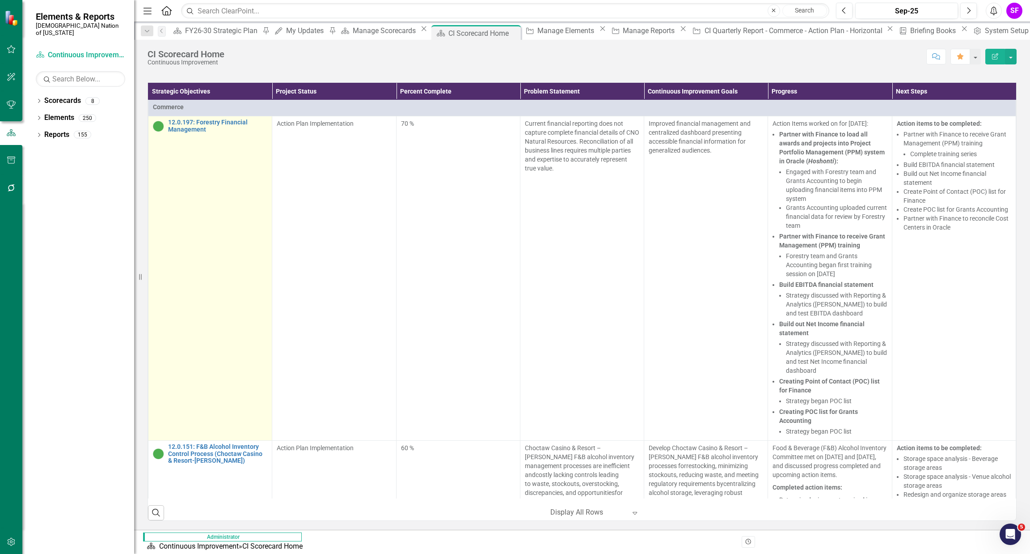
click at [249, 133] on div "12.0.197: Forestry Financial Management" at bounding box center [210, 126] width 114 height 14
click at [241, 131] on link "12.0.197: Forestry Financial Management" at bounding box center [217, 126] width 99 height 14
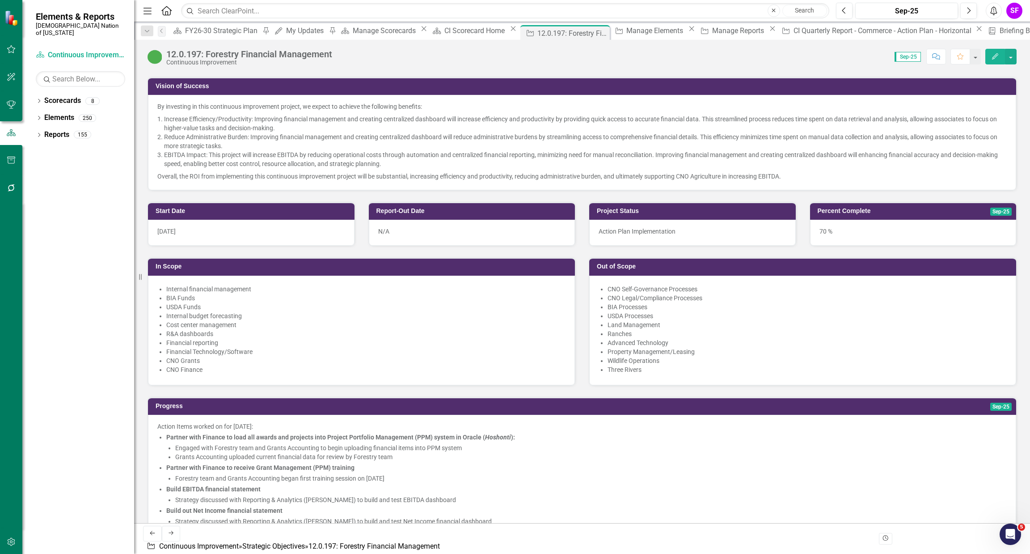
scroll to position [214, 0]
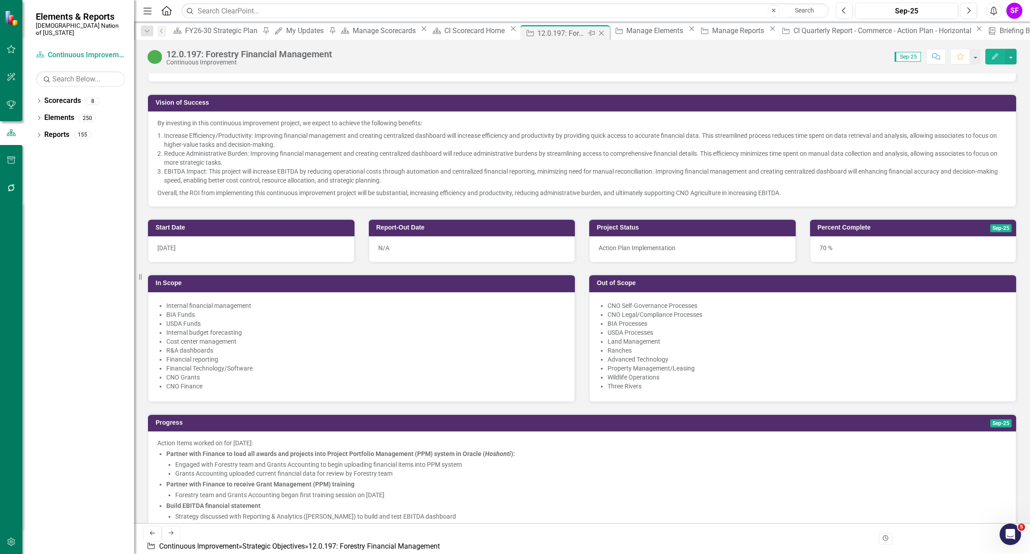
click at [597, 30] on icon "Close" at bounding box center [601, 33] width 9 height 7
click at [989, 28] on div "System Setup" at bounding box center [1012, 30] width 47 height 11
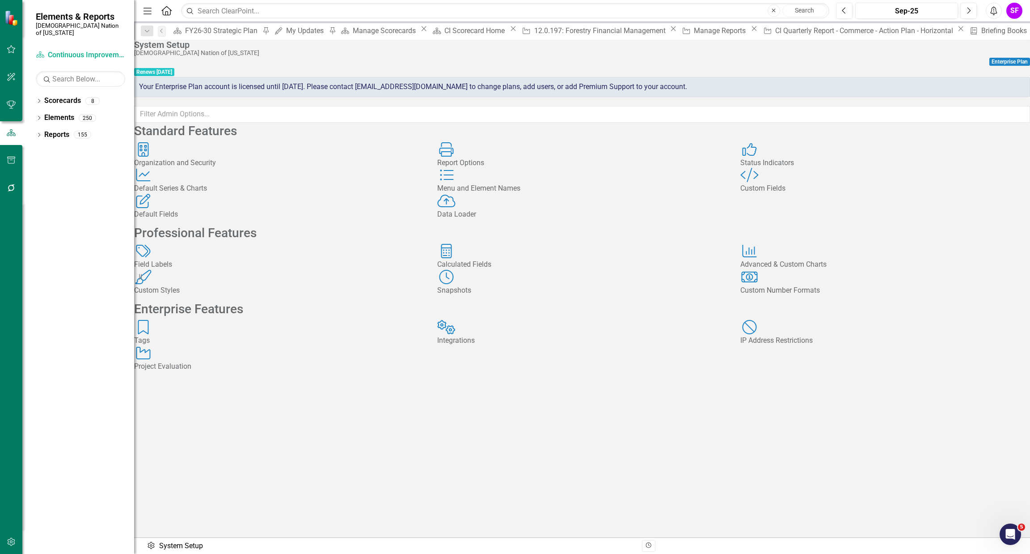
click at [237, 378] on div "Standard Features Organization and Security Organization and Security Report Op…" at bounding box center [582, 251] width 896 height 256
click at [203, 296] on div "Custom Styles" at bounding box center [279, 290] width 290 height 10
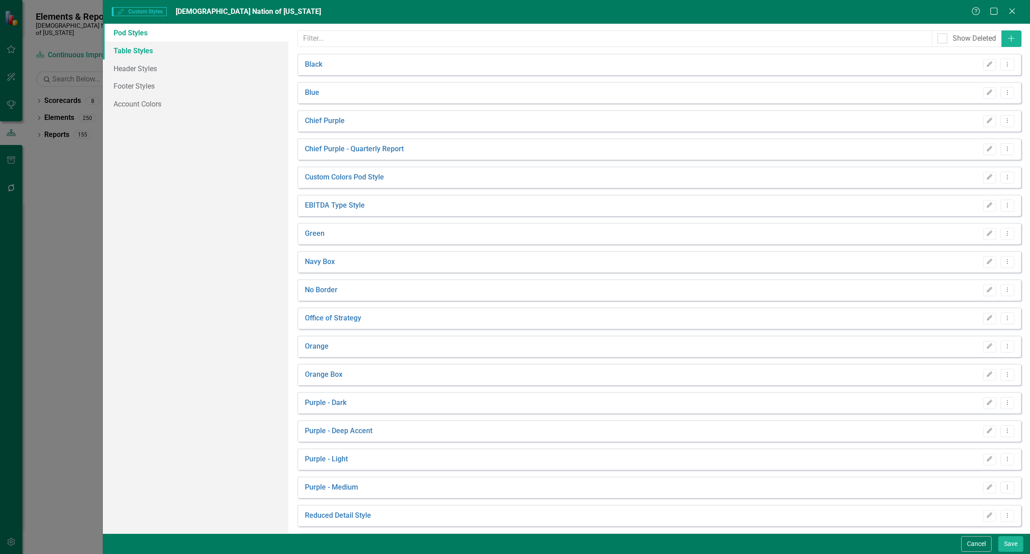
click at [151, 54] on link "Table Styles" at bounding box center [196, 51] width 186 height 18
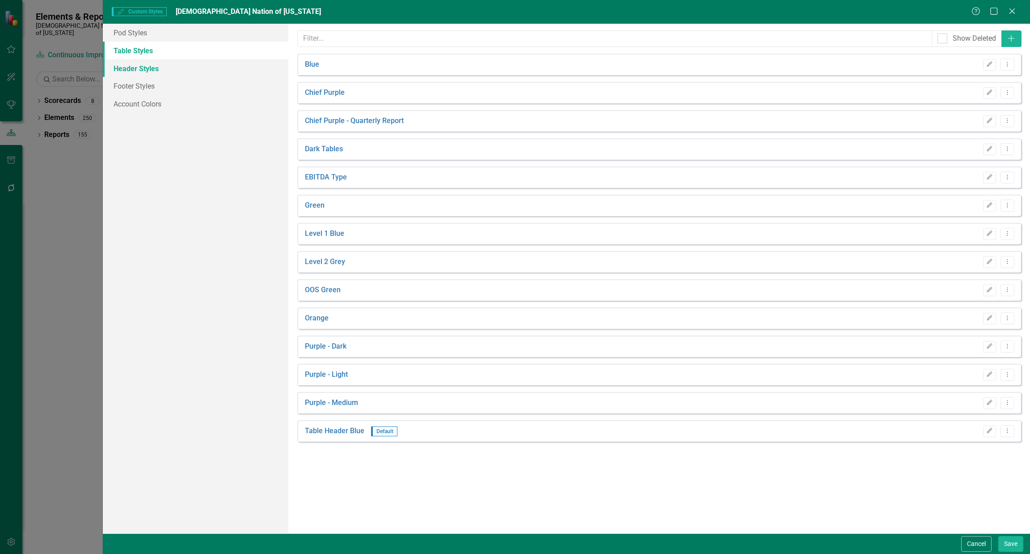
click at [132, 72] on link "Header Styles" at bounding box center [196, 68] width 186 height 18
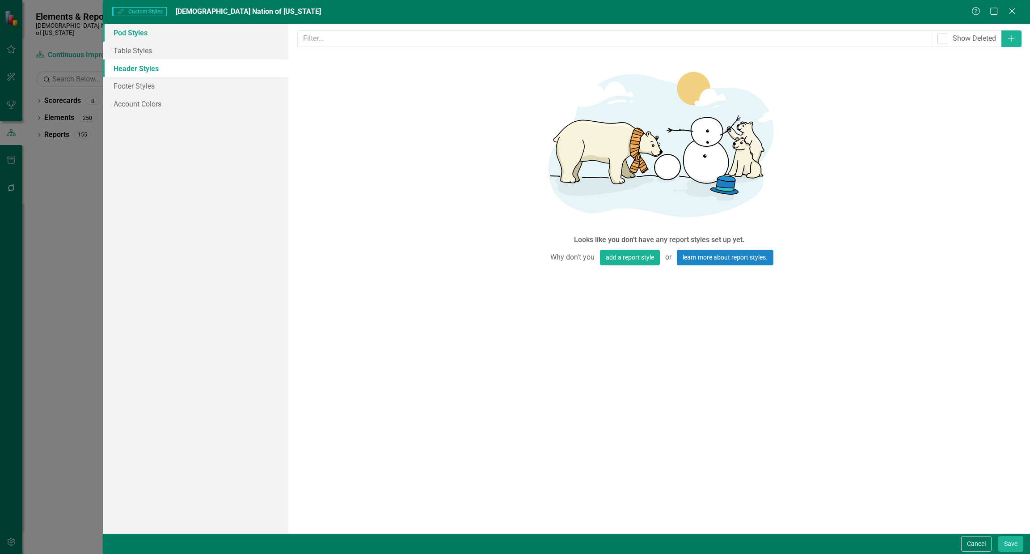
click at [127, 40] on link "Pod Styles" at bounding box center [196, 33] width 186 height 18
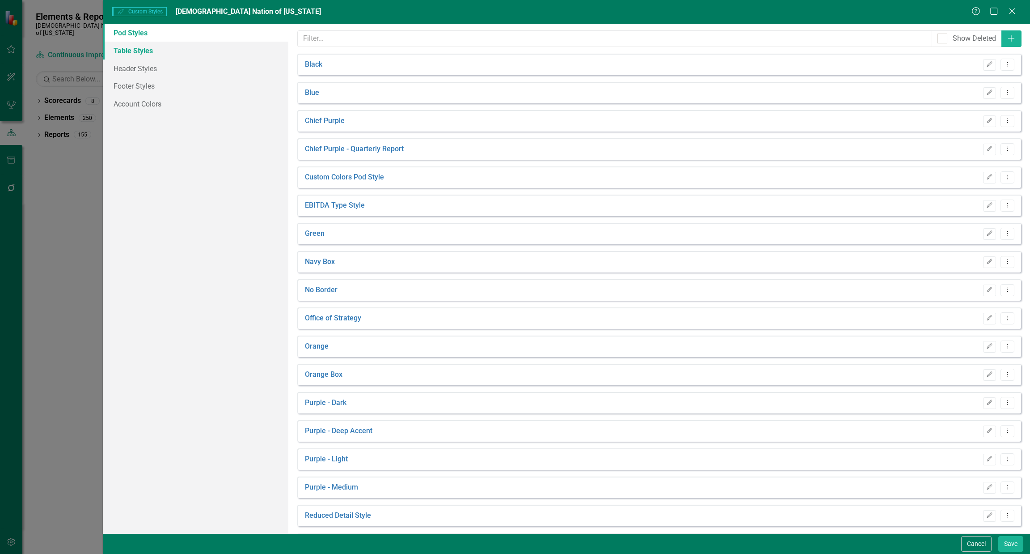
click at [162, 57] on link "Table Styles" at bounding box center [196, 51] width 186 height 18
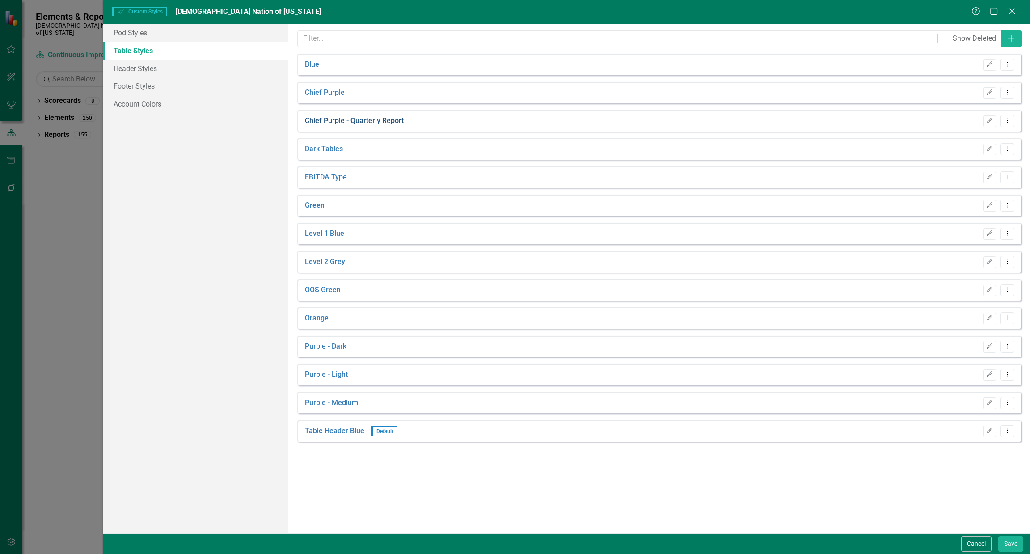
click at [357, 122] on link "Chief Purple - Quarterly Report" at bounding box center [354, 121] width 99 height 10
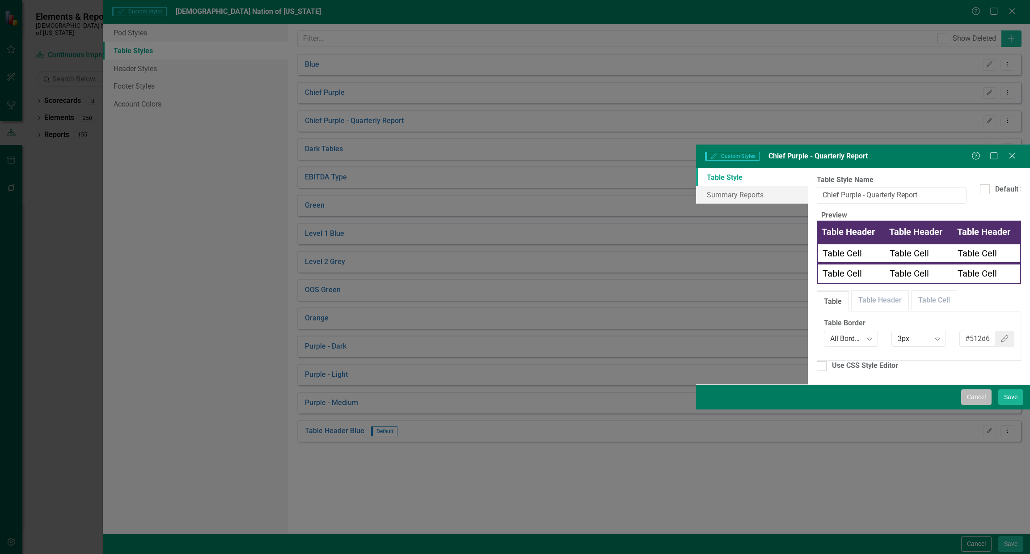
click at [978, 405] on button "Cancel" at bounding box center [977, 397] width 30 height 16
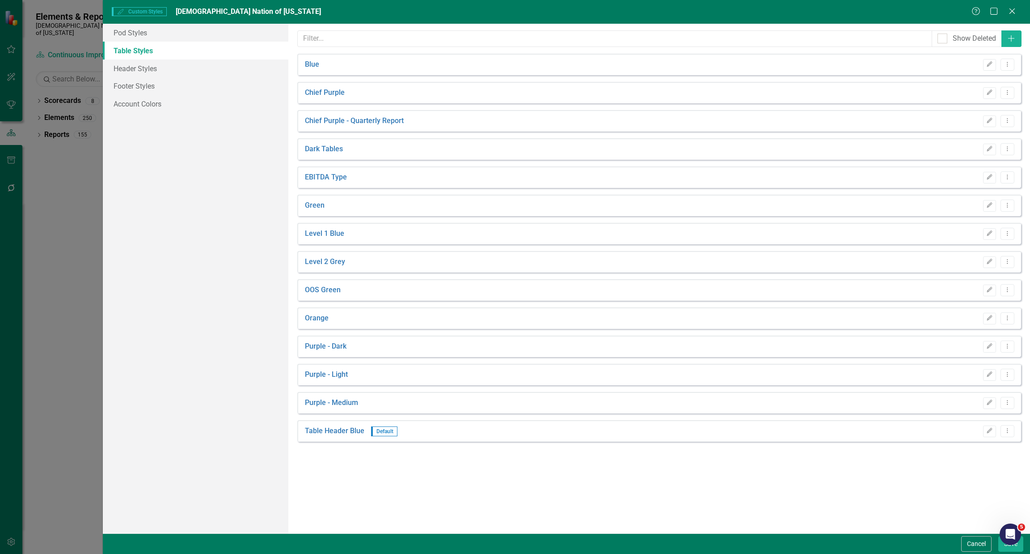
drag, startPoint x: 981, startPoint y: 549, endPoint x: 632, endPoint y: 514, distance: 350.6
click at [632, 514] on div "Table Styles are used on ClearPoint summary reports. With table styles, you can…" at bounding box center [659, 278] width 742 height 509
click at [974, 552] on div "Cancel Save" at bounding box center [567, 543] width 928 height 21
click at [973, 536] on button "Cancel" at bounding box center [977, 544] width 30 height 16
